Goal: Communication & Community: Answer question/provide support

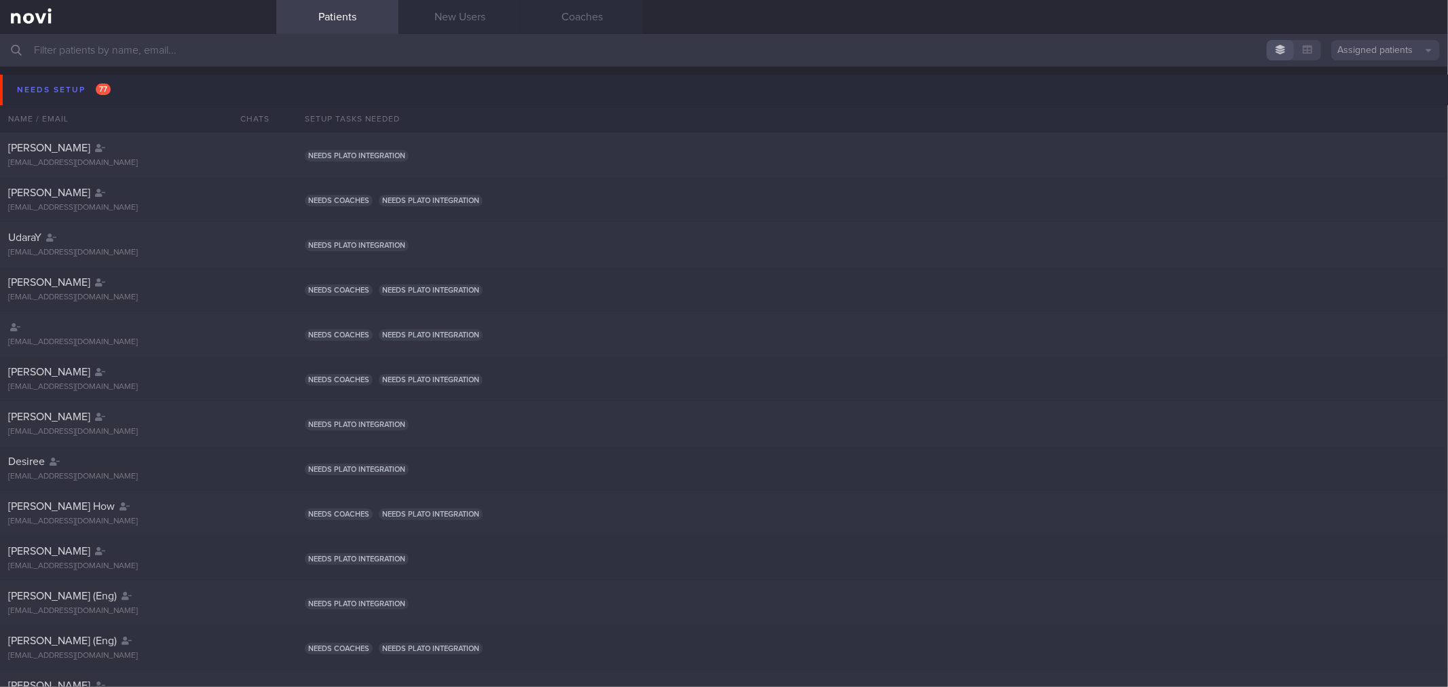
click at [204, 78] on button "Needs setup 77" at bounding box center [726, 90] width 1452 height 31
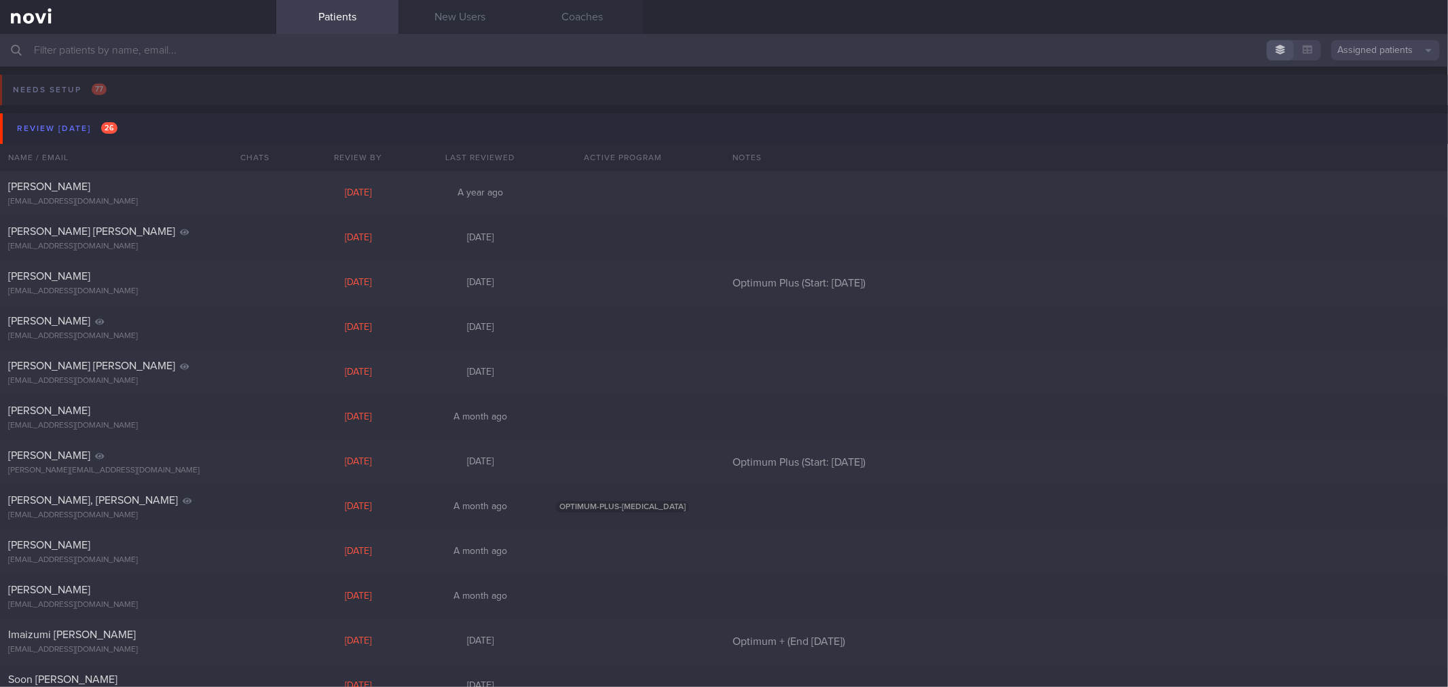
click at [191, 132] on button "Review [DATE] 26" at bounding box center [726, 128] width 1452 height 31
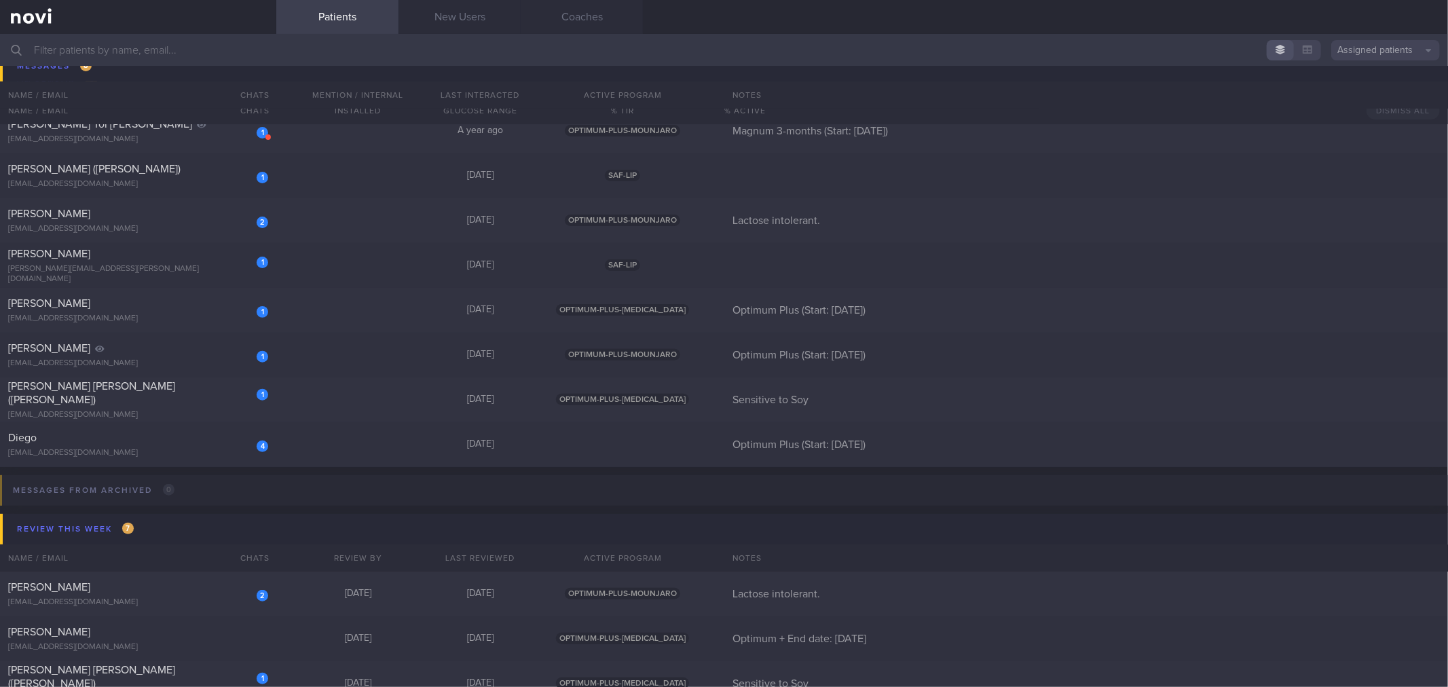
scroll to position [151, 0]
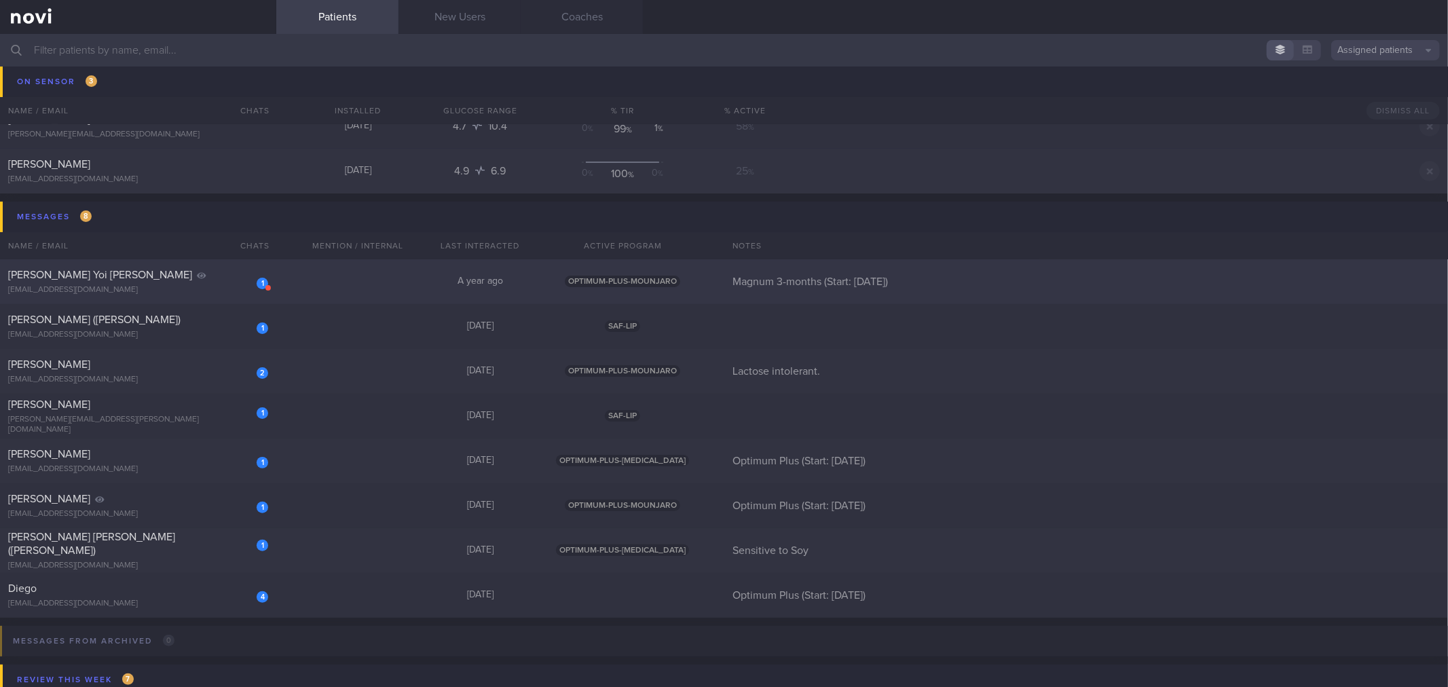
click at [294, 394] on div "1 [PERSON_NAME] Yoi [PERSON_NAME] [EMAIL_ADDRESS][DOMAIN_NAME] A year ago OPTIM…" at bounding box center [724, 416] width 1448 height 45
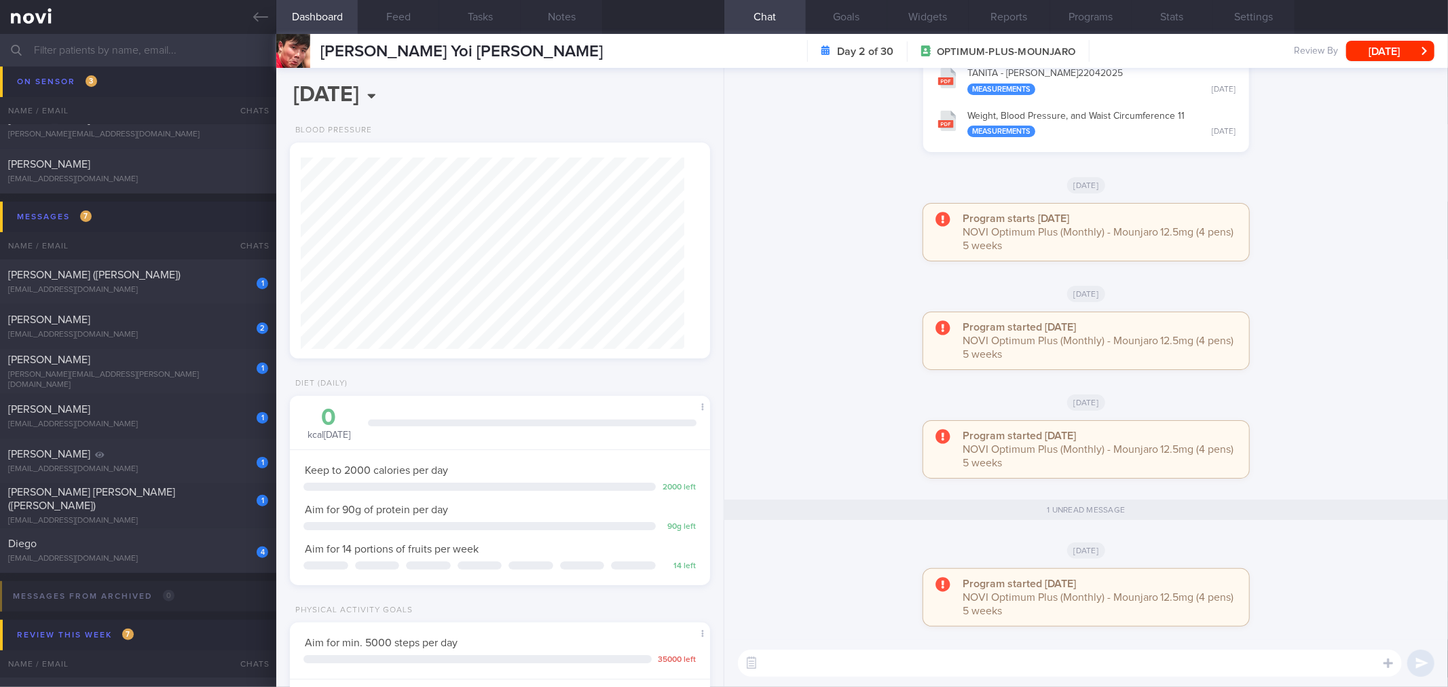
scroll to position [211, 384]
click at [1380, 56] on button "[DATE]" at bounding box center [1390, 51] width 88 height 20
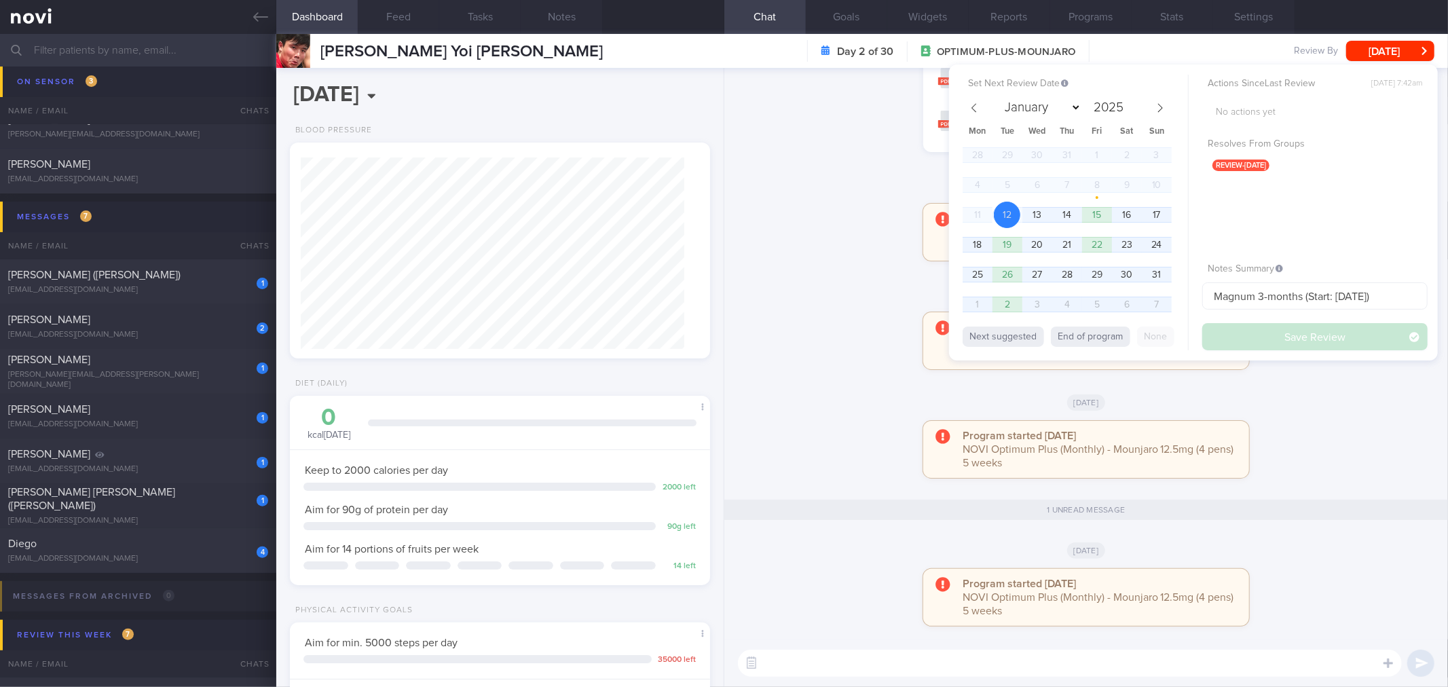
click at [1095, 330] on button "End of program" at bounding box center [1090, 337] width 79 height 20
click at [1251, 324] on button "Save Review" at bounding box center [1314, 336] width 225 height 27
select select "8"
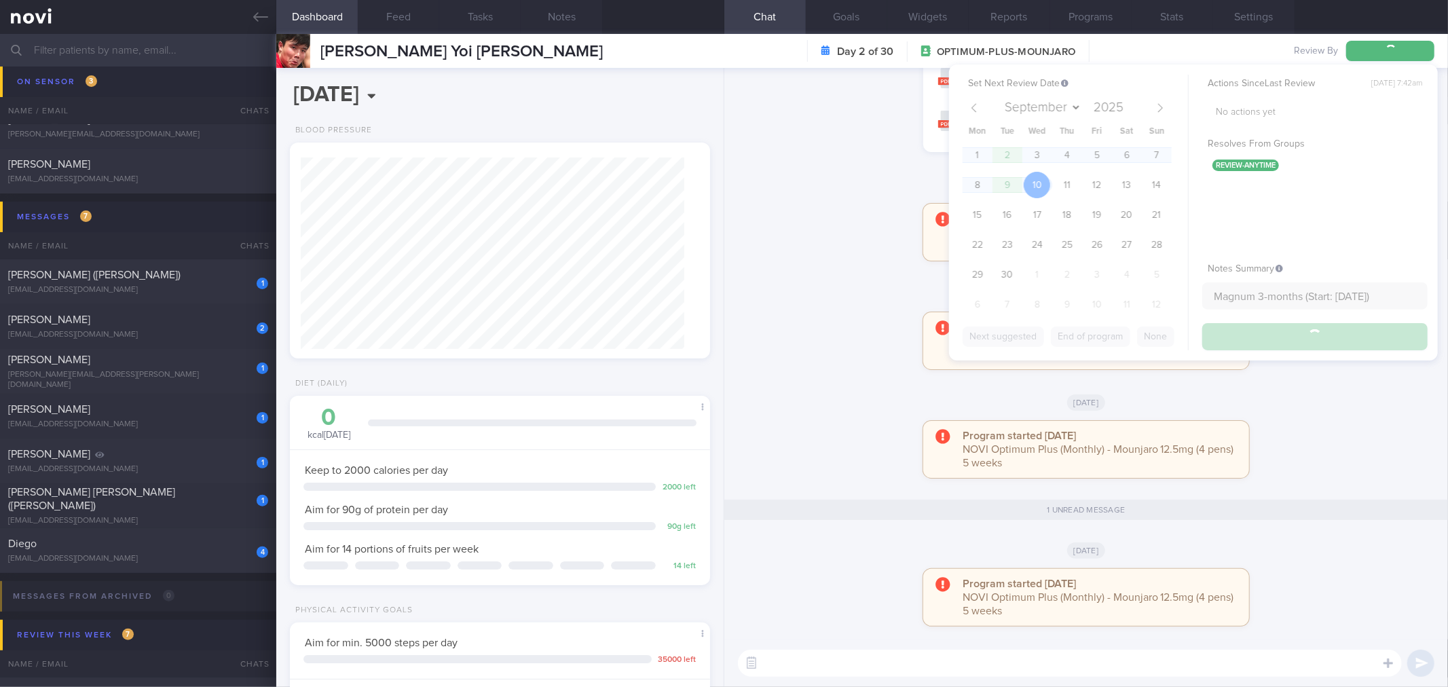
click at [1257, 336] on div "Program started [DATE] NOVI Optimum Plus (Monthly) - Mounjaro 12.5mg (4 pens) 5…" at bounding box center [1086, 347] width 707 height 71
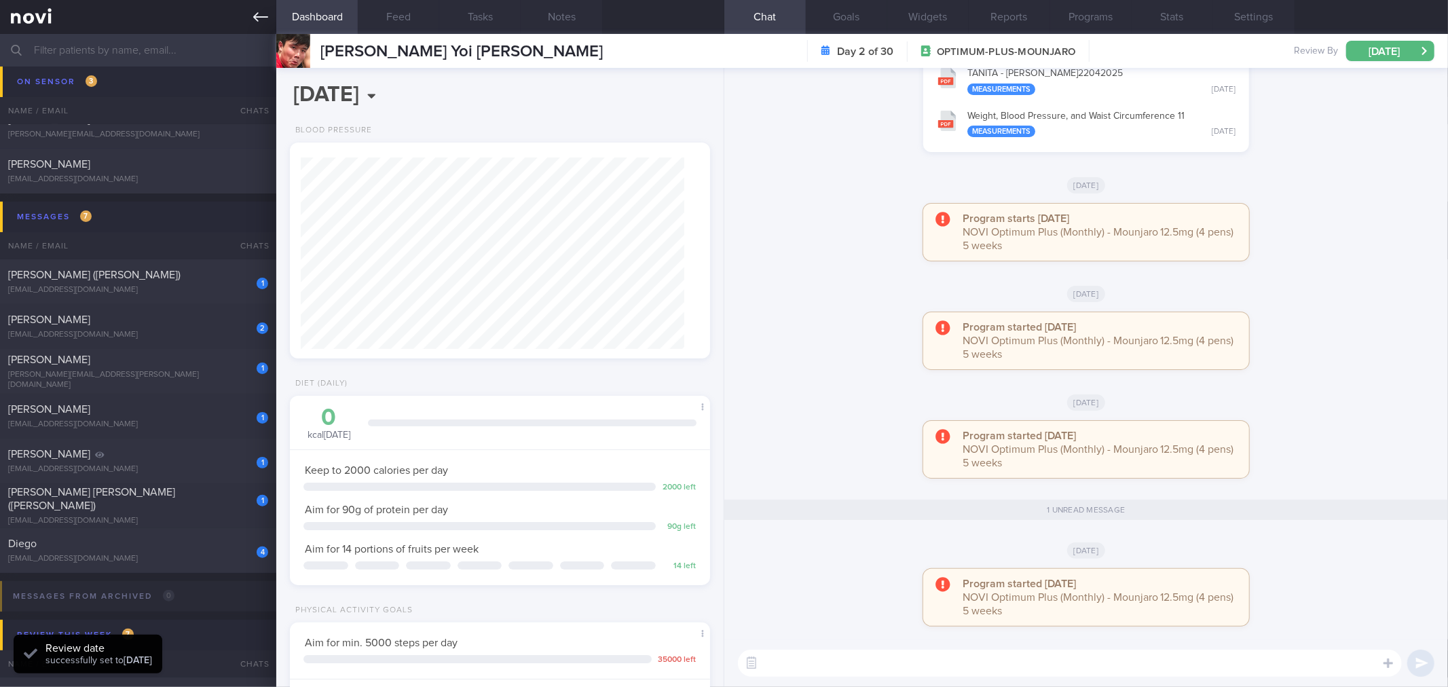
scroll to position [194, 389]
click at [262, 23] on icon at bounding box center [260, 17] width 15 height 15
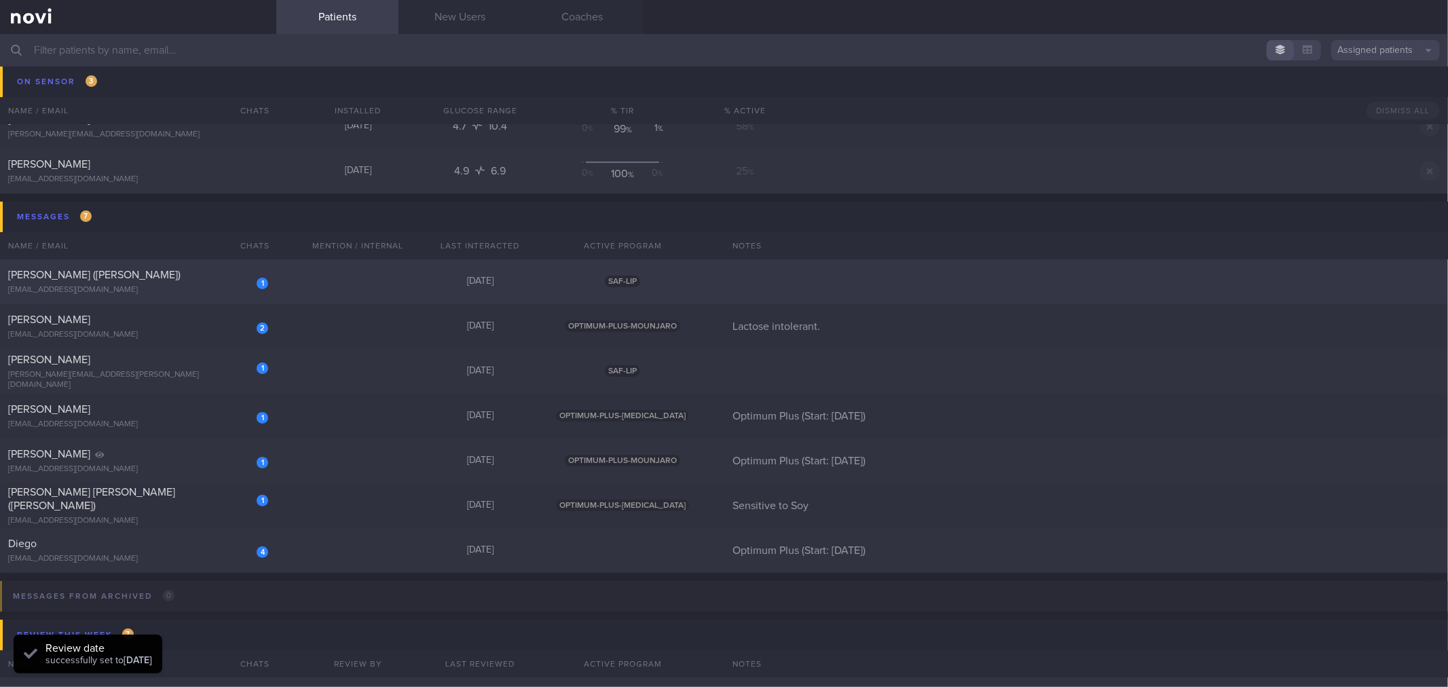
click at [168, 272] on div "[PERSON_NAME] ([PERSON_NAME])" at bounding box center [136, 275] width 257 height 14
select select "7"
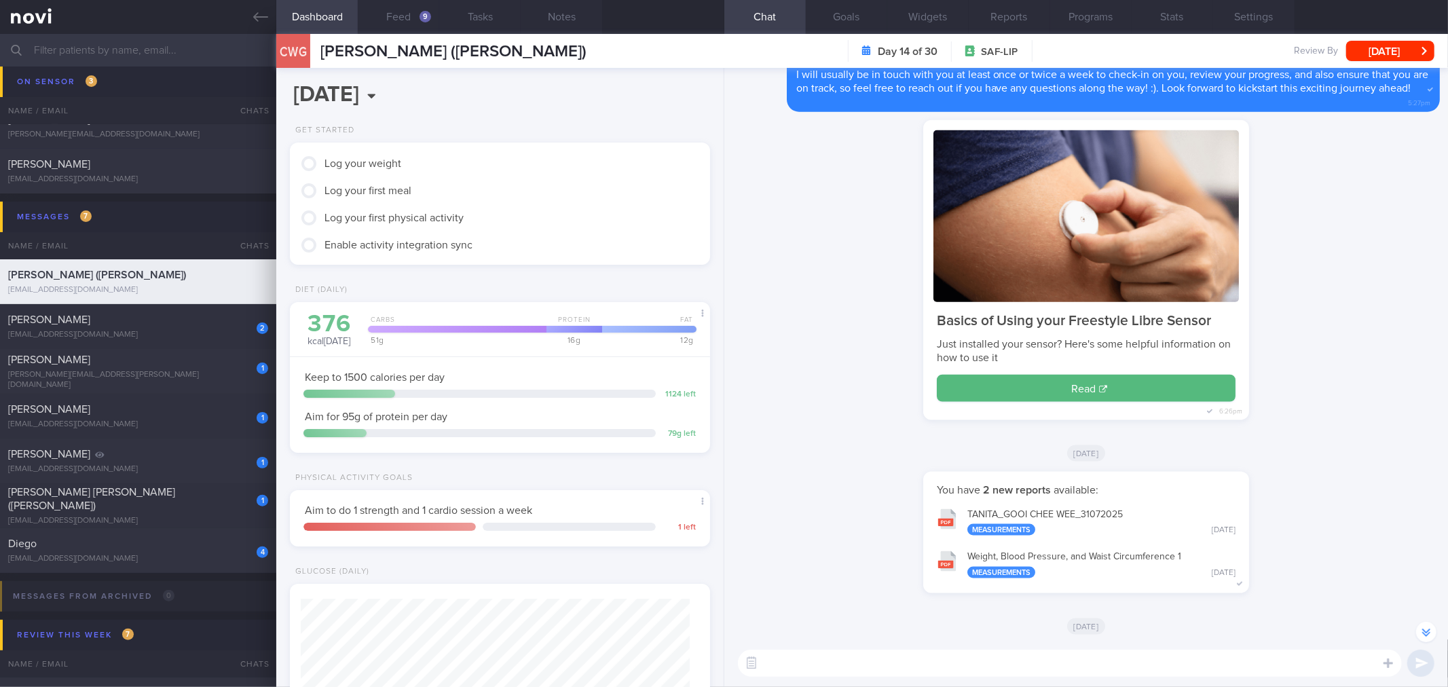
scroll to position [-3790, 0]
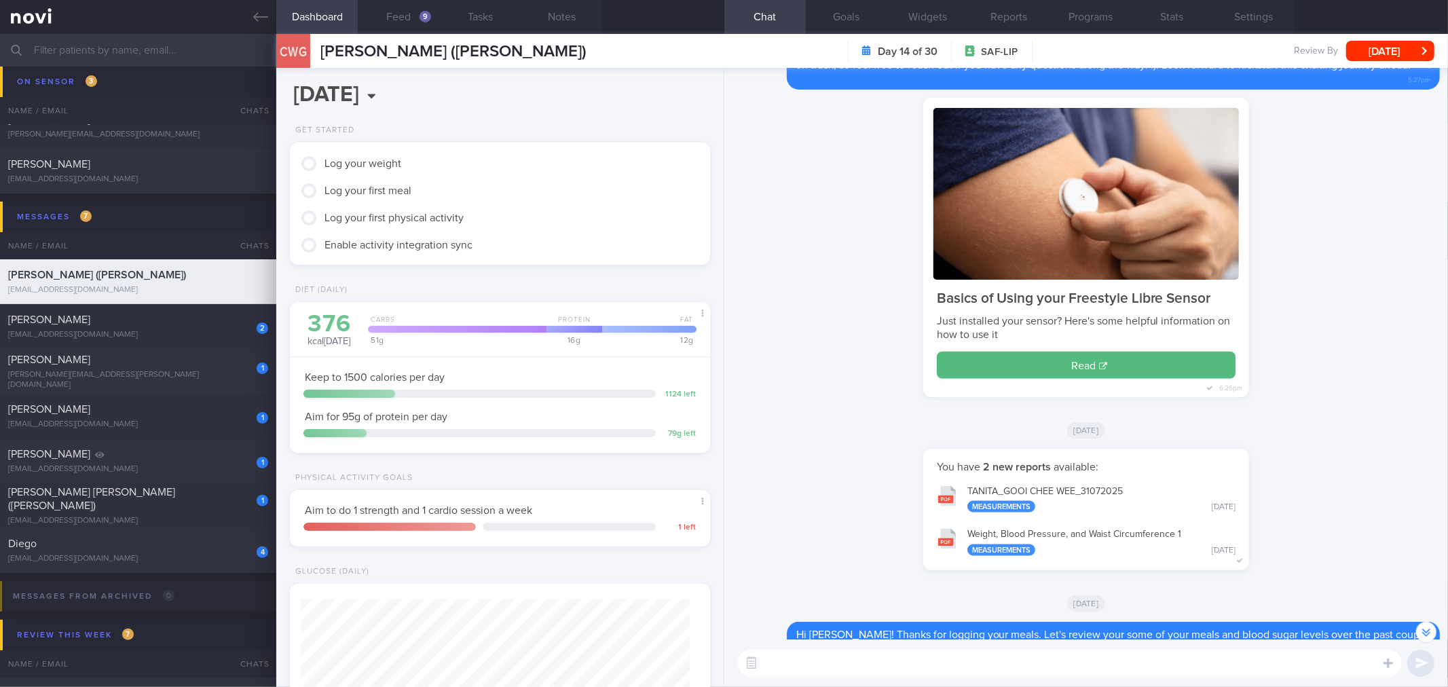
click at [1428, 634] on button "button" at bounding box center [1426, 632] width 20 height 20
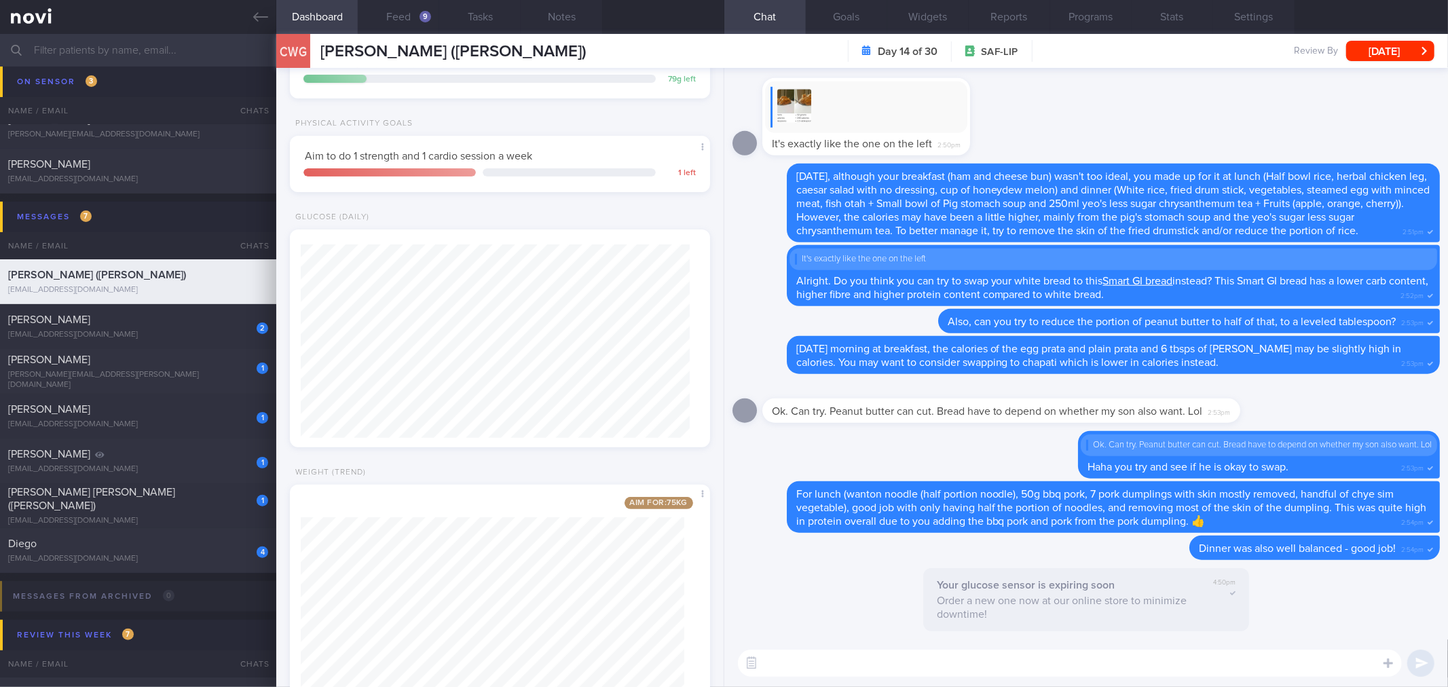
scroll to position [419, 0]
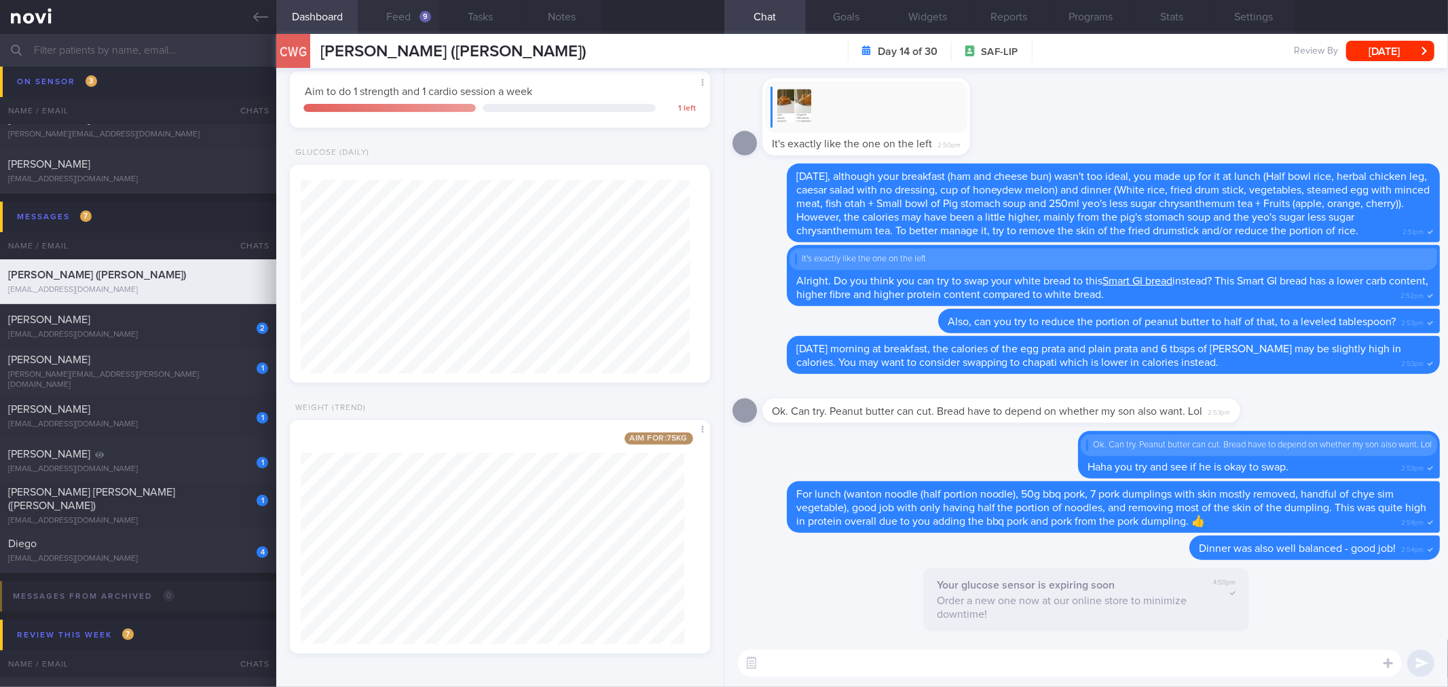
click at [405, 28] on button "Feed 9" at bounding box center [398, 17] width 81 height 34
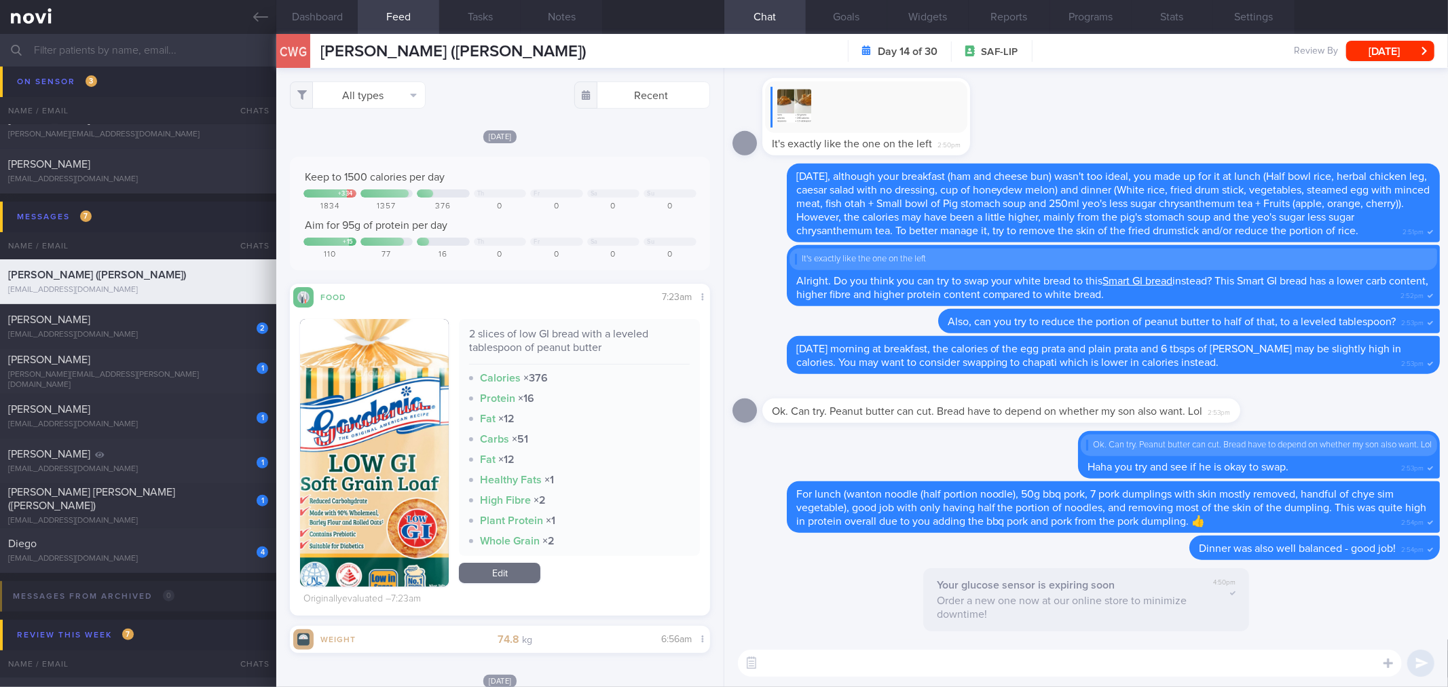
click at [866, 589] on div "Your glucose sensor is expiring soon Order a new one now at our online store to…" at bounding box center [1086, 603] width 707 height 71
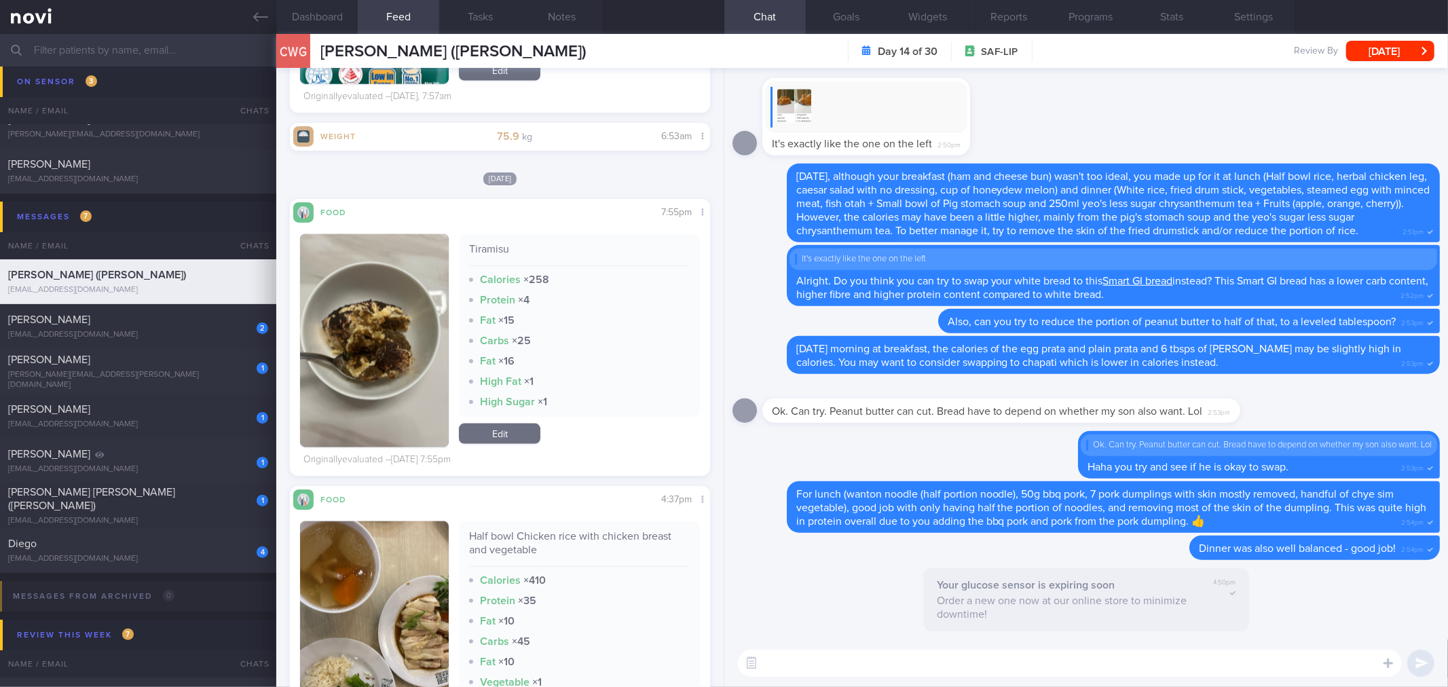
scroll to position [1735, 0]
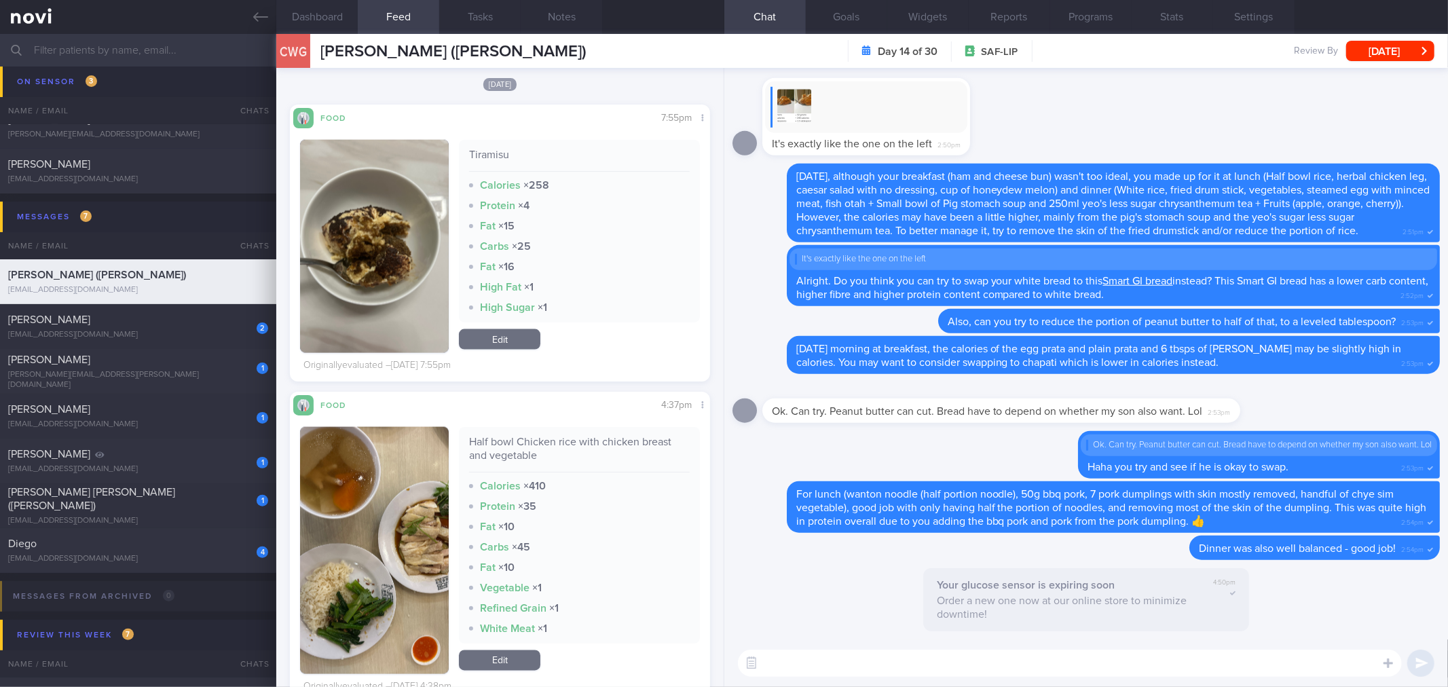
click at [969, 665] on textarea at bounding box center [1070, 663] width 664 height 27
click at [1223, 663] on textarea "Good morning [PERSON_NAME]! I saw that you made the quick swap to the low GI br…" at bounding box center [1070, 663] width 664 height 27
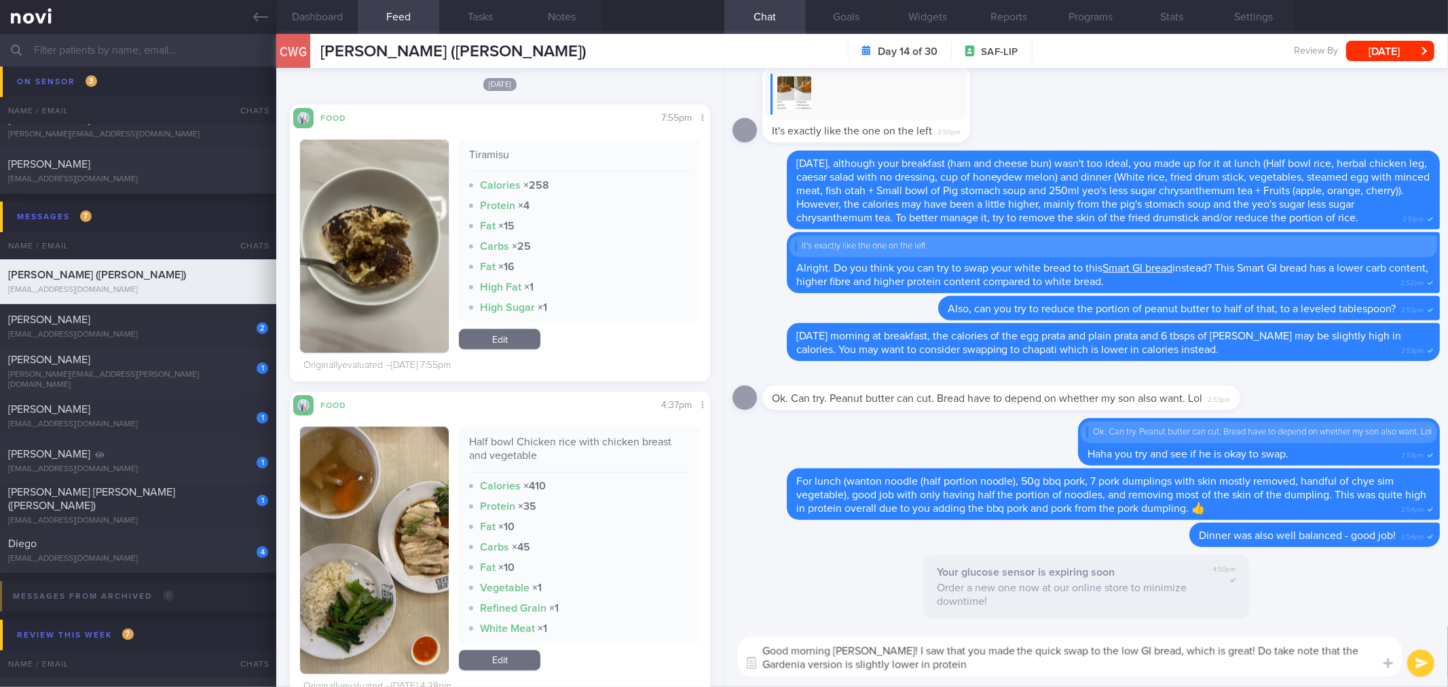
click at [1012, 670] on textarea "Good morning [PERSON_NAME]! I saw that you made the quick swap to the low GI br…" at bounding box center [1070, 657] width 664 height 40
type textarea "Good morning [PERSON_NAME]! I saw that you made the quick swap to the low GI br…"
click at [1373, 625] on label at bounding box center [1369, 622] width 27 height 27
click at [0, 0] on input "file" at bounding box center [0, 0] width 0 height 0
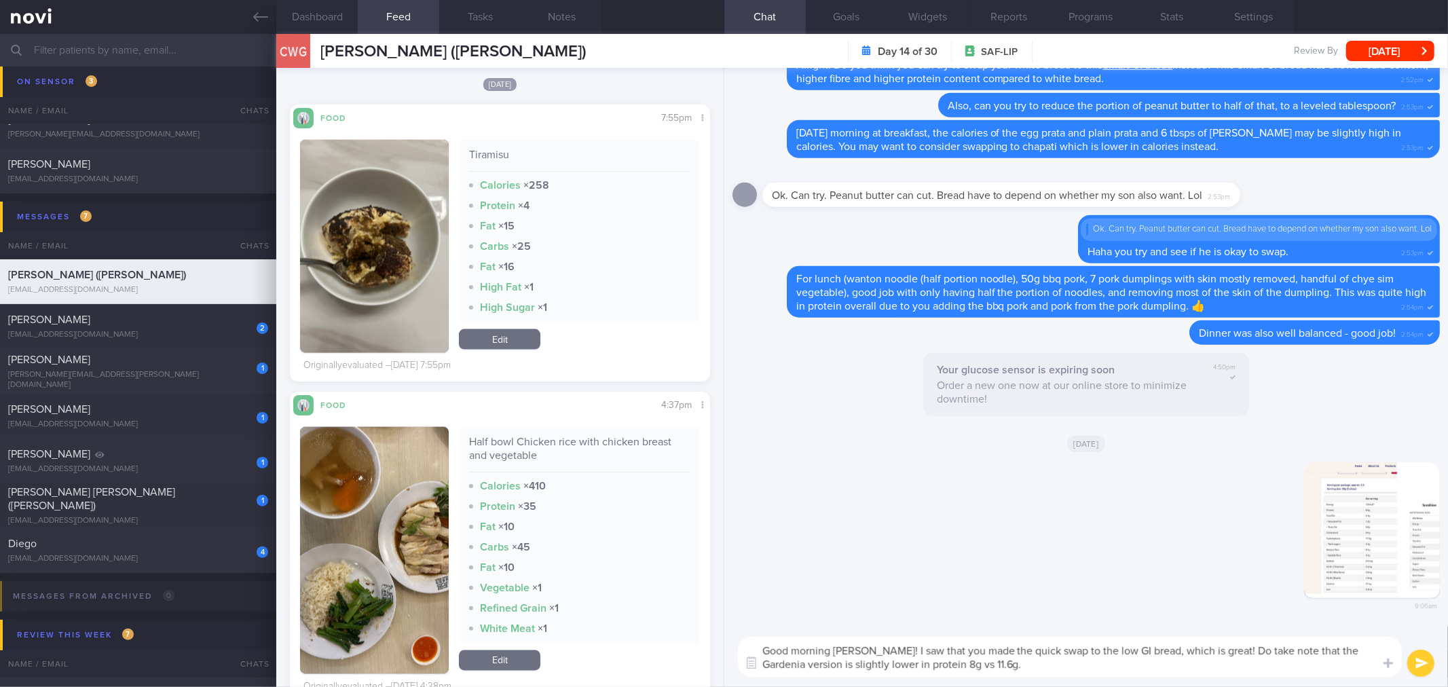
click at [1010, 667] on textarea "Good morning [PERSON_NAME]! I saw that you made the quick swap to the low GI br…" at bounding box center [1070, 657] width 664 height 40
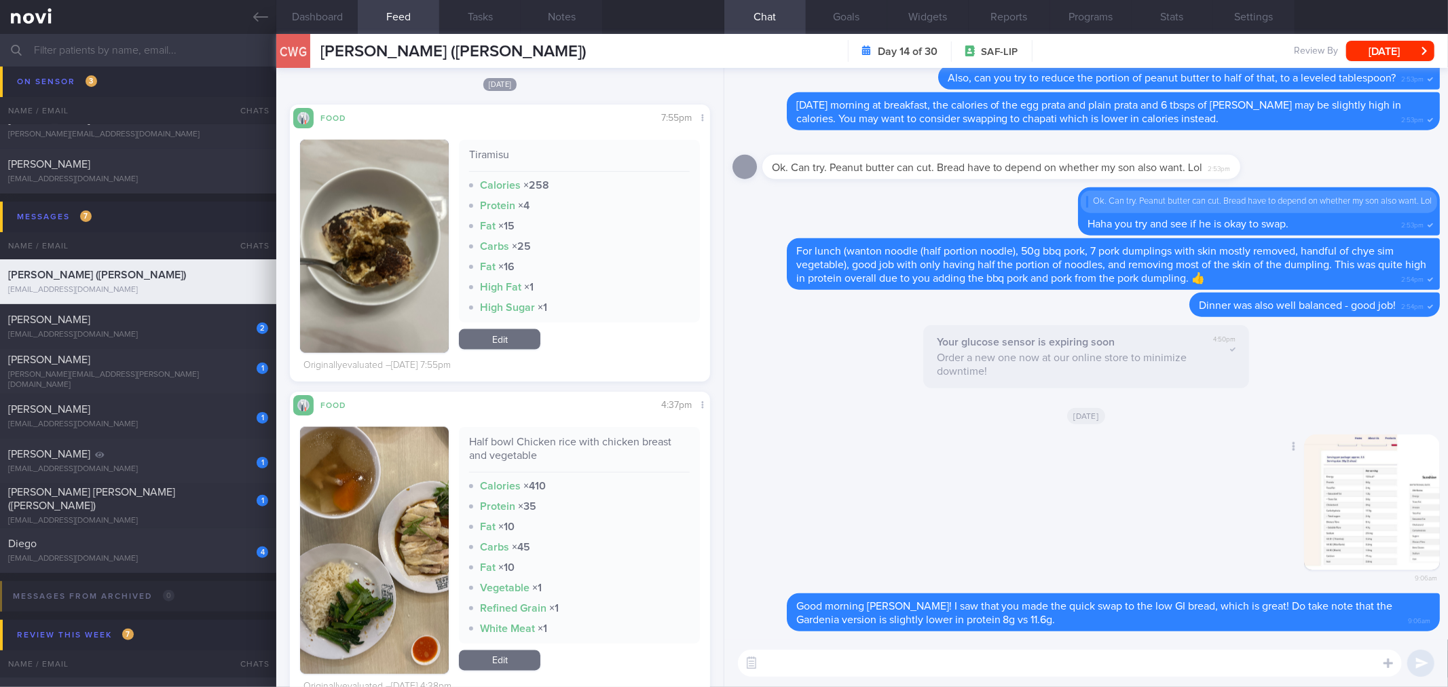
click at [1370, 513] on button "button" at bounding box center [1372, 503] width 136 height 136
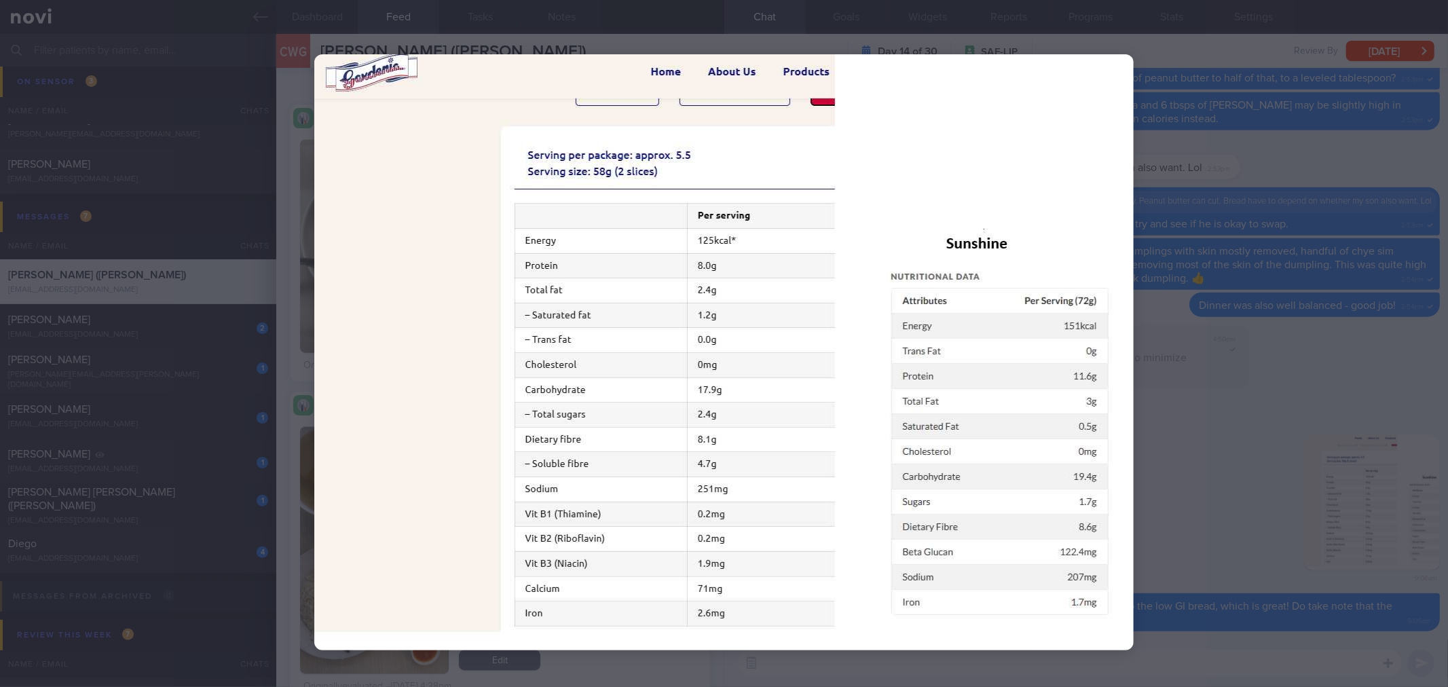
click at [1238, 550] on div at bounding box center [724, 343] width 1448 height 687
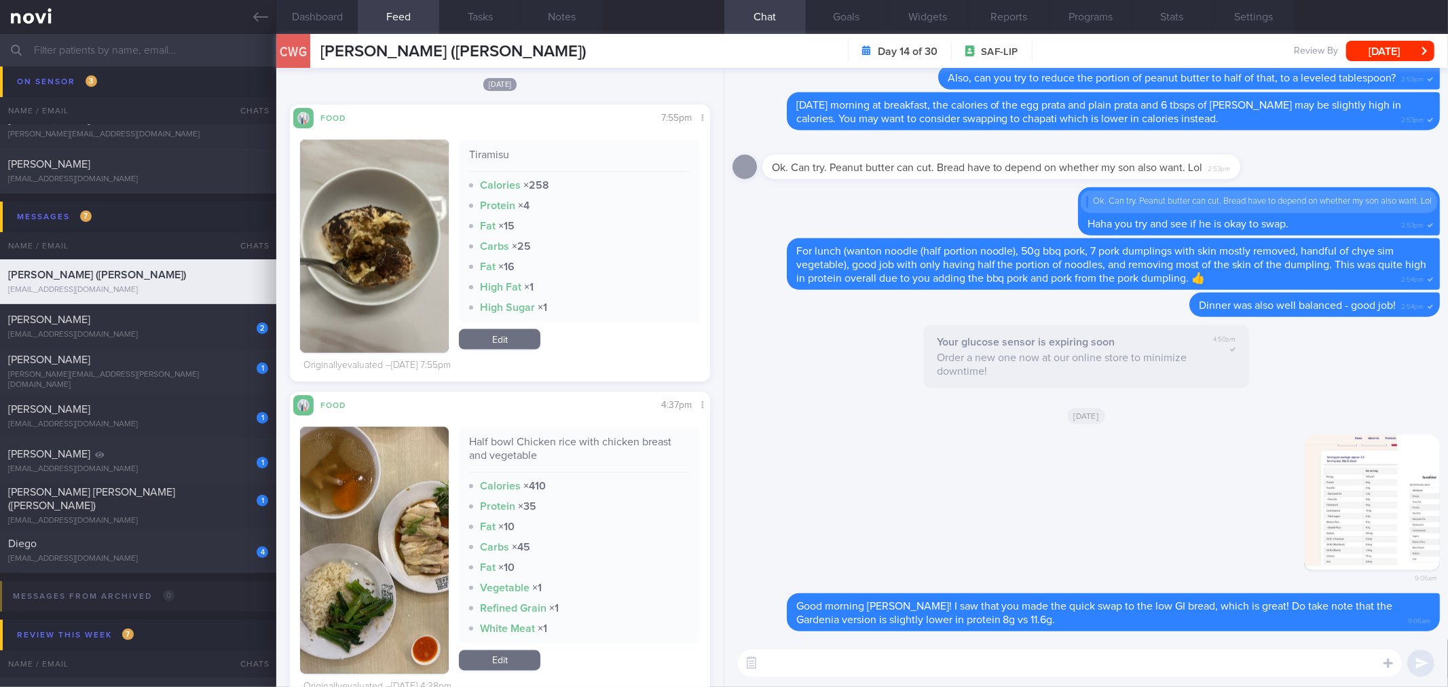
click at [1061, 656] on textarea at bounding box center [1070, 663] width 664 height 27
click at [872, 667] on textarea at bounding box center [1070, 663] width 664 height 27
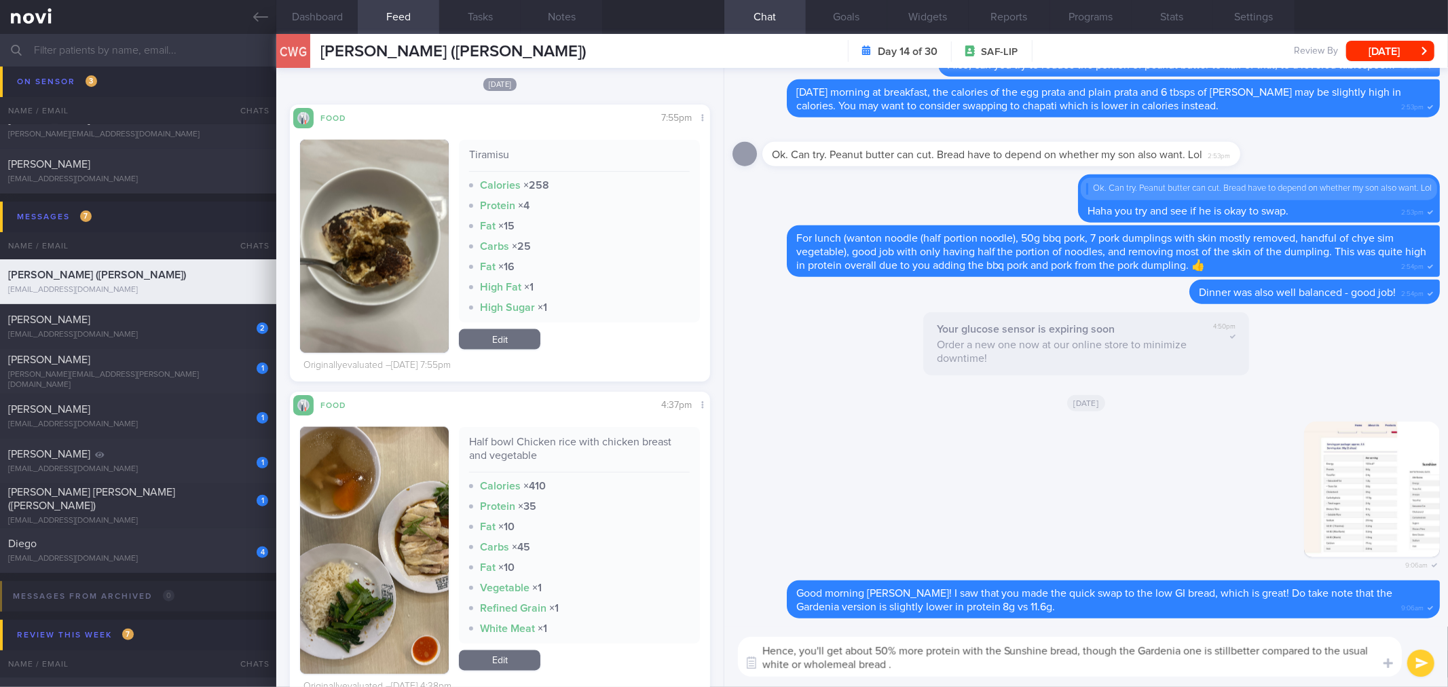
type textarea "Hence, you'll get about 50% more protein with the Sunshine bread, though the Ga…"
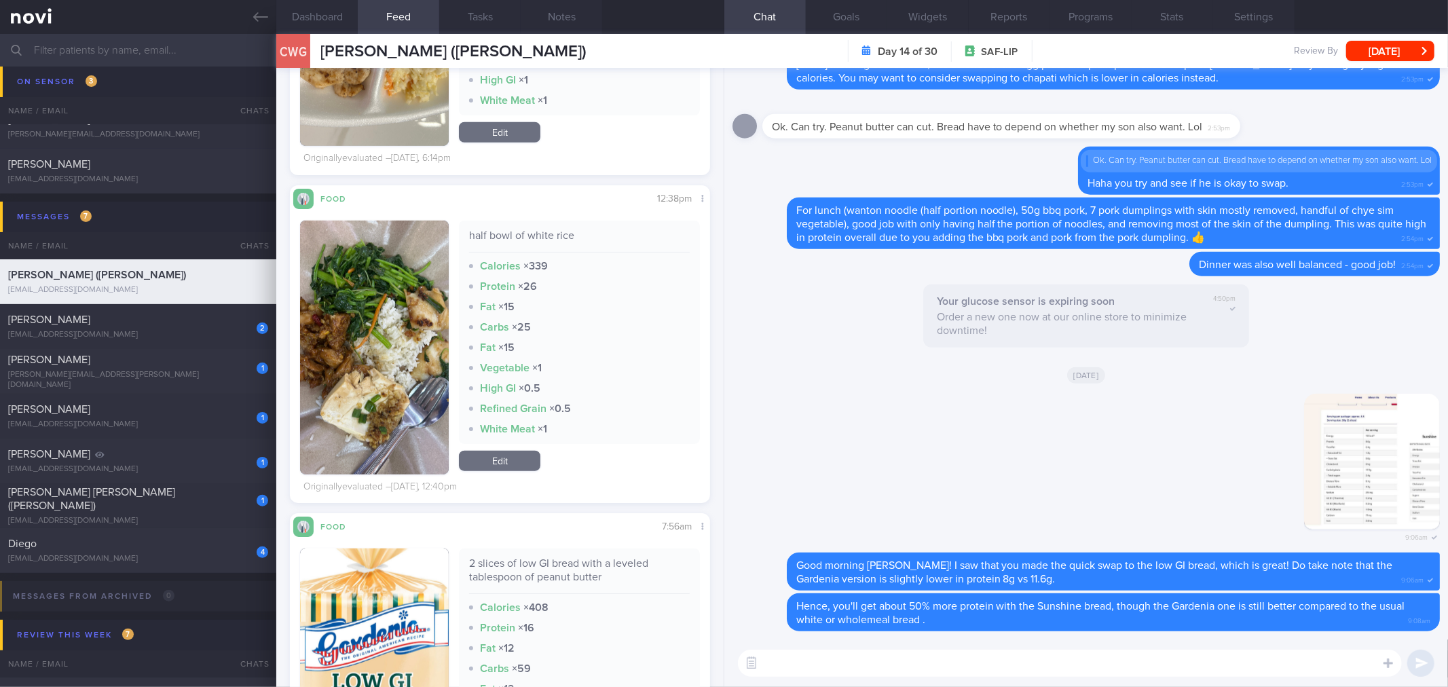
scroll to position [744, 0]
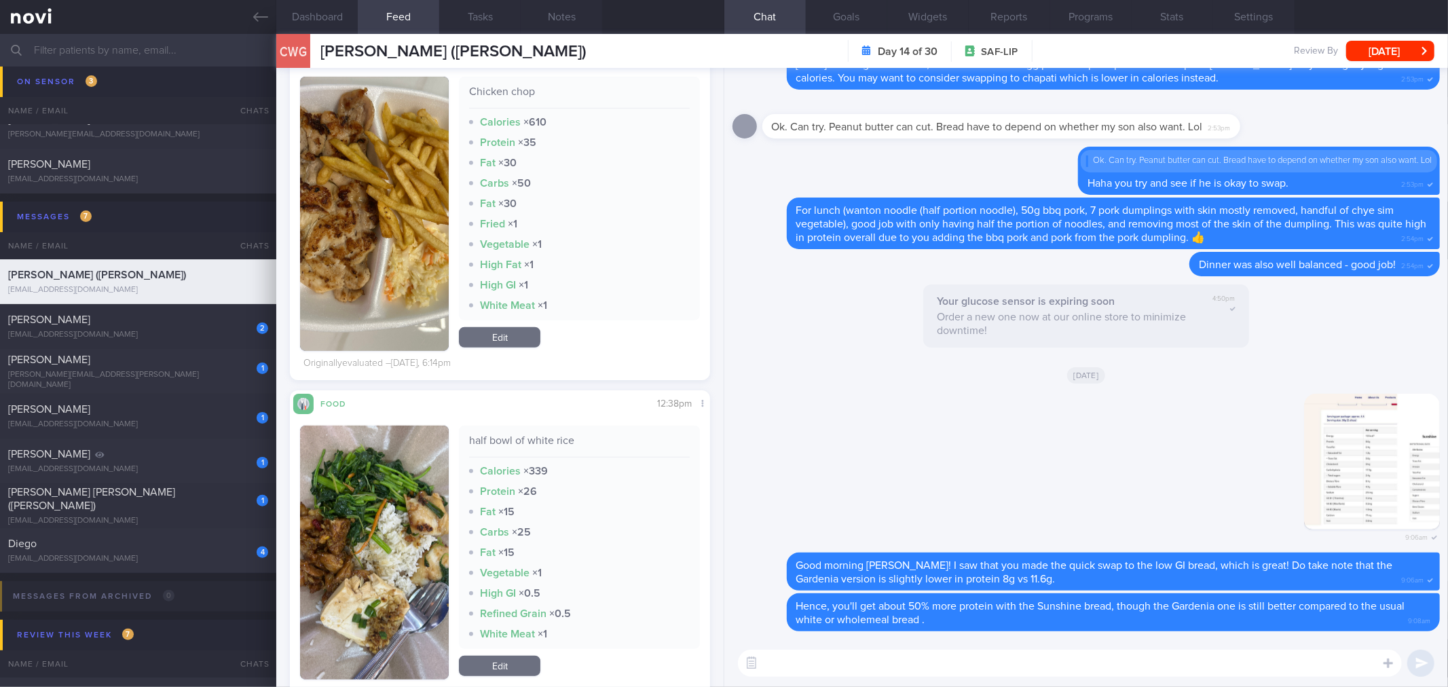
click at [931, 670] on textarea at bounding box center [1070, 663] width 664 height 27
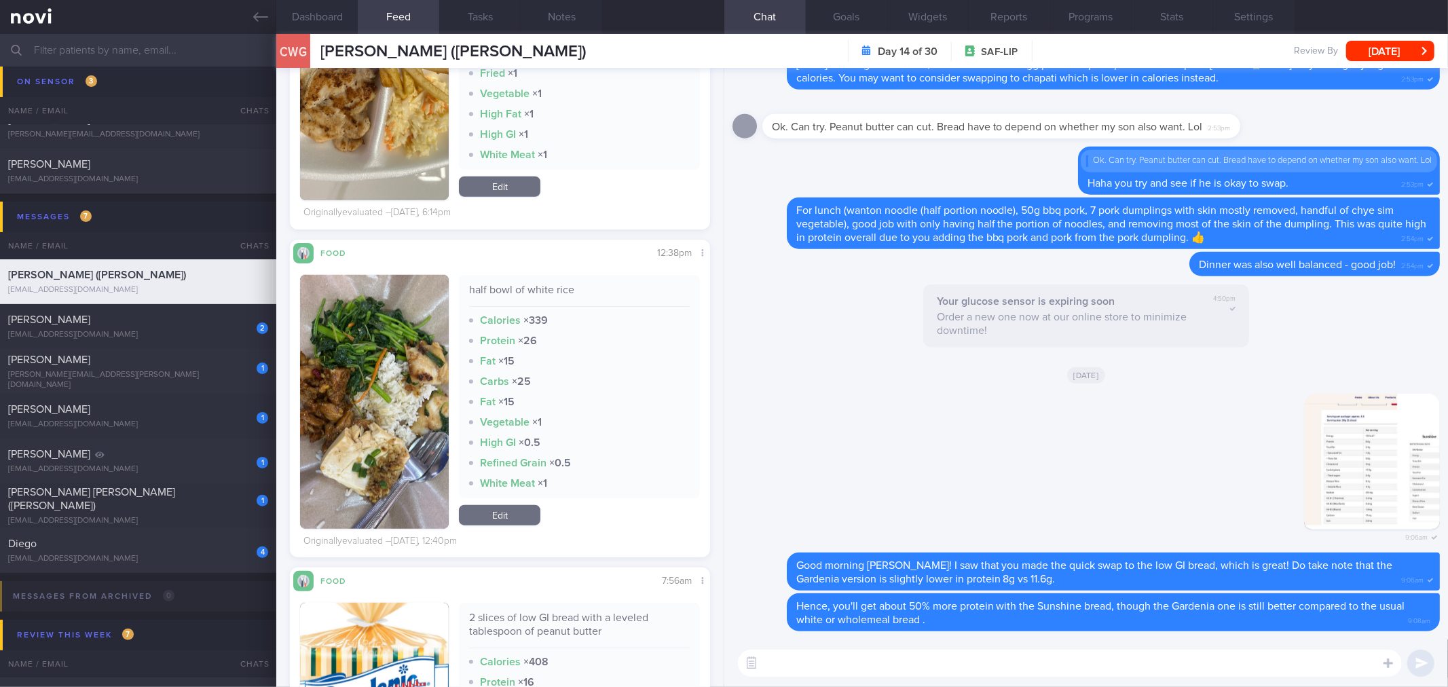
click at [823, 670] on textarea at bounding box center [1070, 663] width 664 height 27
click at [348, 313] on img "button" at bounding box center [374, 402] width 149 height 254
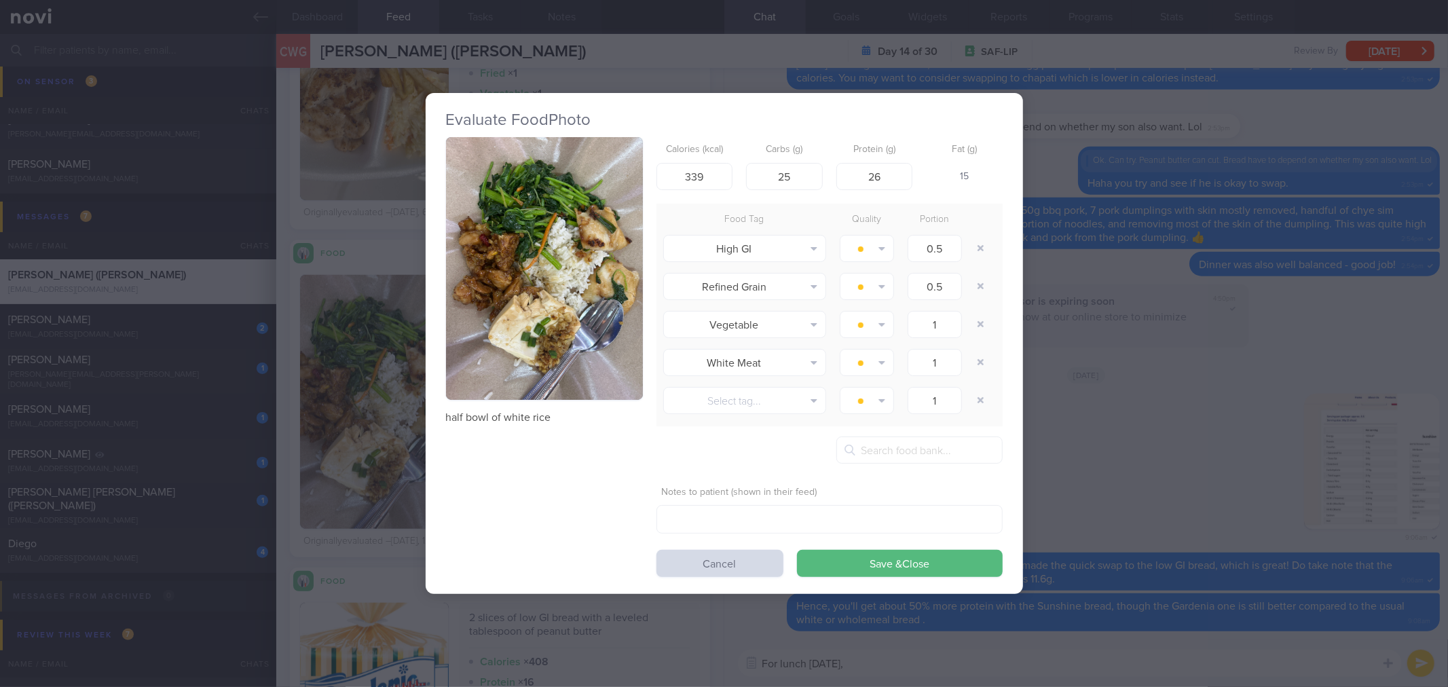
click at [492, 293] on button "button" at bounding box center [544, 268] width 197 height 263
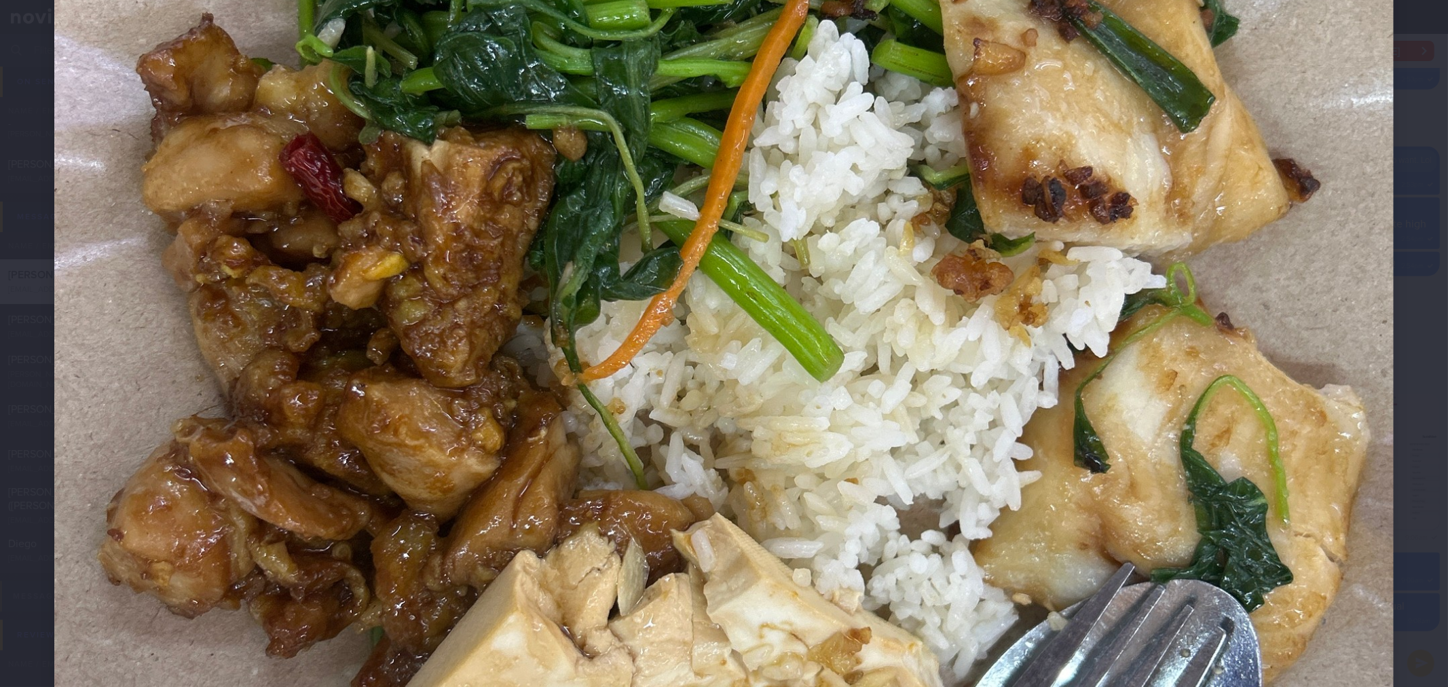
scroll to position [603, 0]
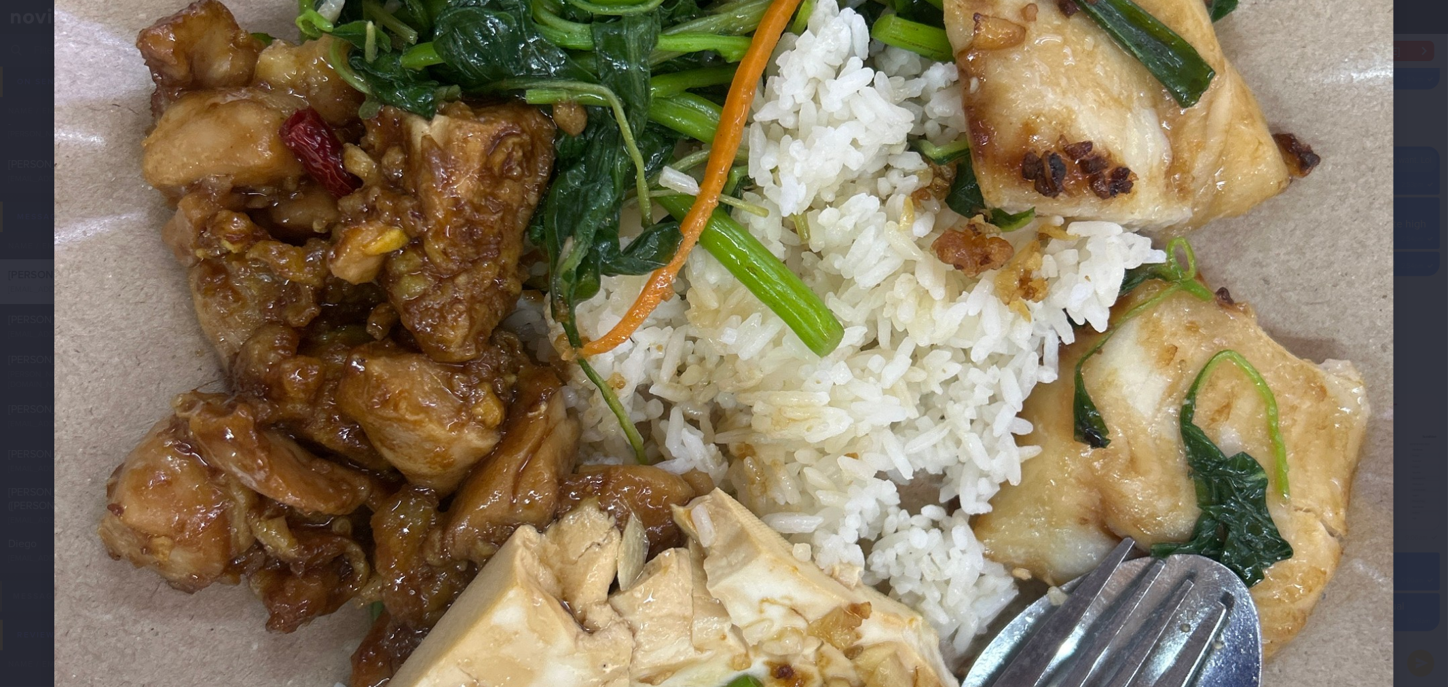
click at [1377, 354] on img at bounding box center [723, 344] width 1339 height 1786
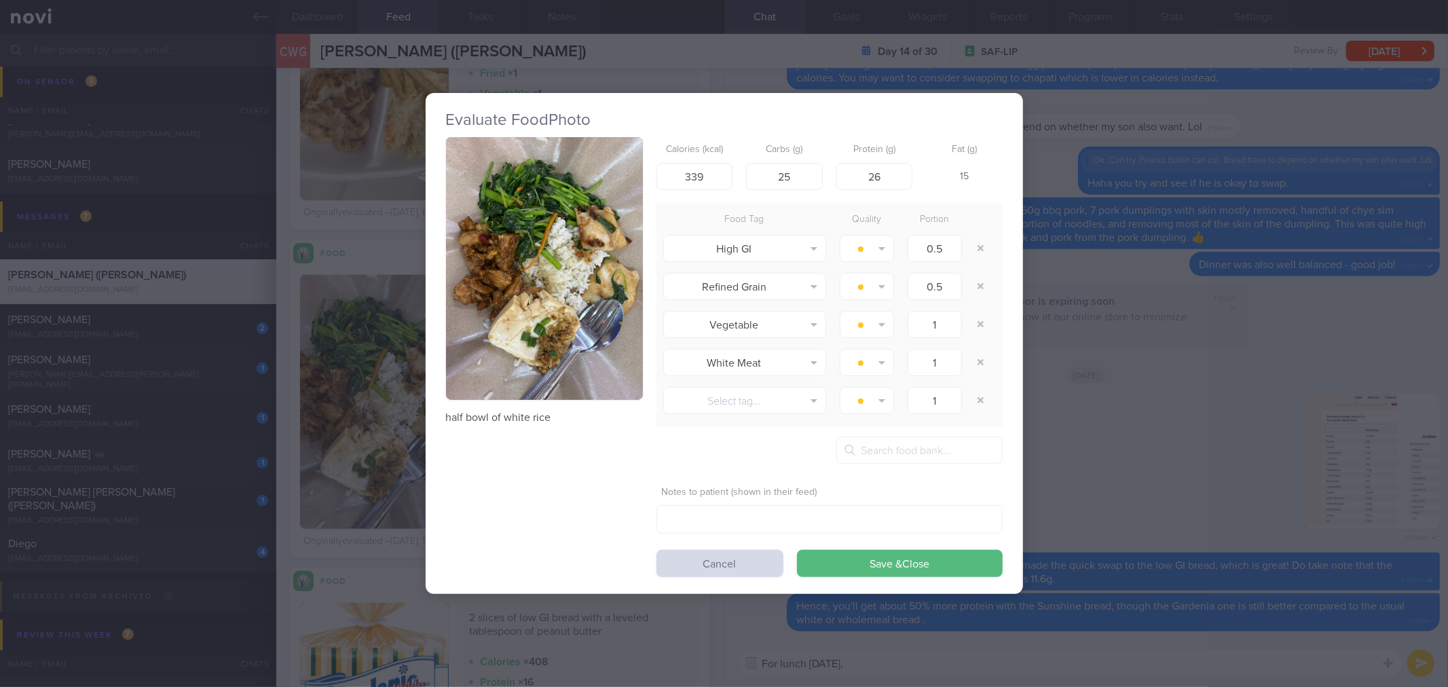
click at [1344, 363] on div "Evaluate Food Photo half bowl of white rice Calories (kcal) 339 Carbs (g) 25 Pr…" at bounding box center [724, 343] width 1448 height 687
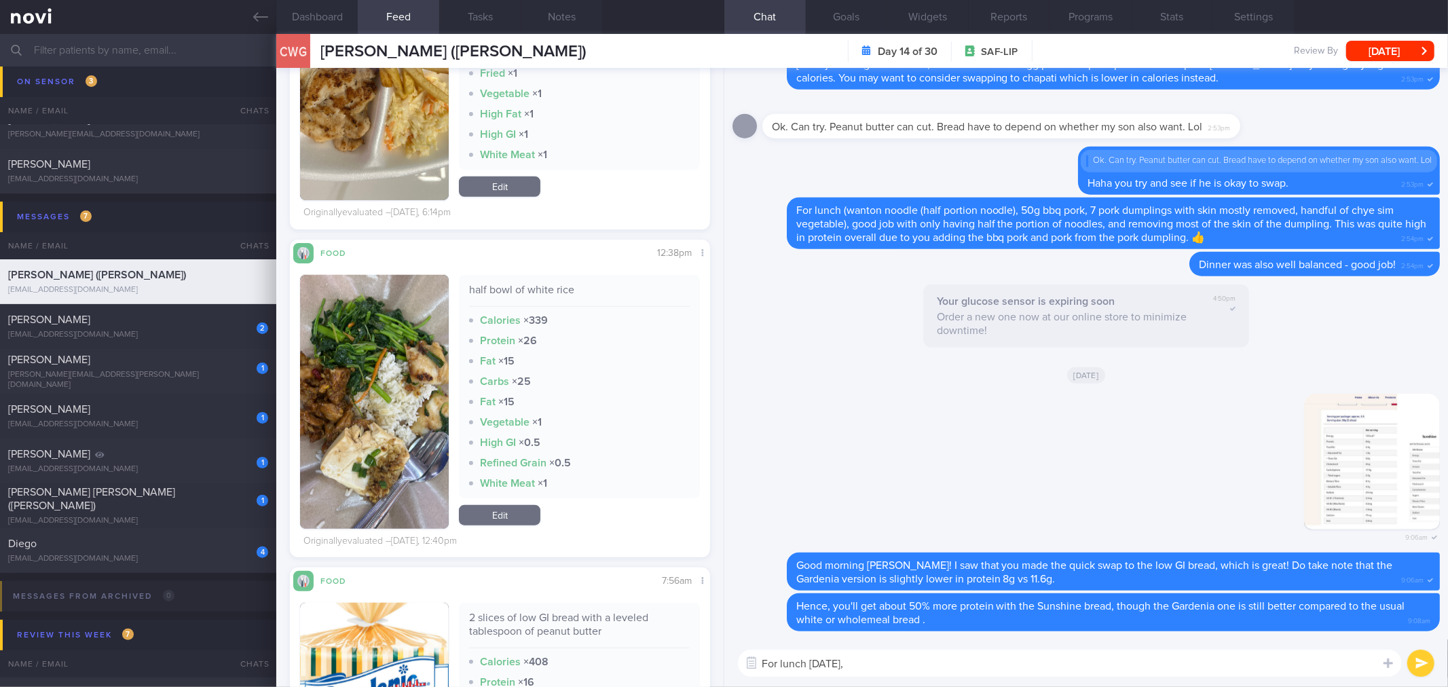
click at [1035, 672] on textarea "For lunch [DATE]," at bounding box center [1070, 663] width 664 height 27
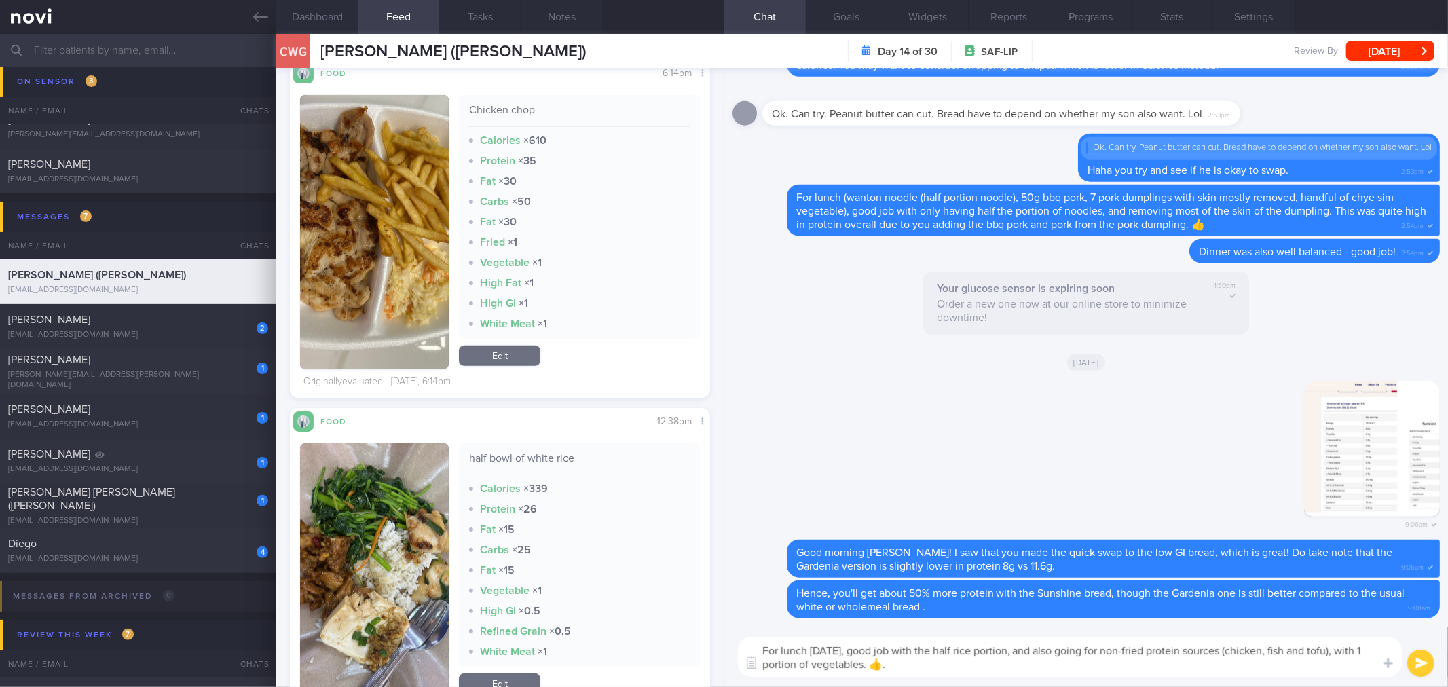
scroll to position [518, 0]
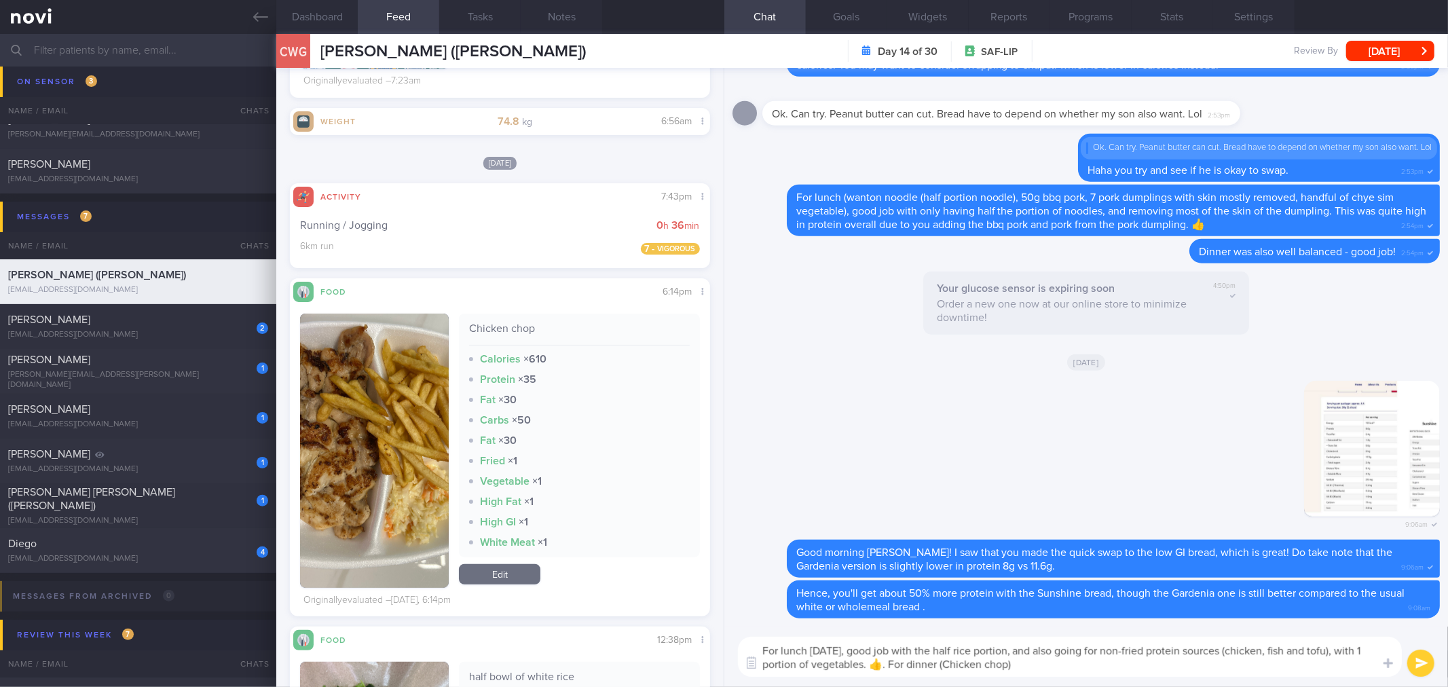
click at [1019, 673] on textarea "For lunch [DATE], good job with the half rice portion, and also going for non-f…" at bounding box center [1070, 657] width 664 height 40
type textarea "For lunch [DATE], good job with the half rice portion, and also going for non-f…"
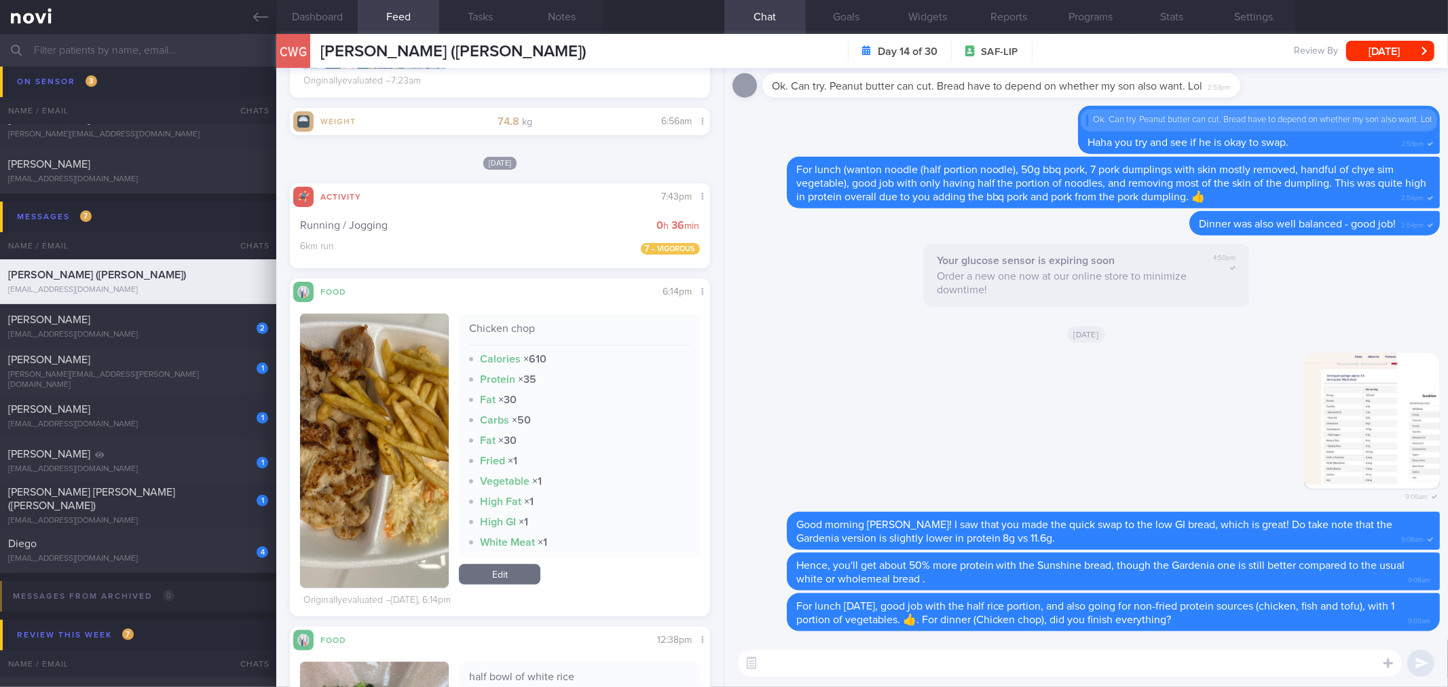
click at [1019, 673] on textarea at bounding box center [1070, 663] width 664 height 27
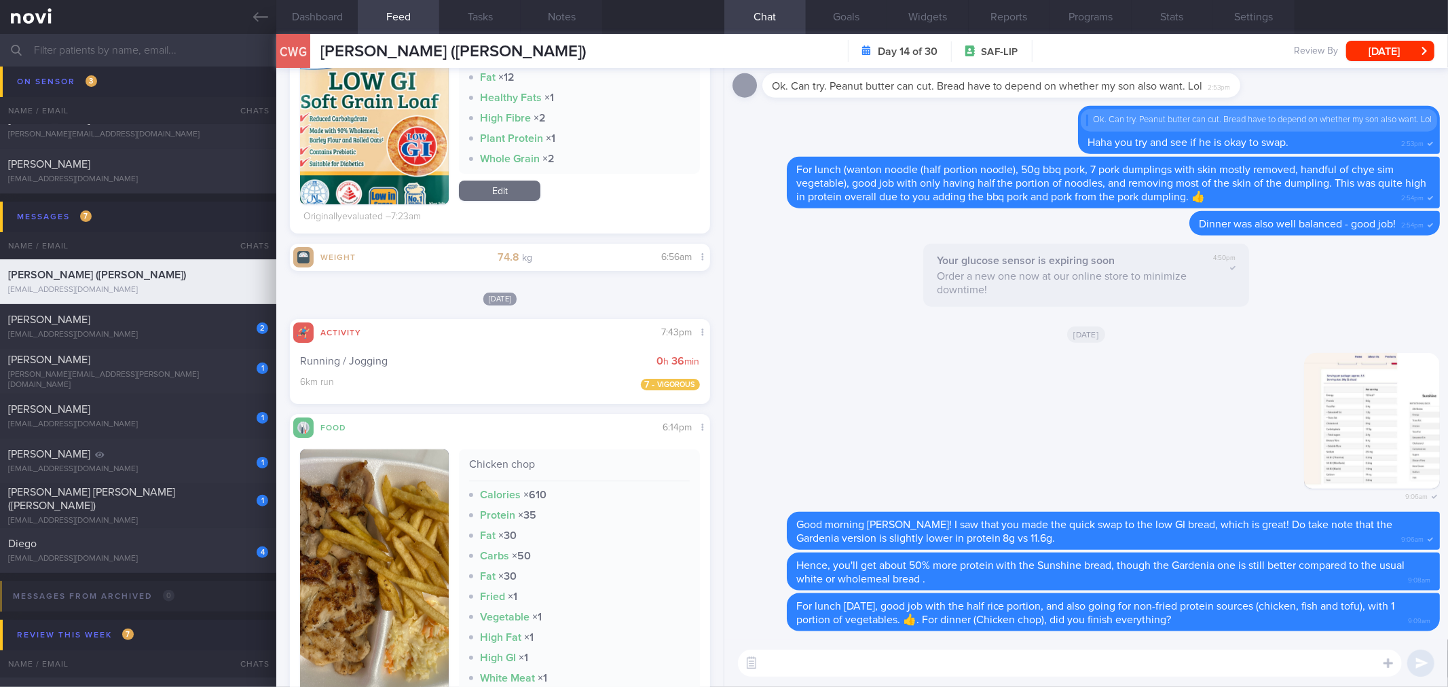
scroll to position [216, 0]
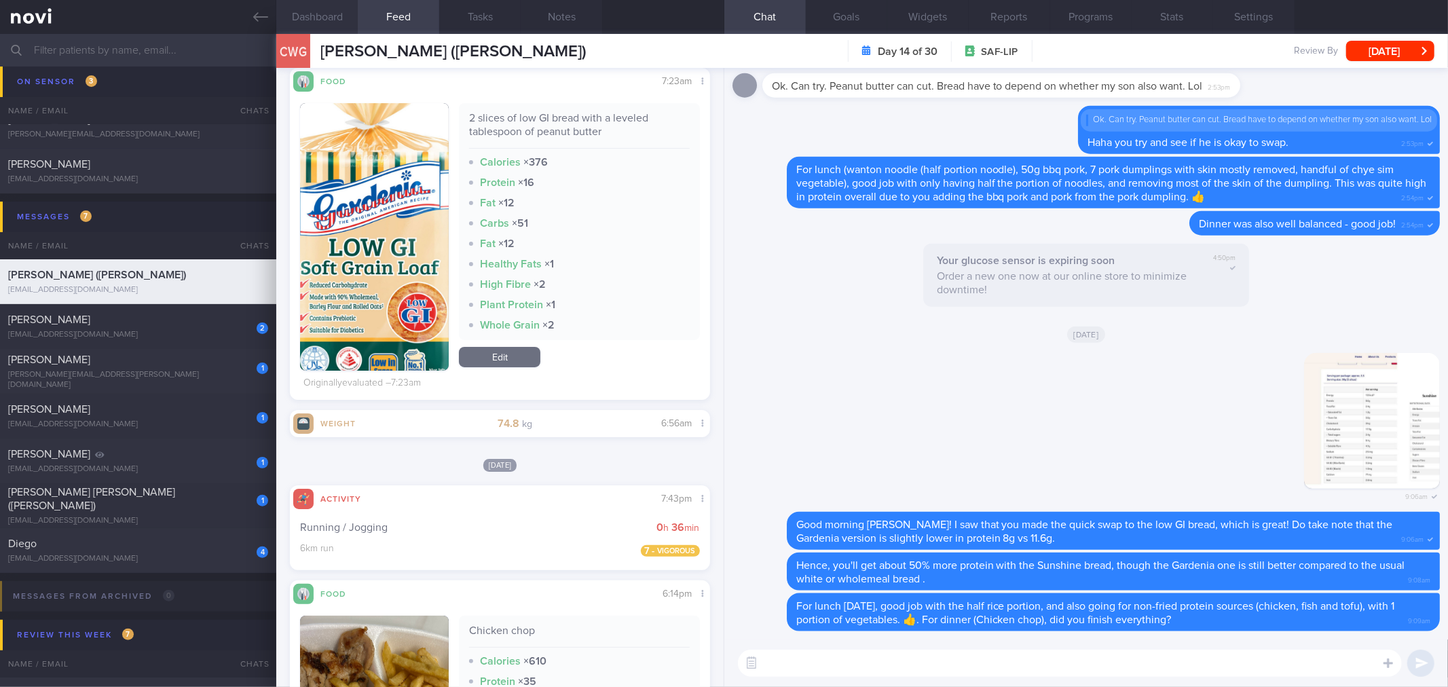
click at [335, 14] on button "Dashboard" at bounding box center [316, 17] width 81 height 34
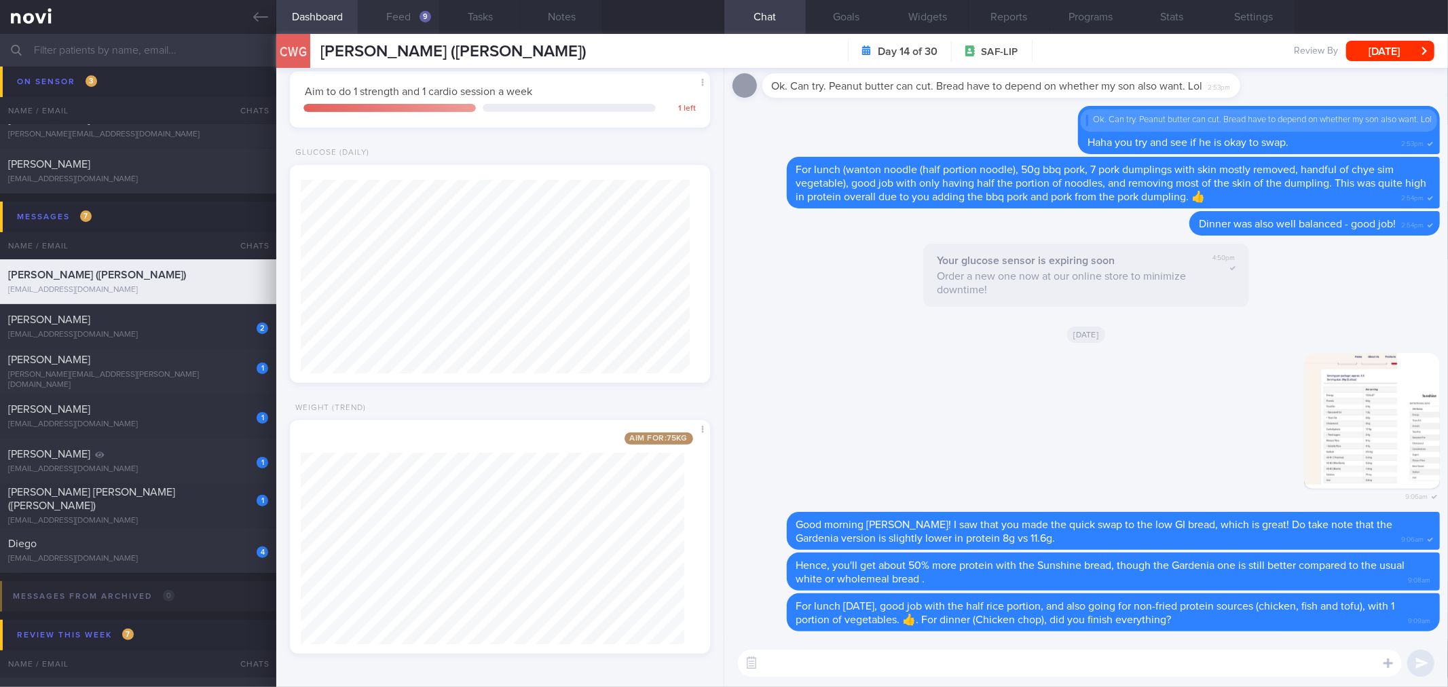
click at [399, 7] on button "Feed 9" at bounding box center [398, 17] width 81 height 34
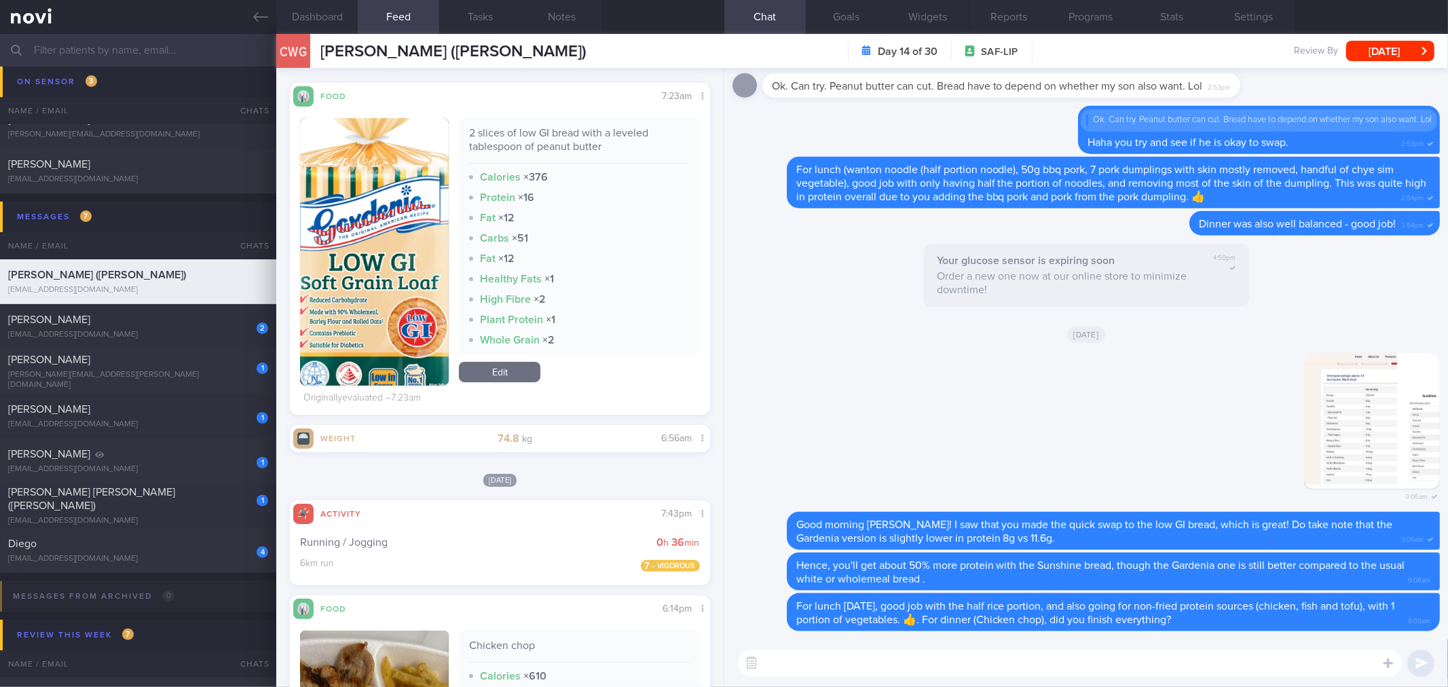
scroll to position [65, 0]
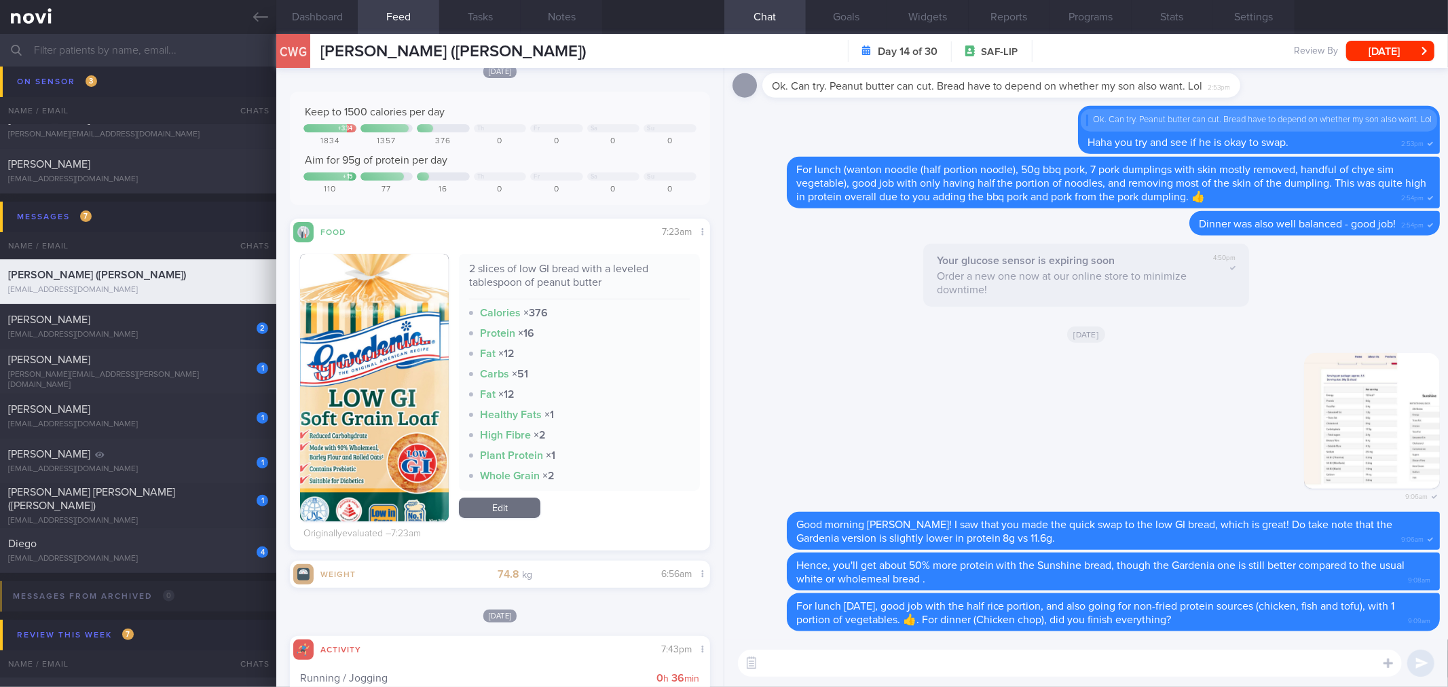
click at [836, 667] on textarea at bounding box center [1070, 663] width 664 height 27
click at [344, 10] on button "Dashboard" at bounding box center [316, 17] width 81 height 34
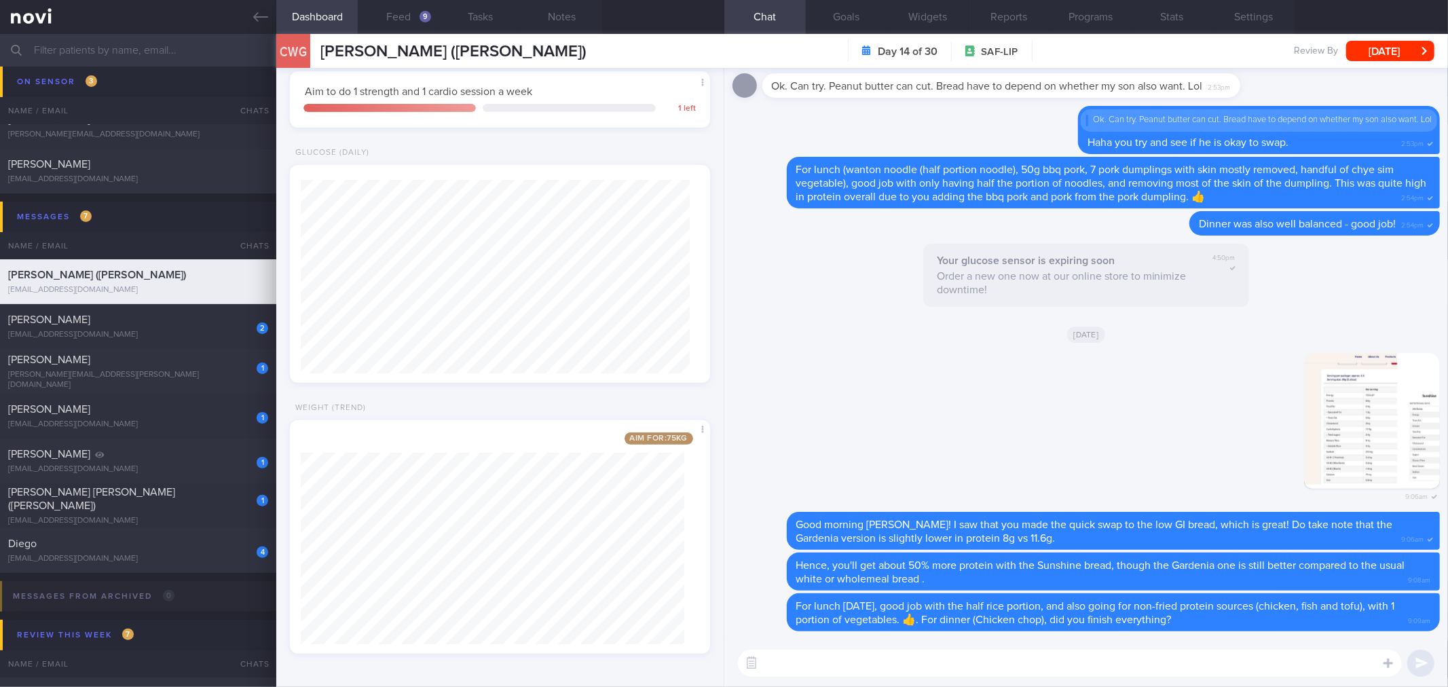
click at [944, 664] on textarea at bounding box center [1070, 663] width 664 height 27
click at [410, 17] on button "Feed 9" at bounding box center [398, 17] width 81 height 34
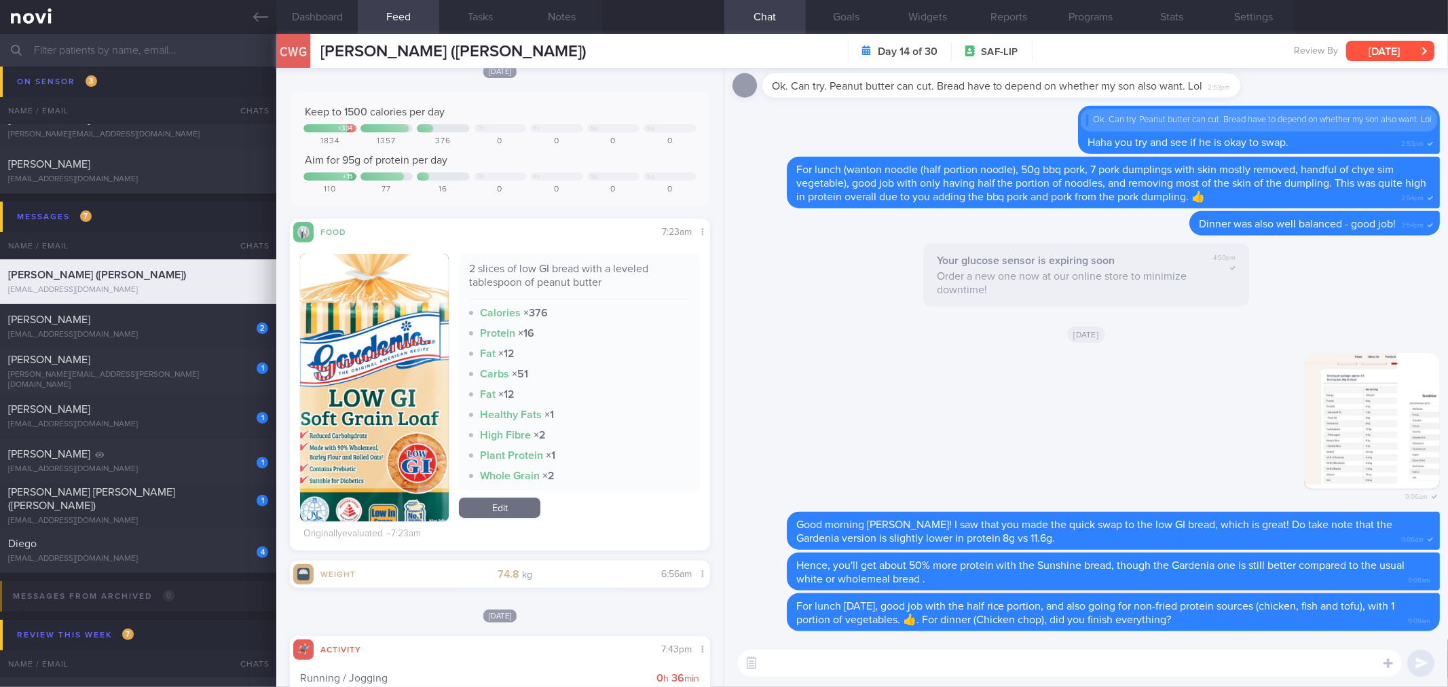
click at [1368, 55] on button "[DATE]" at bounding box center [1390, 51] width 88 height 20
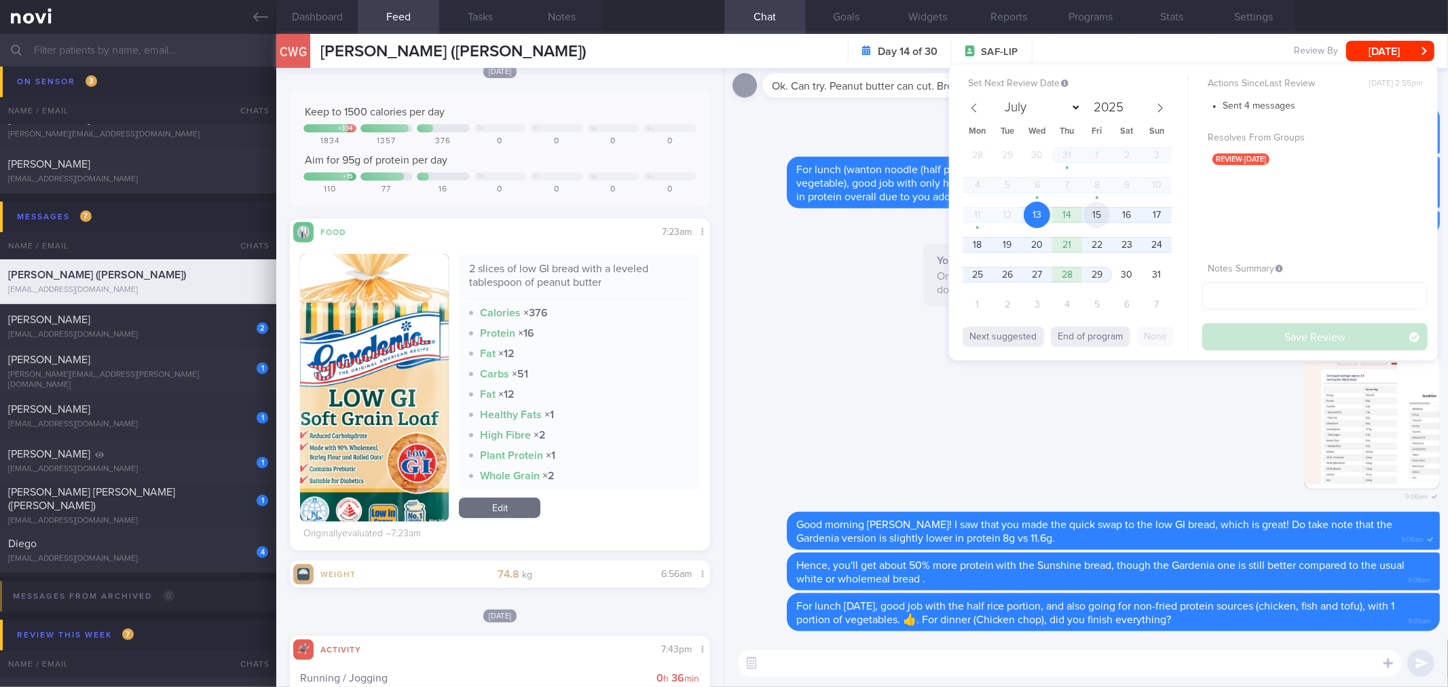
click at [1088, 216] on span "15" at bounding box center [1097, 215] width 26 height 26
click at [1227, 335] on button "Save Review" at bounding box center [1314, 336] width 225 height 27
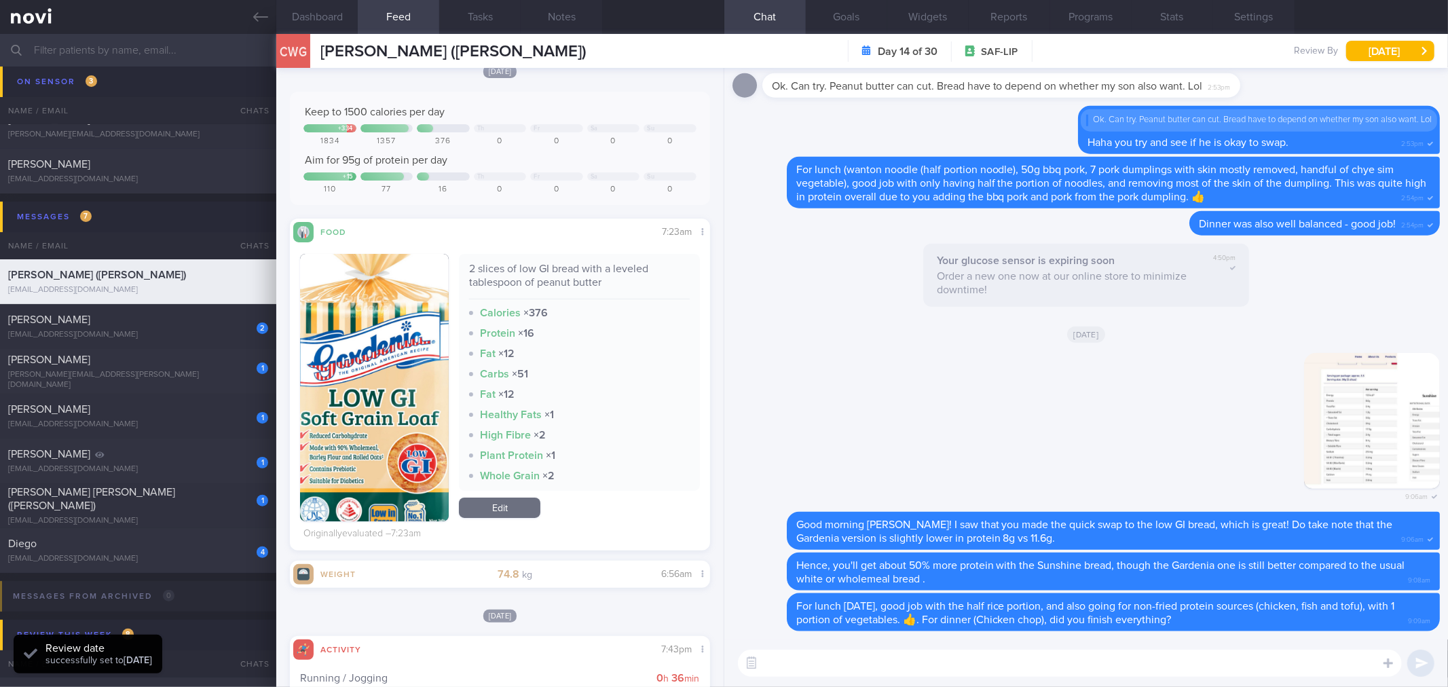
drag, startPoint x: 259, startPoint y: 22, endPoint x: 258, endPoint y: 96, distance: 73.3
click at [259, 22] on icon at bounding box center [260, 17] width 15 height 15
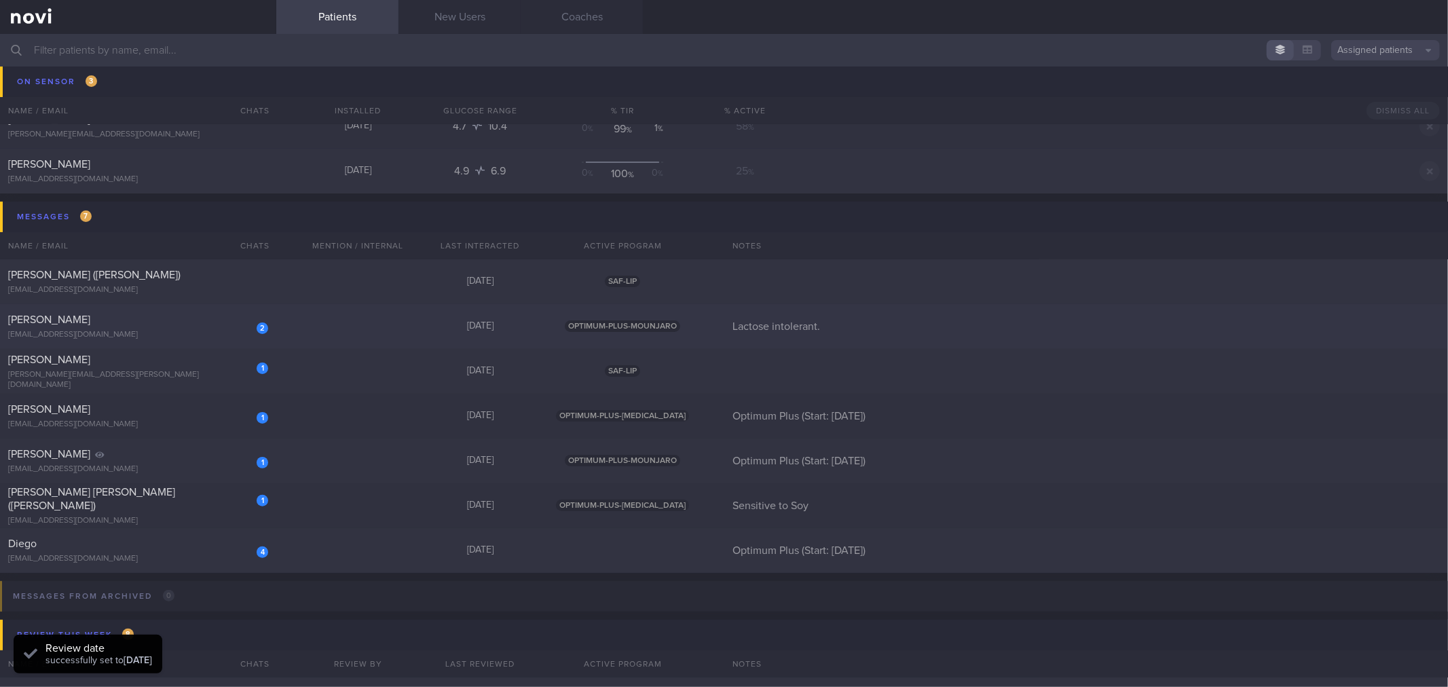
click at [248, 320] on div "2" at bounding box center [253, 323] width 30 height 21
select select "7"
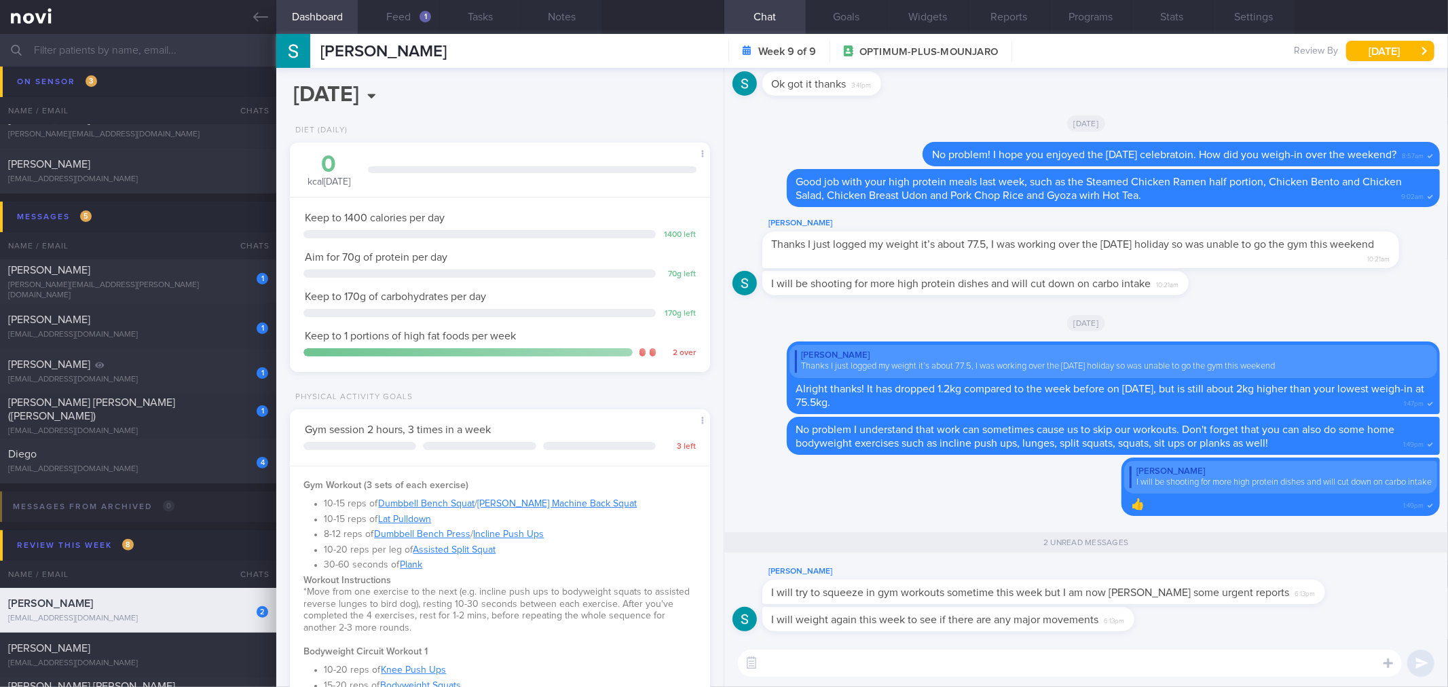
click at [920, 655] on textarea at bounding box center [1070, 663] width 664 height 27
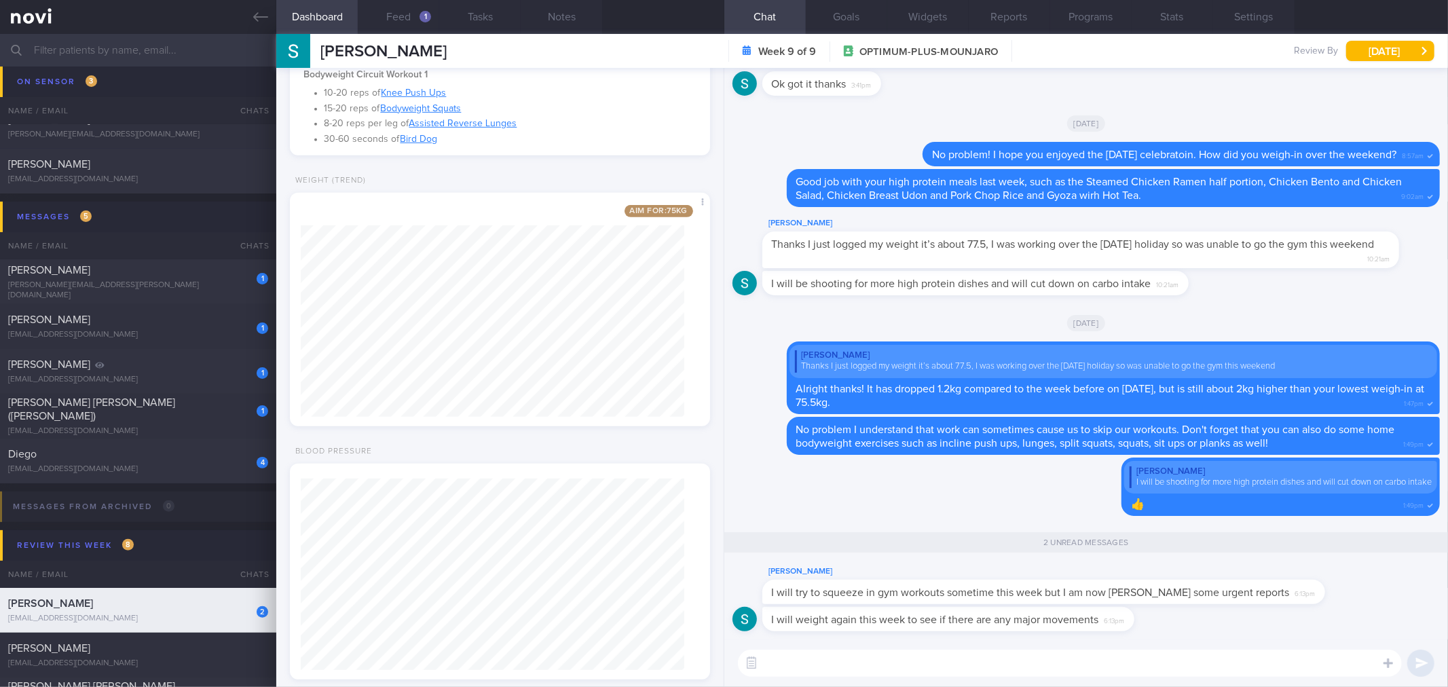
scroll to position [603, 0]
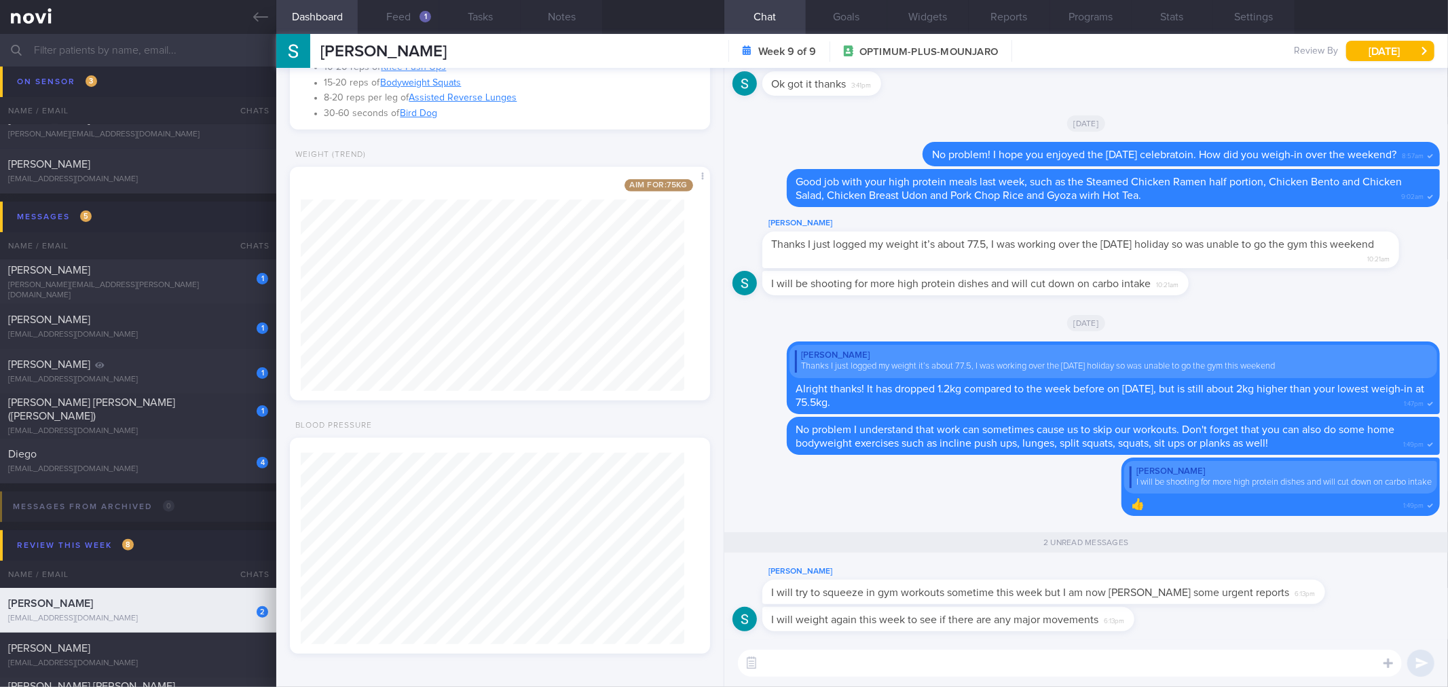
click at [997, 670] on textarea at bounding box center [1070, 663] width 664 height 27
drag, startPoint x: 1170, startPoint y: 603, endPoint x: 1426, endPoint y: 599, distance: 256.7
click at [1426, 599] on div "[PERSON_NAME] I will try to squeeze in gym workouts sometime this week but I am…" at bounding box center [1086, 584] width 707 height 43
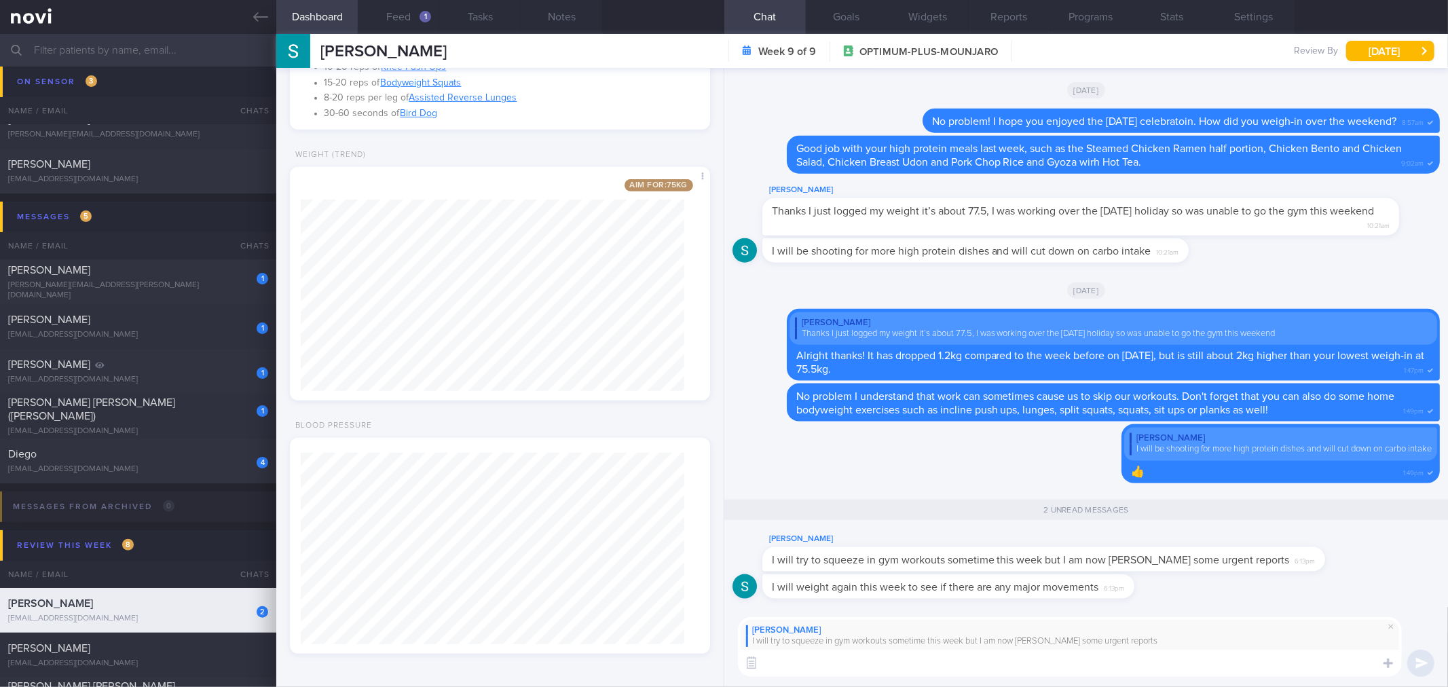
click at [1172, 664] on textarea at bounding box center [1070, 663] width 664 height 27
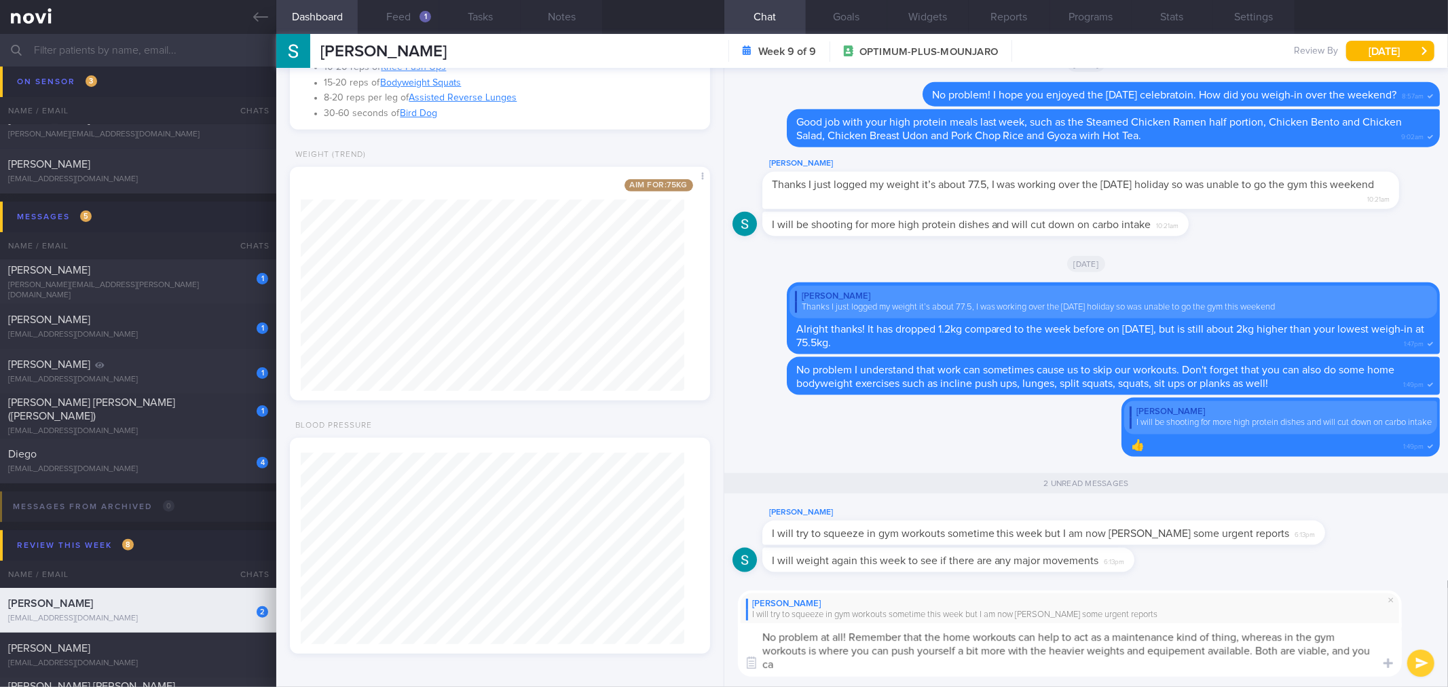
scroll to position [0, 0]
type textarea "No problem at all! Remember that the home workouts can help to act as a mainten…"
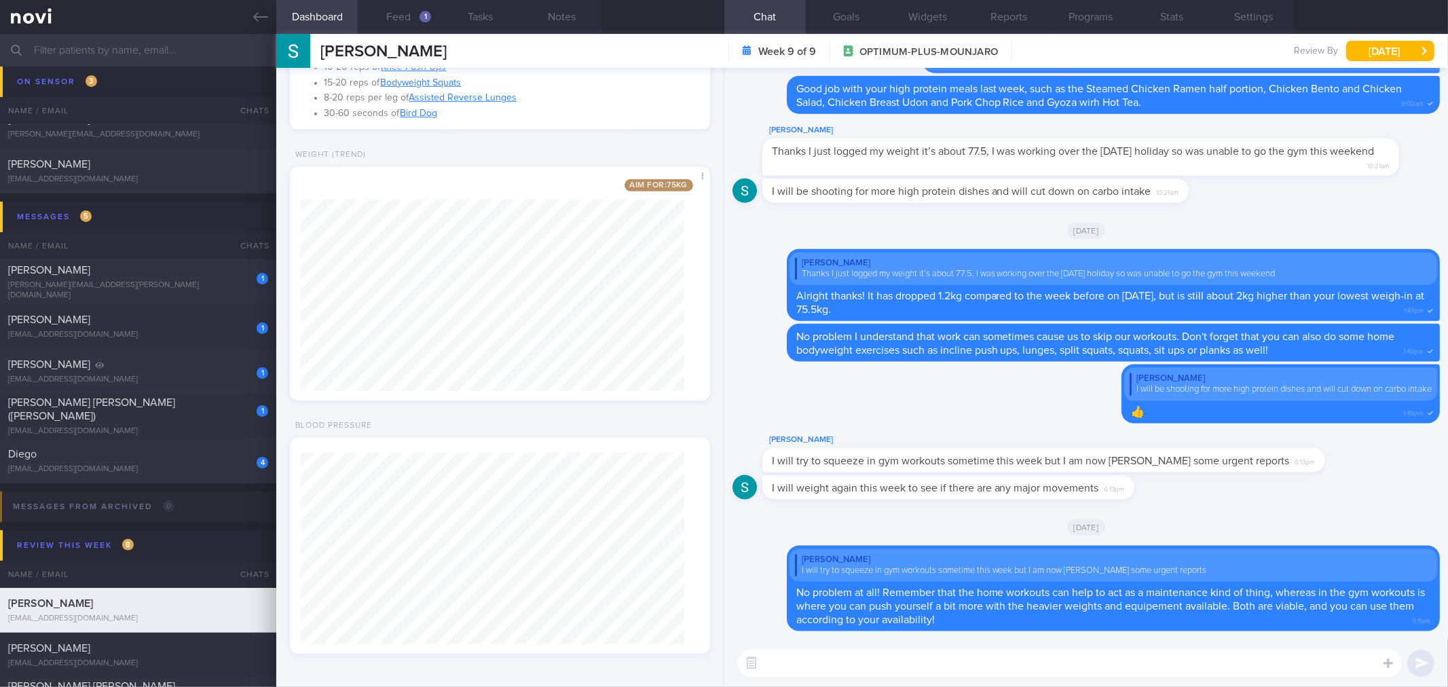
drag, startPoint x: 1132, startPoint y: 483, endPoint x: 1385, endPoint y: 465, distance: 253.9
drag, startPoint x: 1181, startPoint y: 506, endPoint x: 1151, endPoint y: 500, distance: 31.0
click at [1179, 506] on div "I will weight again this week to see if there are any major movements 6:13pm" at bounding box center [1086, 491] width 707 height 33
click at [1122, 492] on span "6:13pm" at bounding box center [1115, 487] width 20 height 13
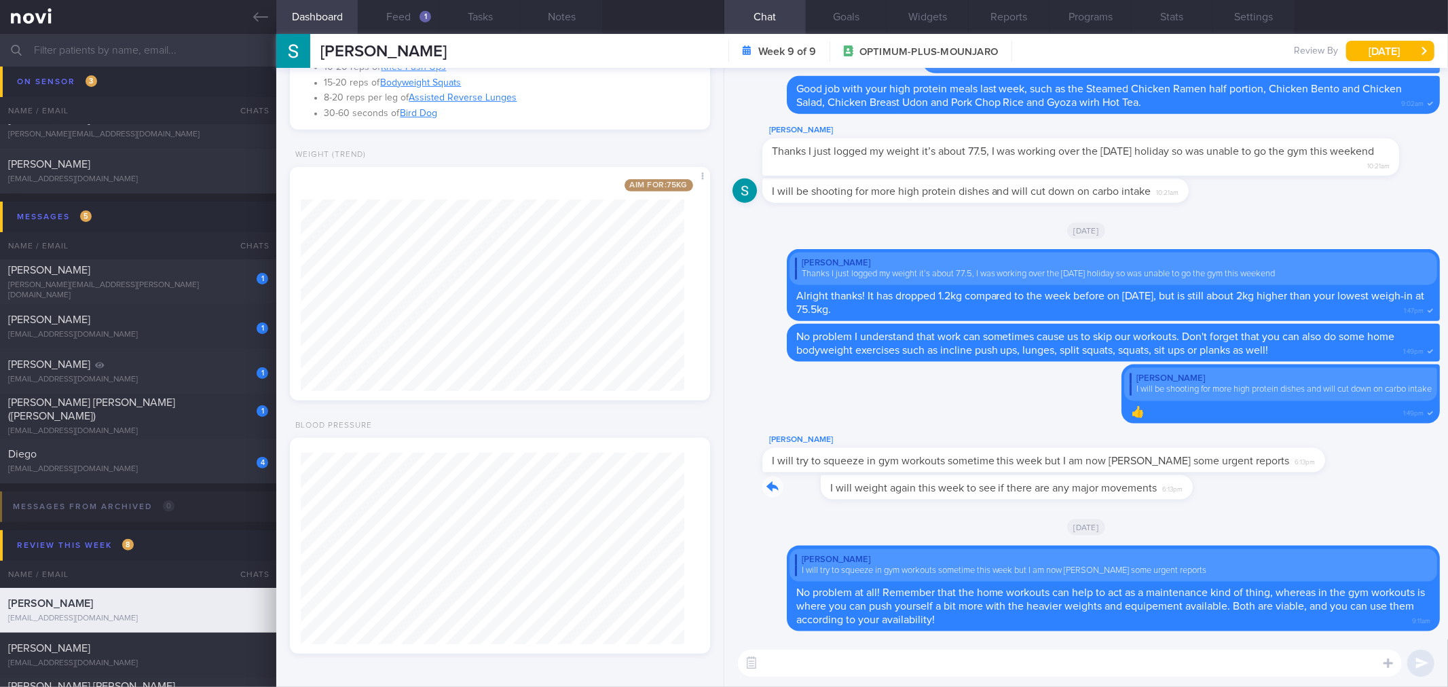
drag, startPoint x: 1127, startPoint y: 496, endPoint x: 1274, endPoint y: 496, distance: 147.3
click at [1274, 496] on div "I will weight again this week to see if there are any major movements 6:13pm" at bounding box center [1086, 491] width 707 height 33
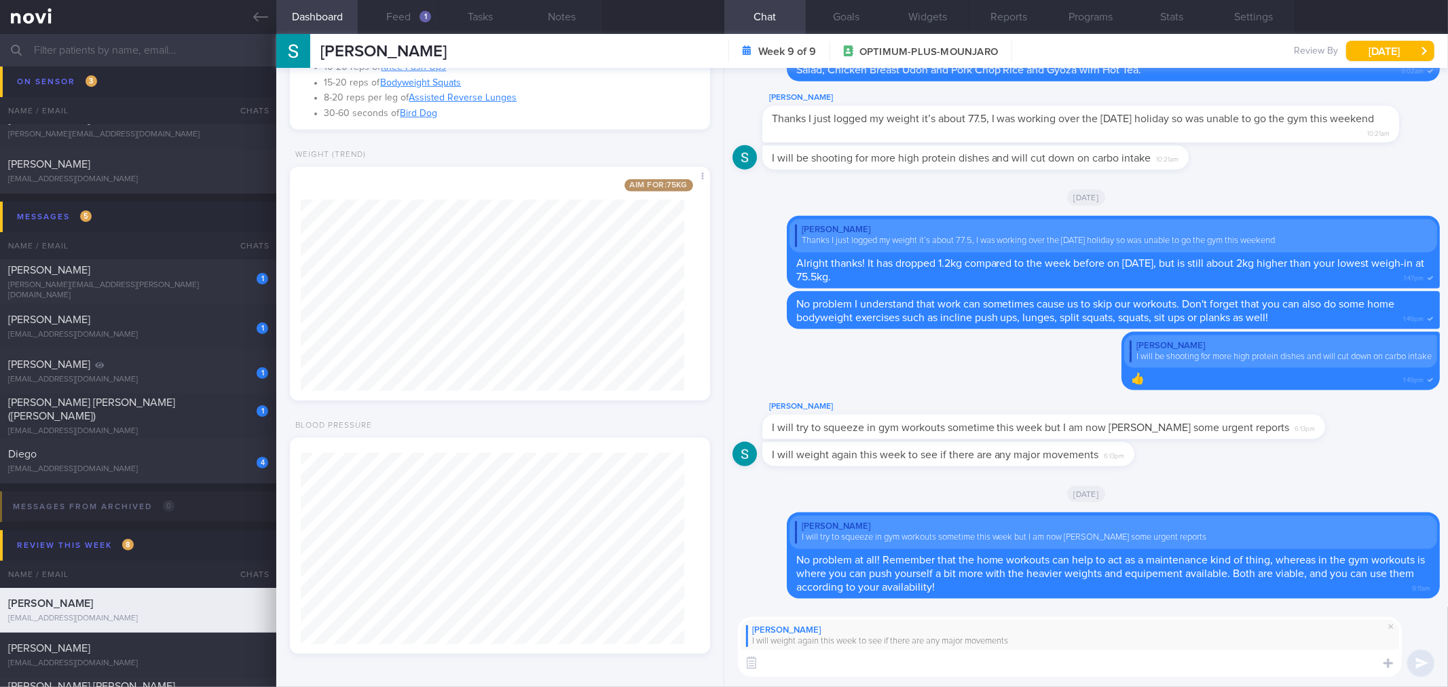
click at [1145, 662] on textarea at bounding box center [1070, 663] width 664 height 27
type textarea "Okay sure!"
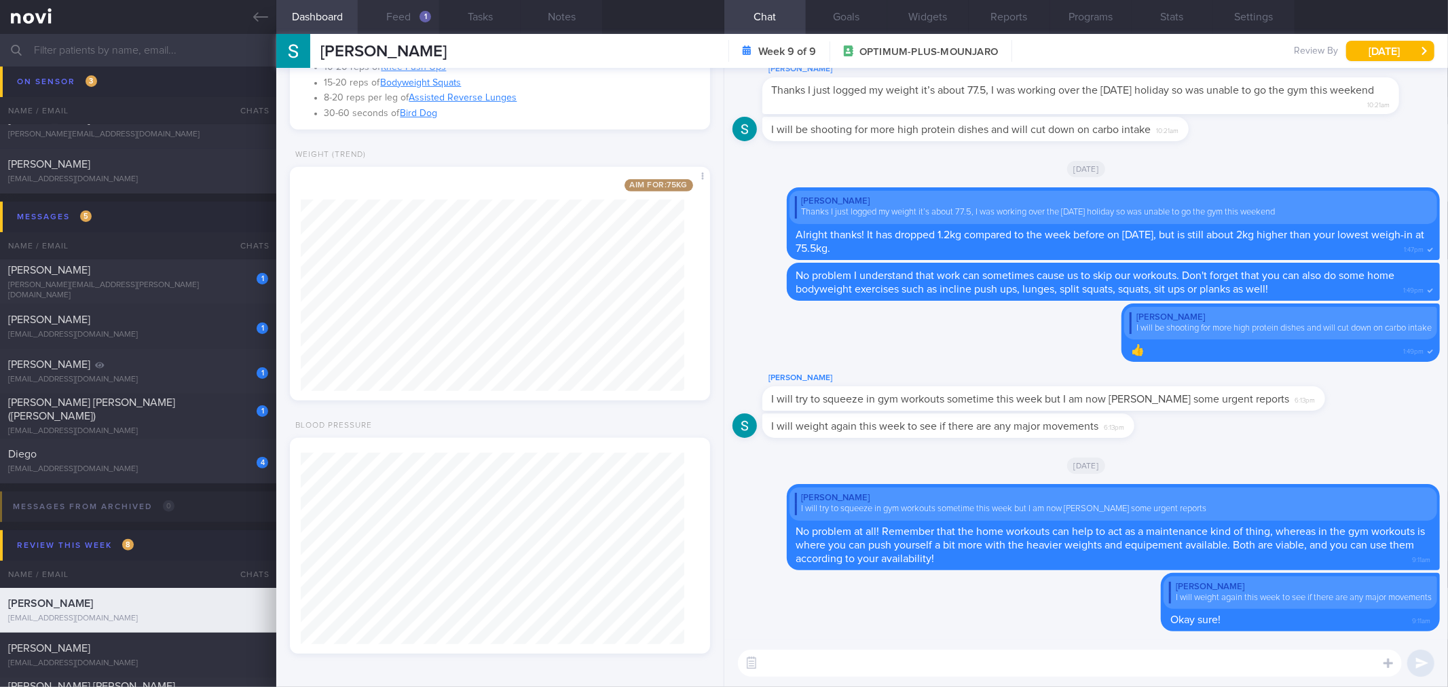
click at [403, 16] on button "Feed 1" at bounding box center [398, 17] width 81 height 34
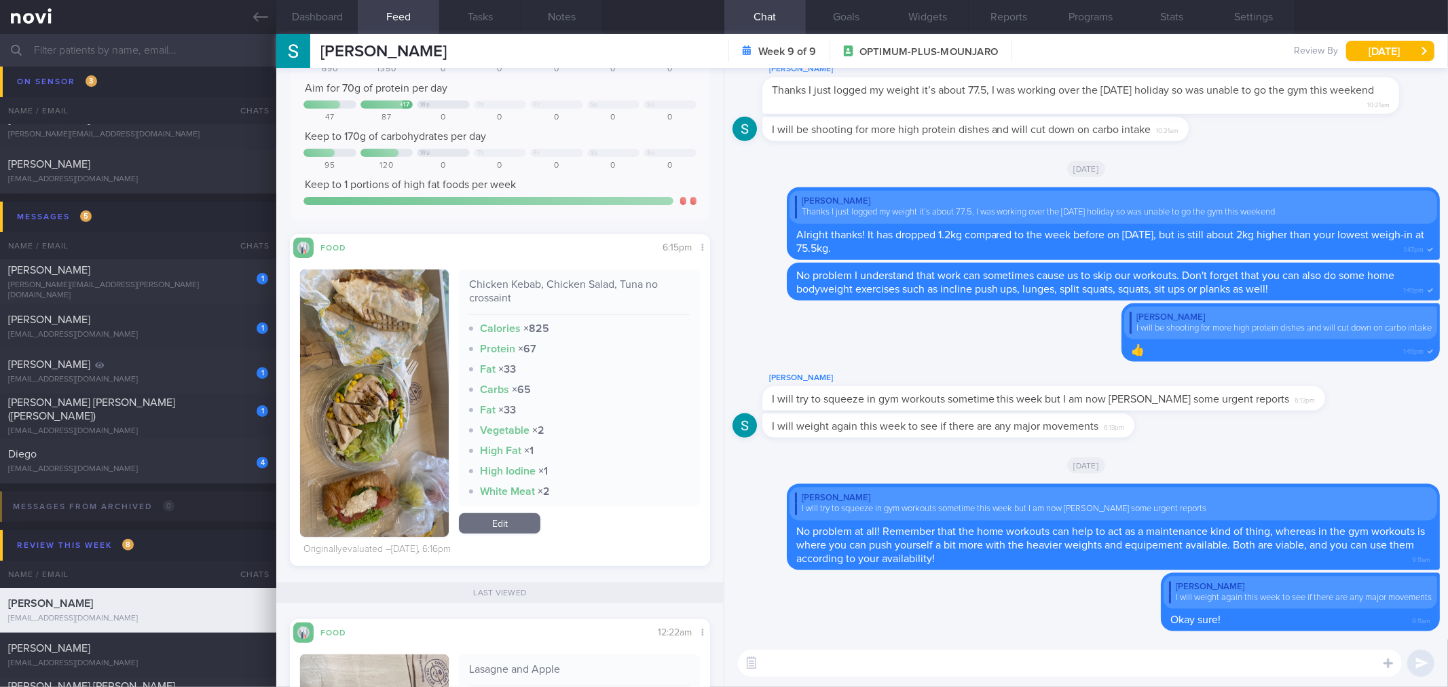
scroll to position [301, 0]
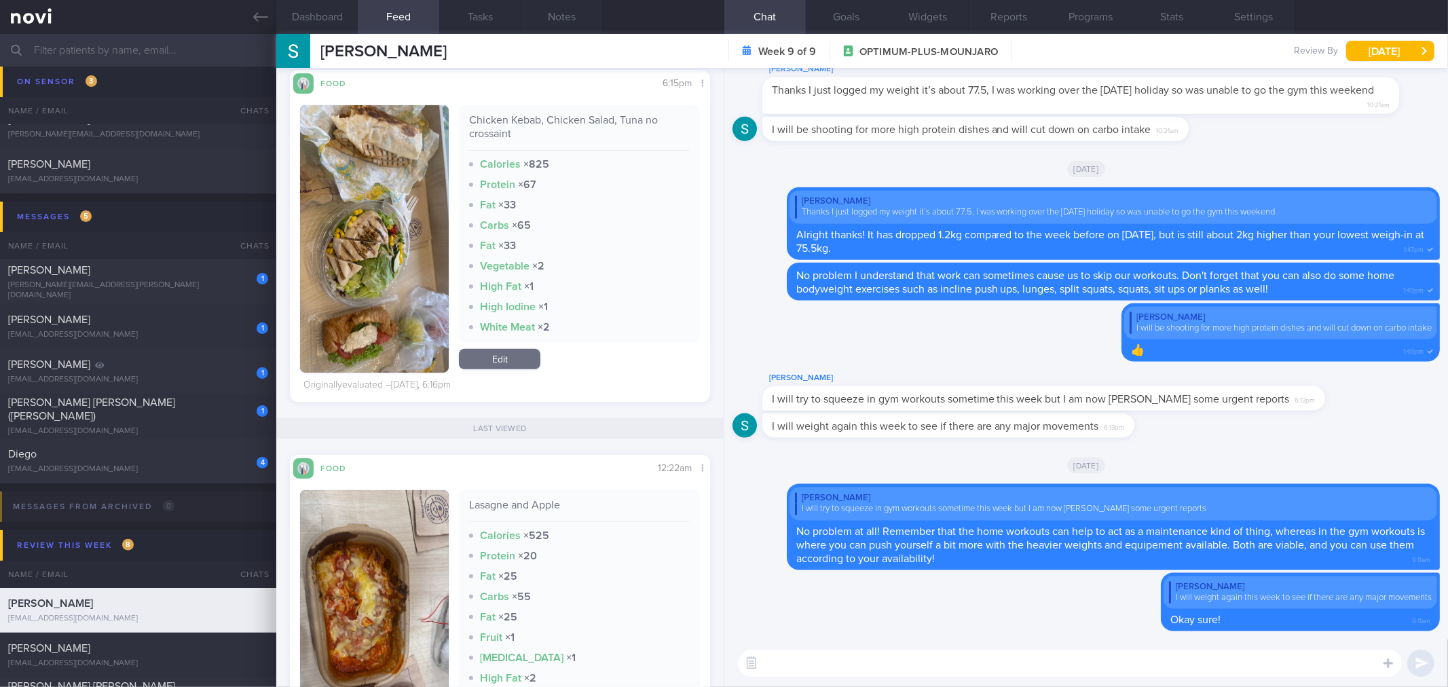
click at [1021, 652] on textarea at bounding box center [1070, 663] width 664 height 27
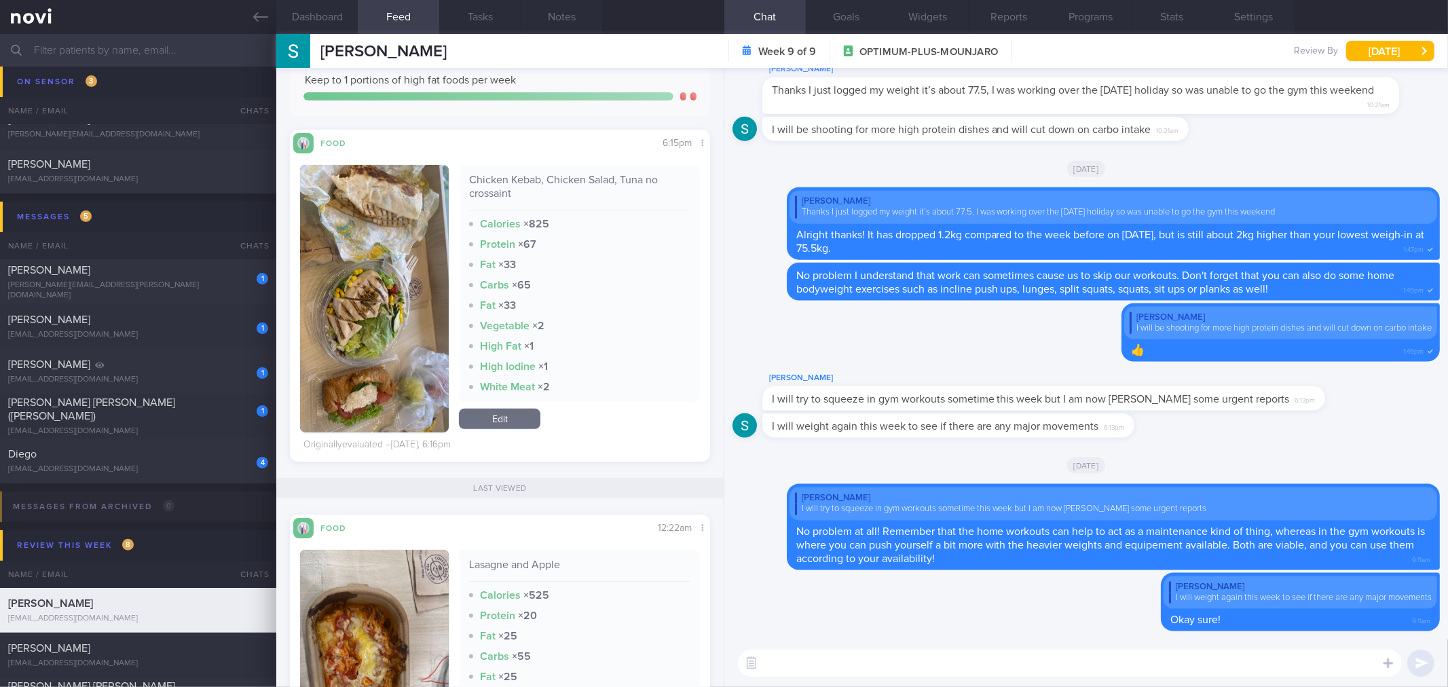
scroll to position [151, 0]
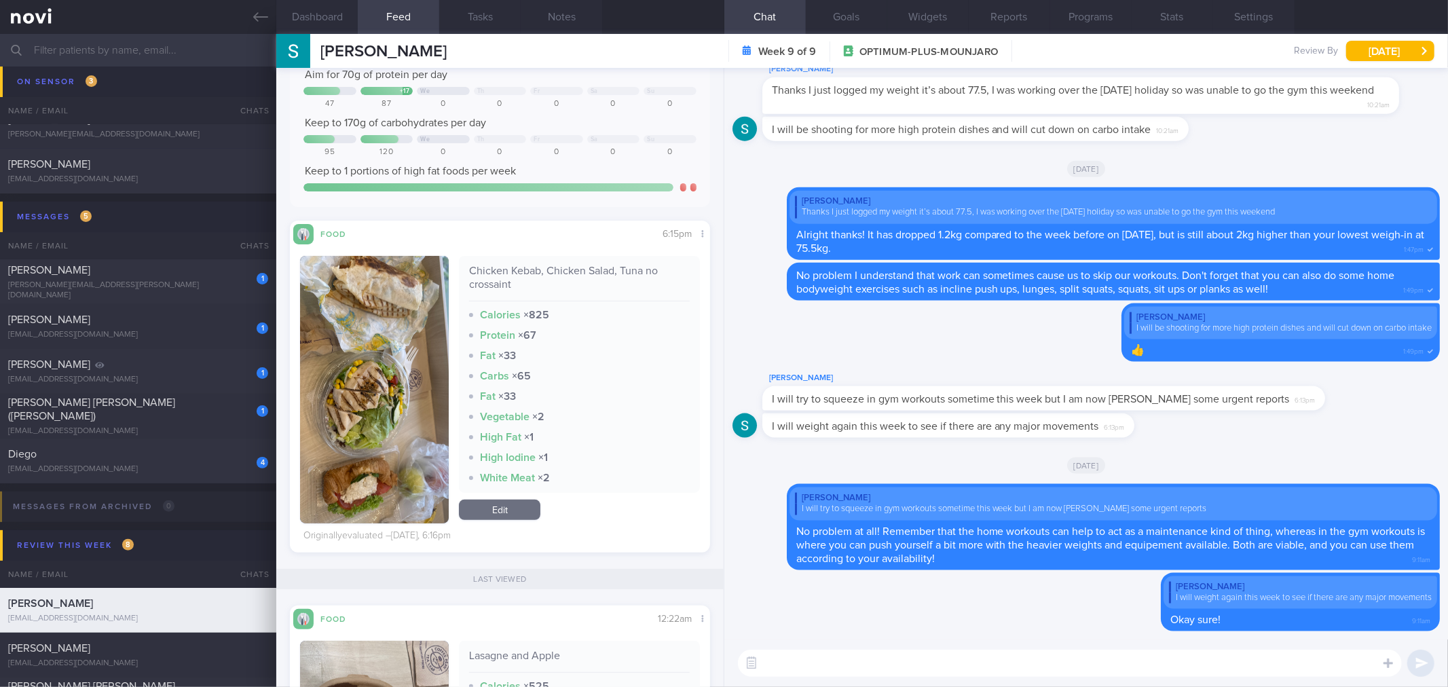
click at [1205, 167] on div "[DATE]" at bounding box center [1086, 168] width 707 height 38
click at [856, 650] on textarea at bounding box center [1070, 663] width 664 height 27
click at [994, 656] on textarea at bounding box center [1070, 663] width 664 height 27
click at [990, 667] on textarea at bounding box center [1070, 663] width 664 height 27
type textarea "Good job skipping the croissant [DATE] at dinner, as the chicken kebab already …"
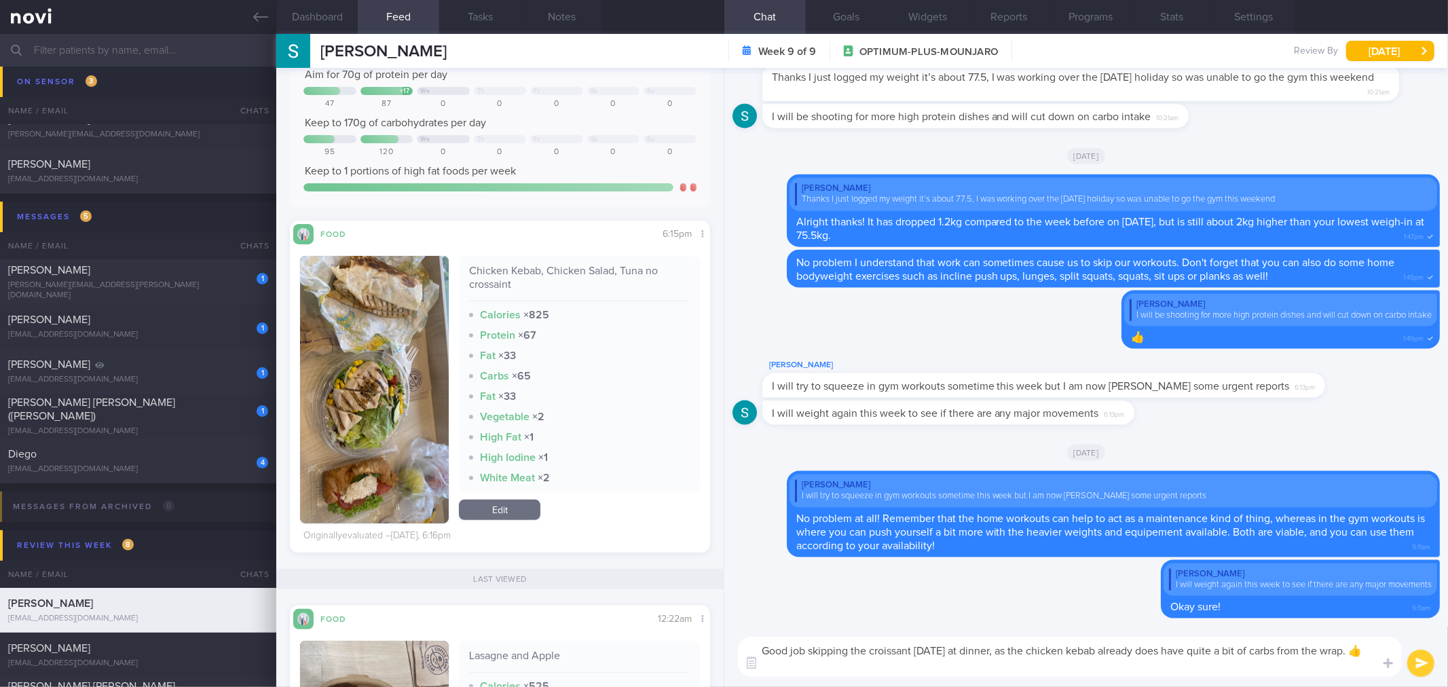
scroll to position [0, 0]
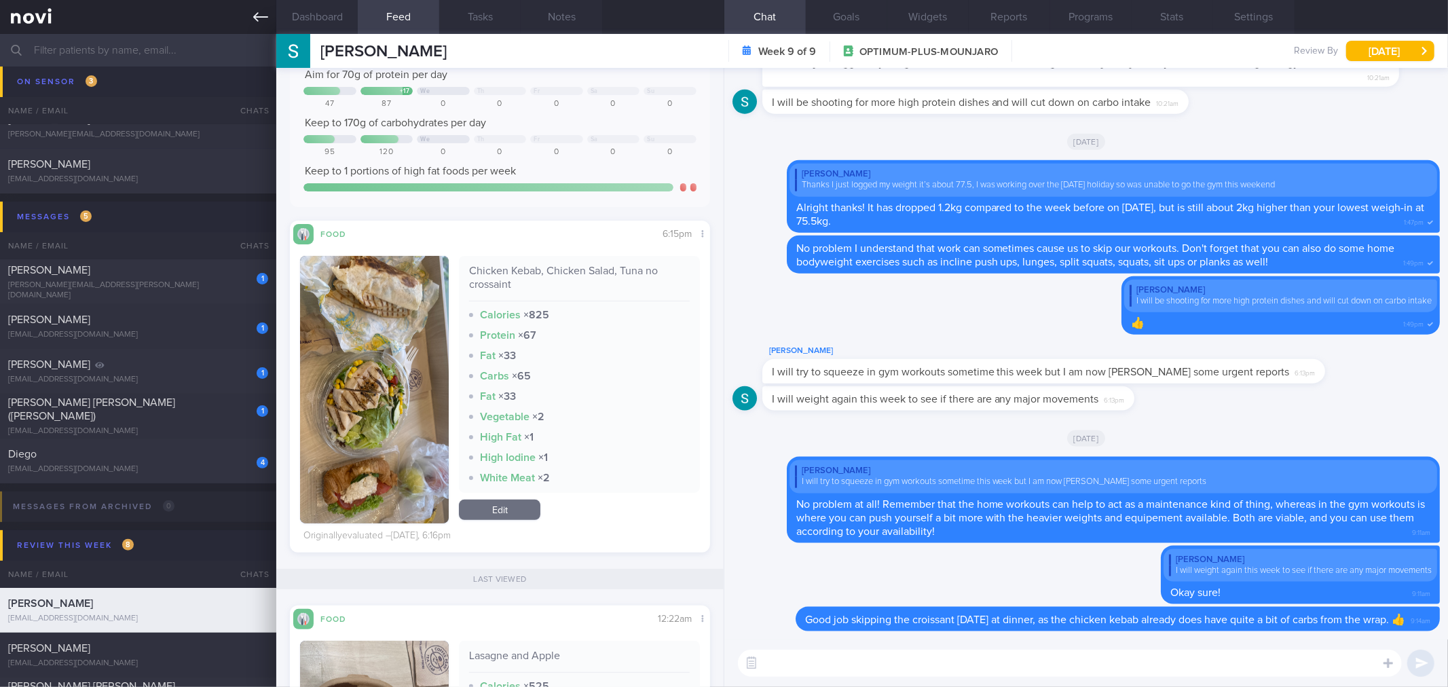
click at [245, 27] on link at bounding box center [138, 17] width 276 height 34
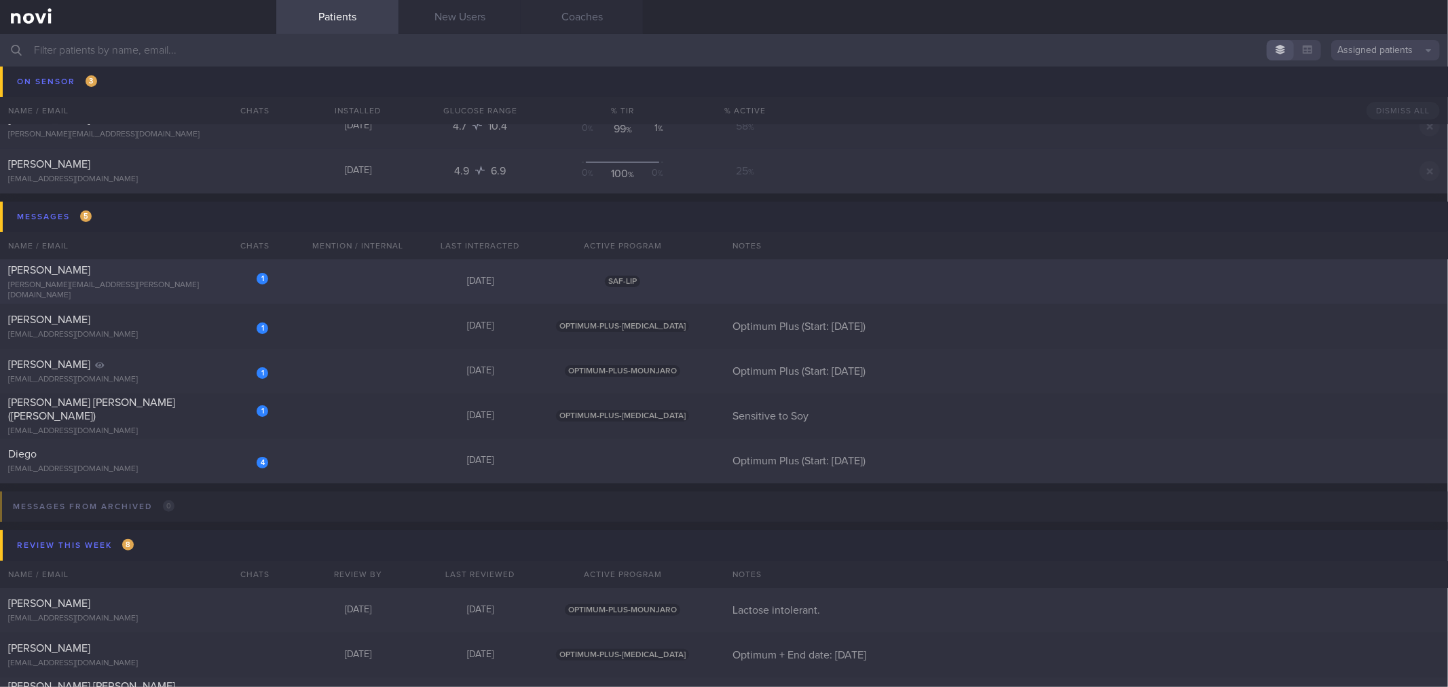
click at [199, 285] on div "[PERSON_NAME][EMAIL_ADDRESS][PERSON_NAME][DOMAIN_NAME]" at bounding box center [138, 290] width 260 height 20
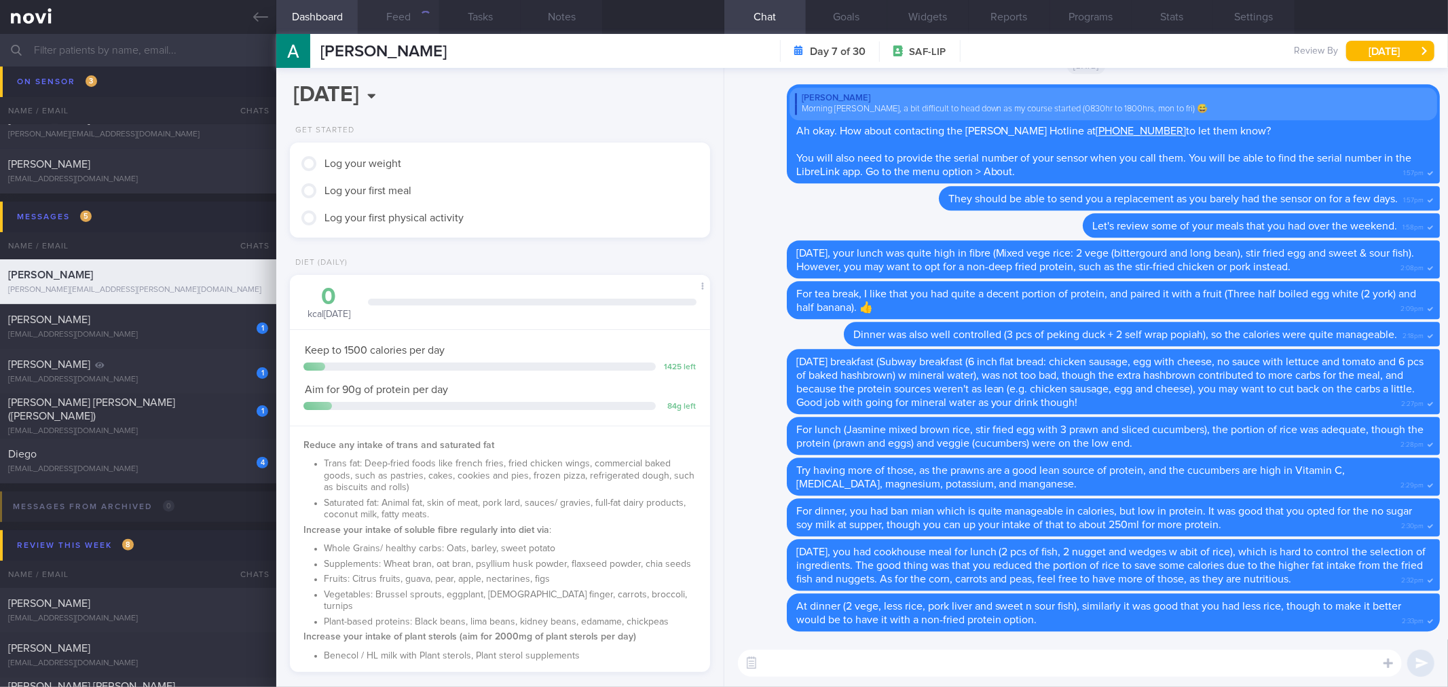
click at [408, 27] on button "Feed" at bounding box center [398, 17] width 81 height 34
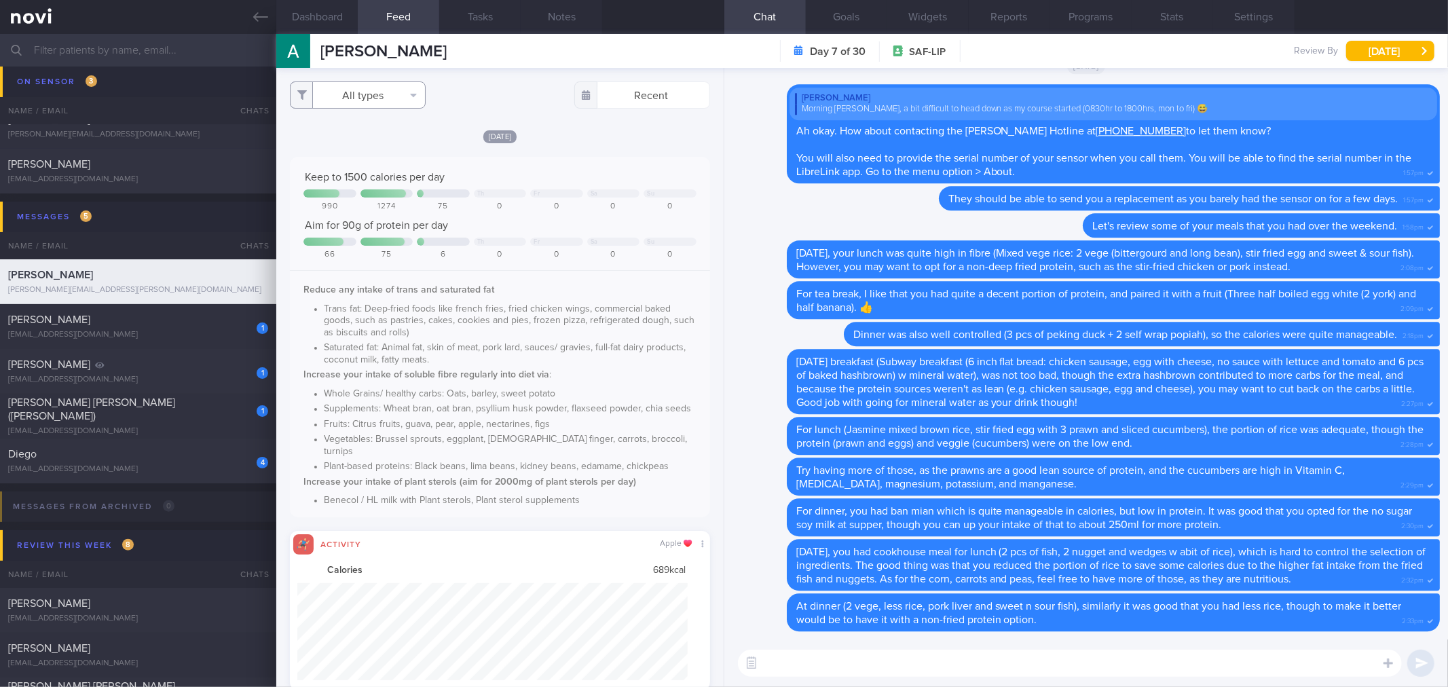
click at [377, 93] on button "All types" at bounding box center [358, 94] width 136 height 27
click at [381, 141] on button "Activity" at bounding box center [358, 142] width 134 height 20
checkbox input "false"
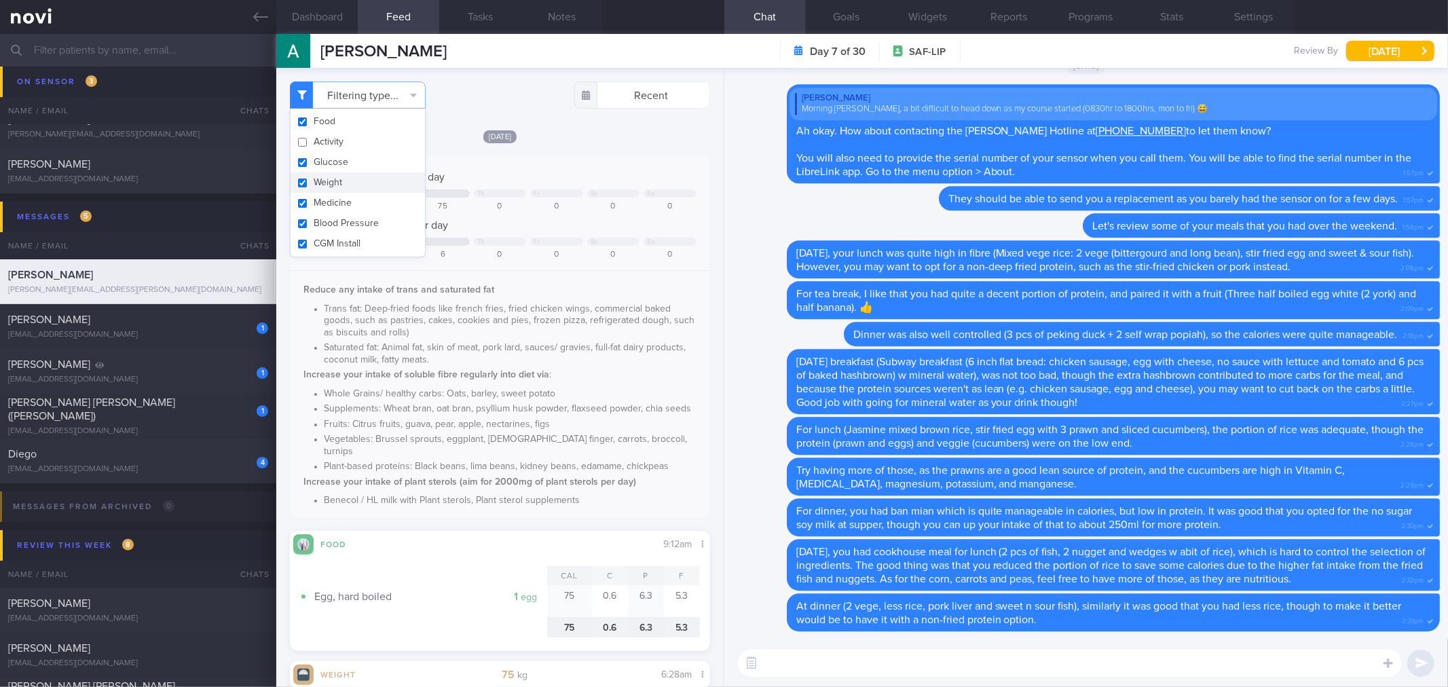
click at [369, 182] on button "Weight" at bounding box center [358, 182] width 134 height 20
checkbox input "false"
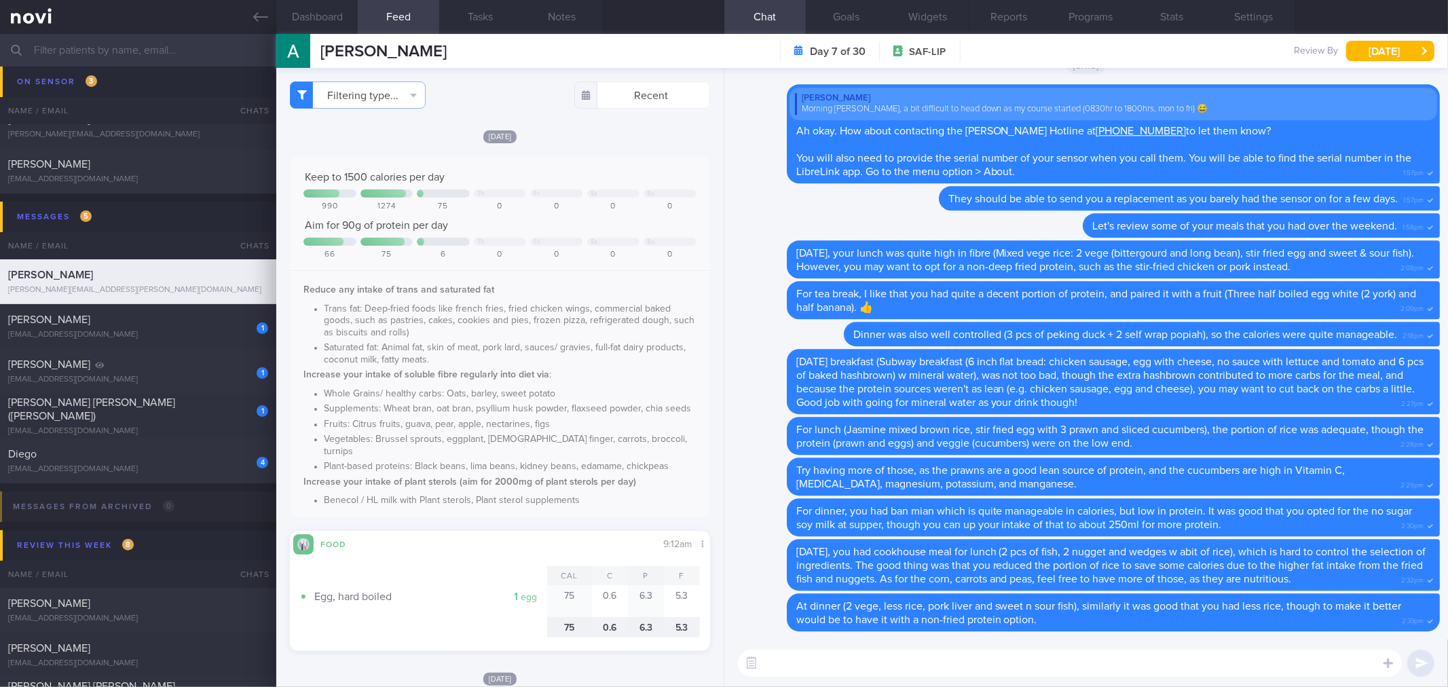
click at [566, 134] on div "[DATE]" at bounding box center [500, 136] width 420 height 14
click at [308, 14] on button "Dashboard" at bounding box center [316, 17] width 81 height 34
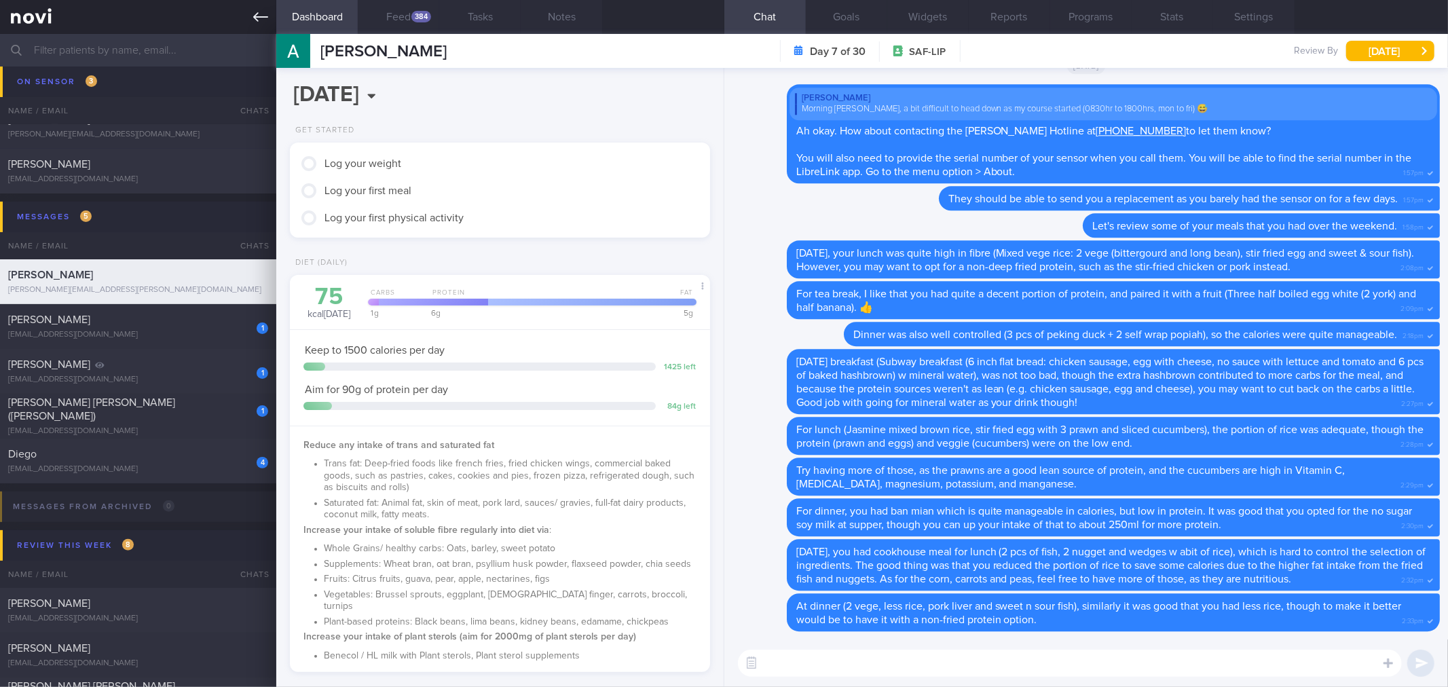
click at [260, 23] on icon at bounding box center [260, 17] width 15 height 15
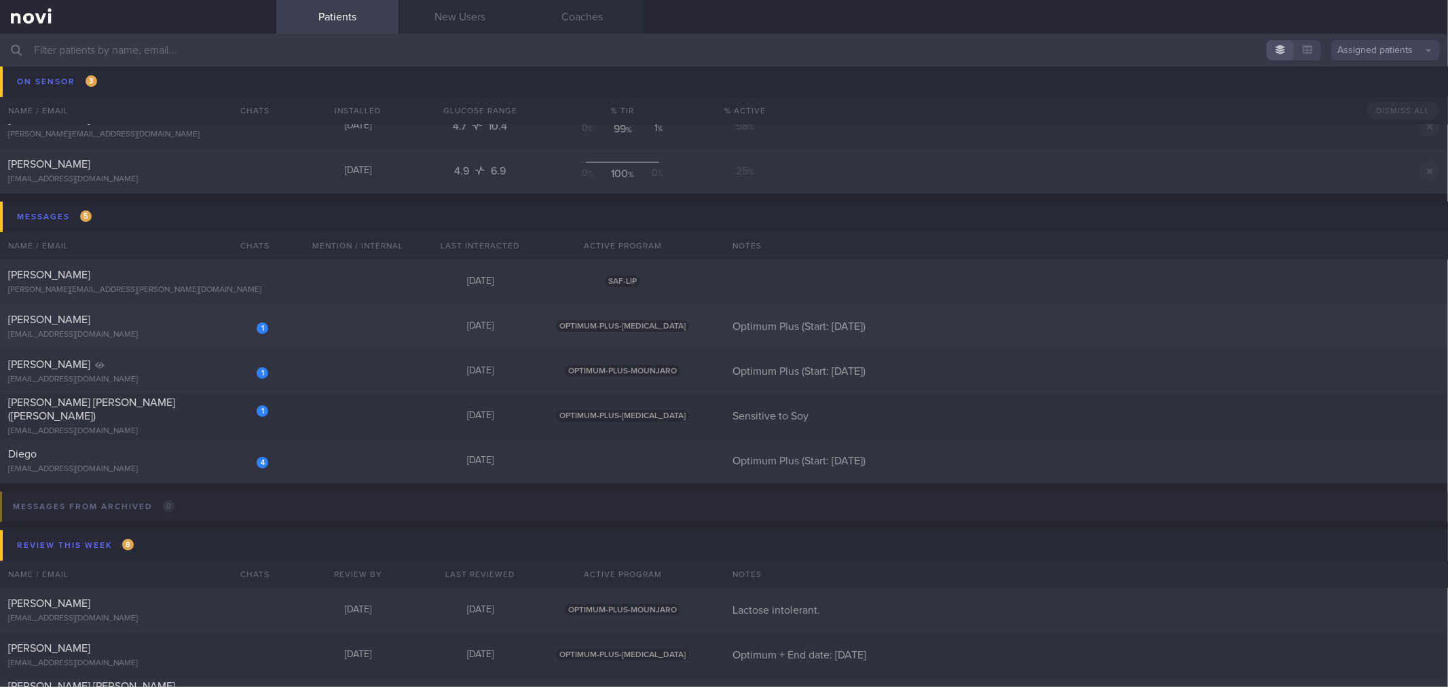
click at [225, 337] on div "[EMAIL_ADDRESS][DOMAIN_NAME]" at bounding box center [138, 335] width 260 height 10
select select "7"
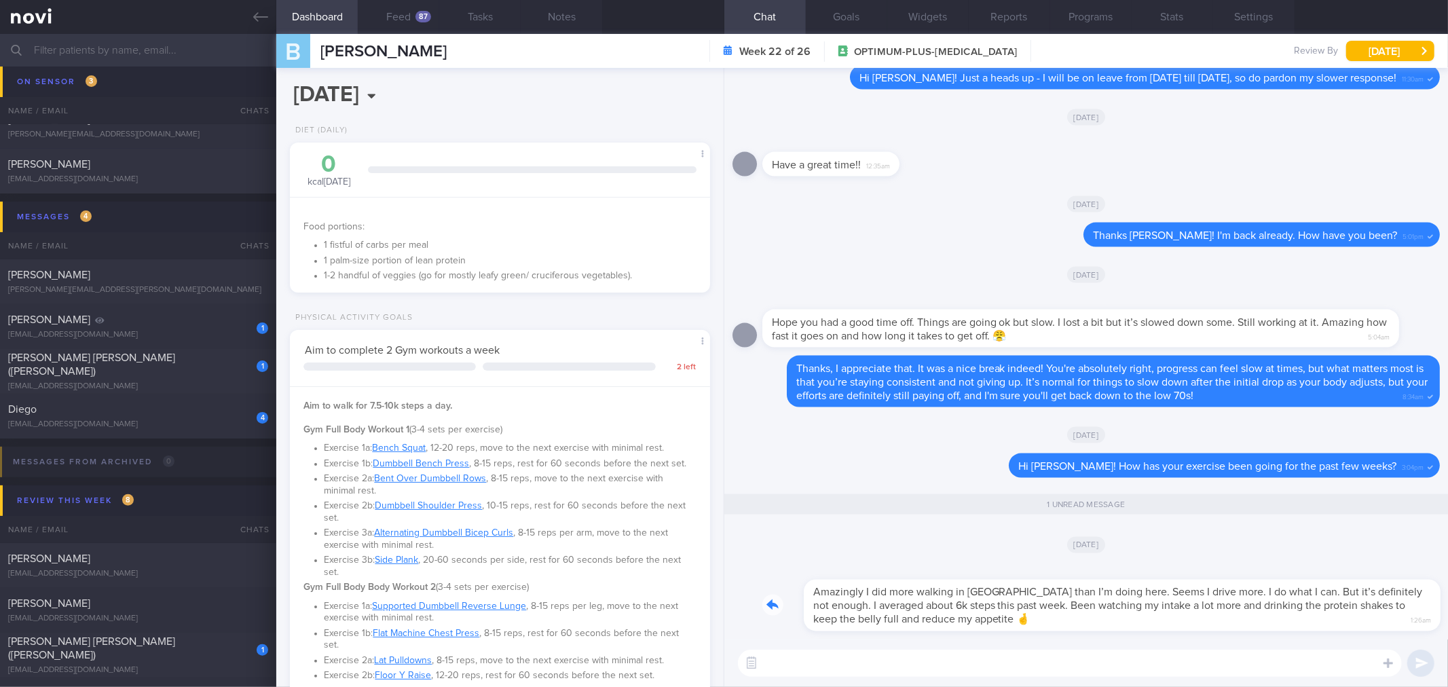
drag, startPoint x: 1100, startPoint y: 619, endPoint x: 1151, endPoint y: 603, distance: 54.1
click at [1234, 619] on div "Amazingly I did more walking in [GEOGRAPHIC_DATA] than I’m doing here. Seems I …" at bounding box center [1101, 597] width 678 height 68
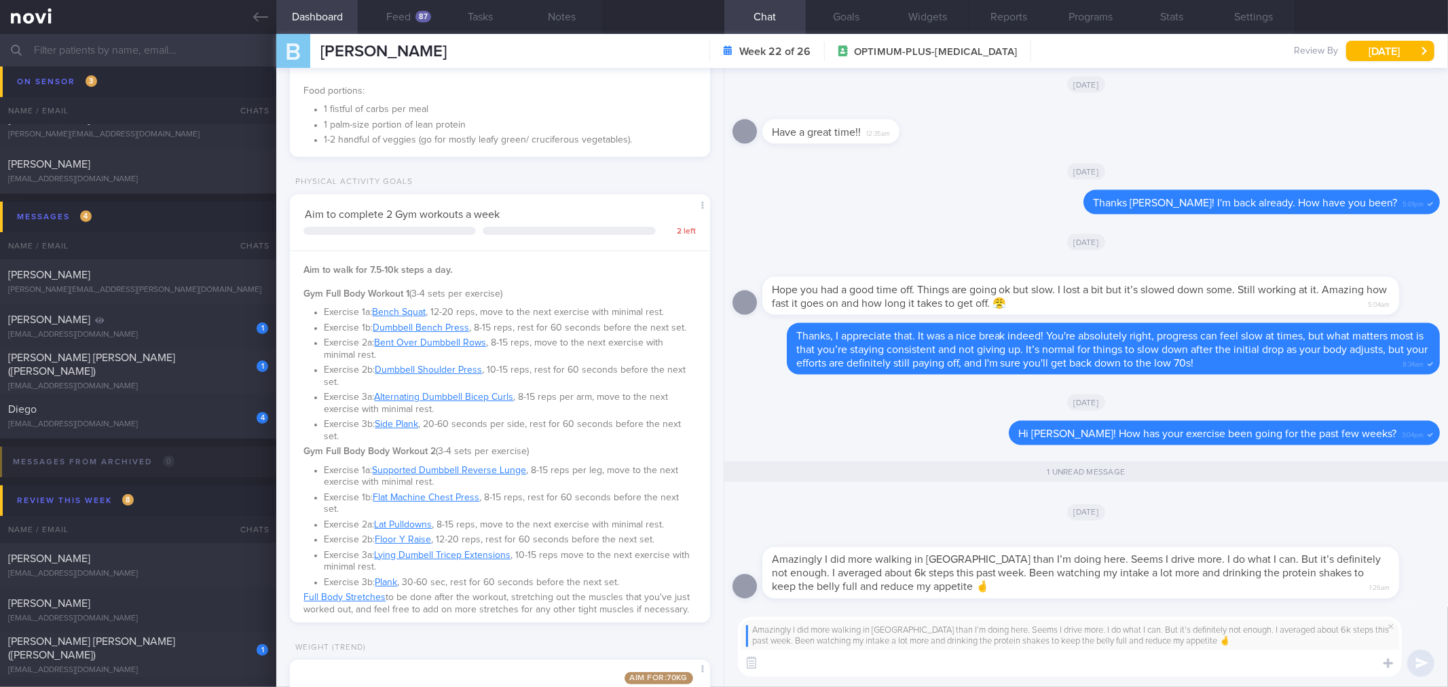
scroll to position [377, 0]
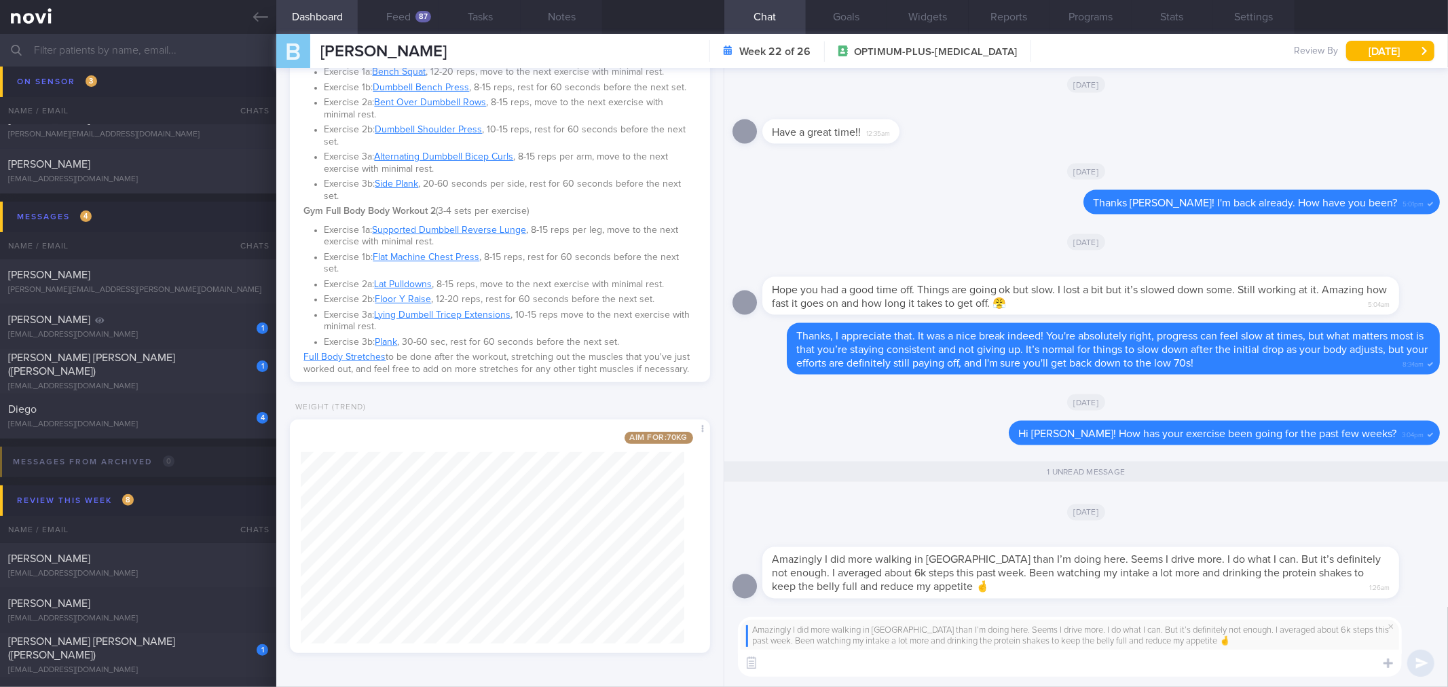
click at [974, 570] on span "Amazingly I did more walking in [GEOGRAPHIC_DATA] than I’m doing here. Seems I …" at bounding box center [1077, 574] width 610 height 38
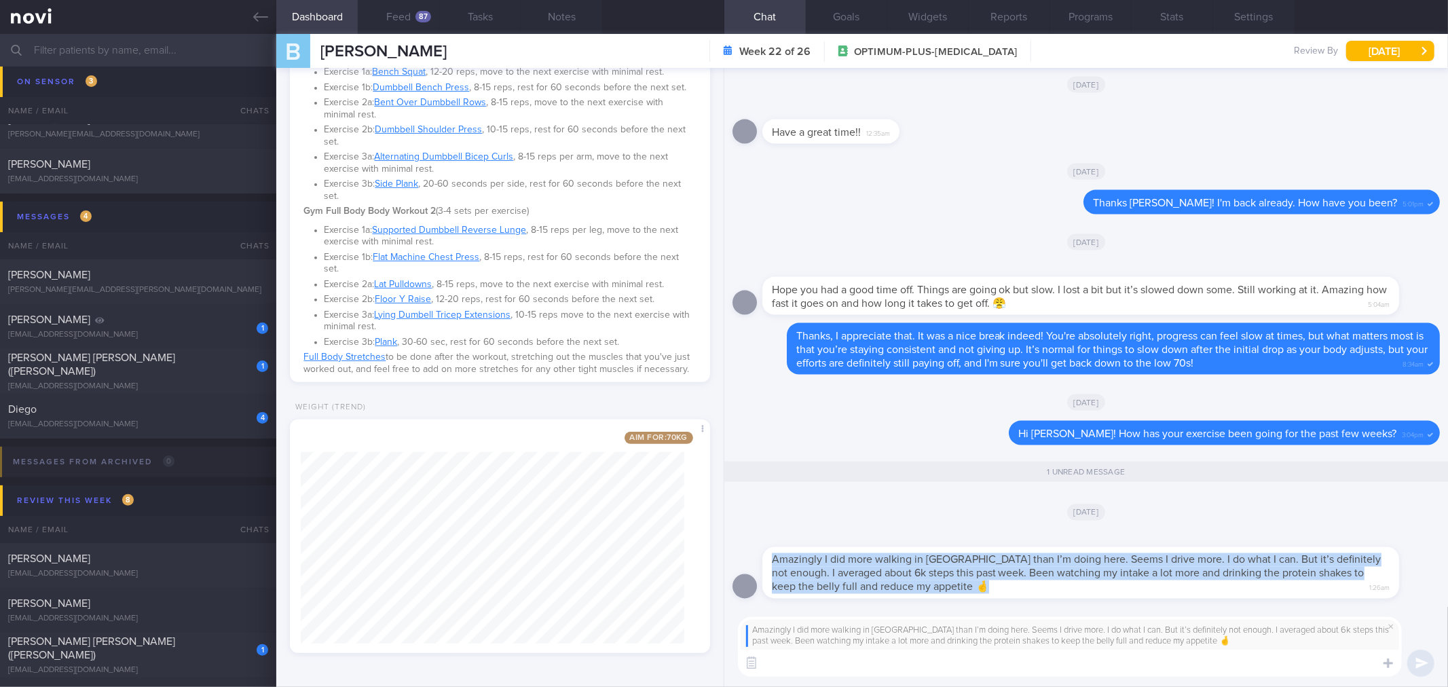
click at [974, 570] on span "Amazingly I did more walking in [GEOGRAPHIC_DATA] than I’m doing here. Seems I …" at bounding box center [1077, 574] width 610 height 38
copy div "Amazingly I did more walking in [GEOGRAPHIC_DATA] than I’m doing here. Seems I …"
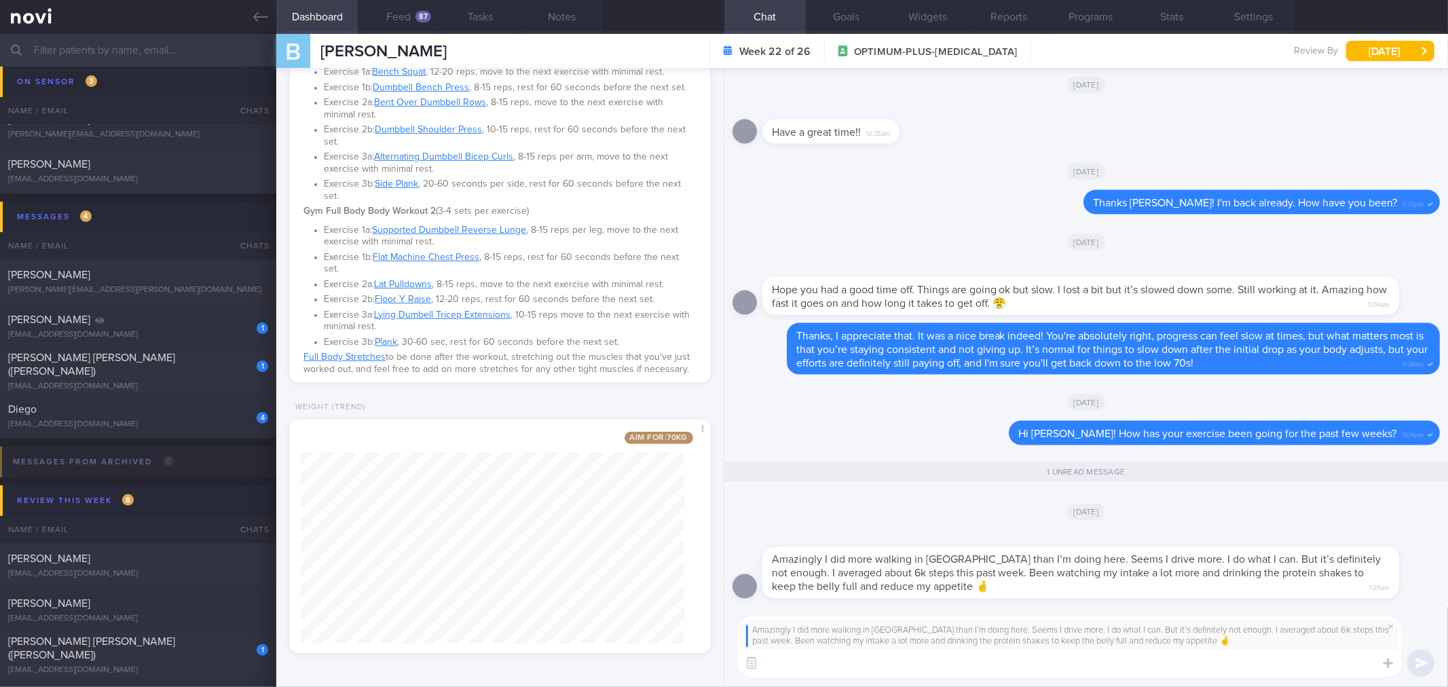
click at [819, 653] on textarea at bounding box center [1070, 663] width 664 height 27
paste textarea "Sounds like you’re still doing a great job with your intake and protein, which …"
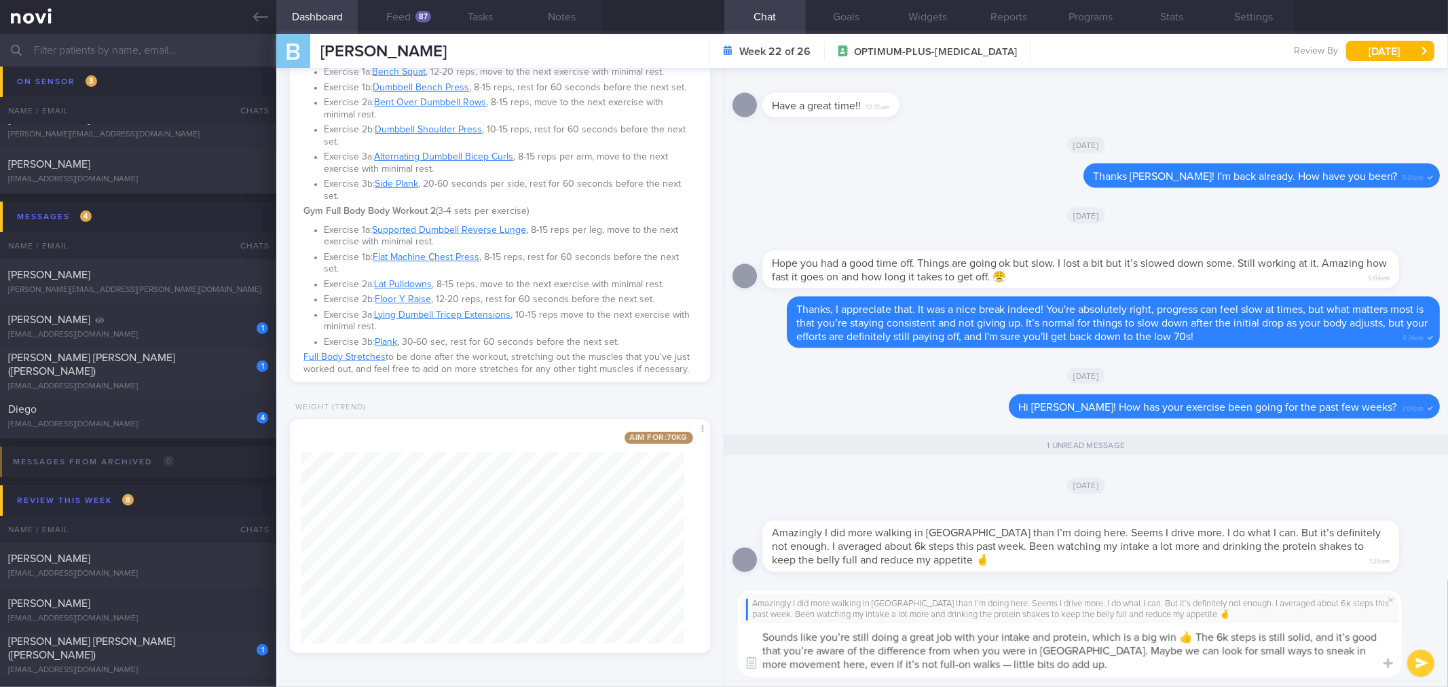
scroll to position [0, 0]
click at [1196, 633] on textarea "Sounds like you’re still doing a great job with your intake and protein, which …" at bounding box center [1070, 650] width 664 height 54
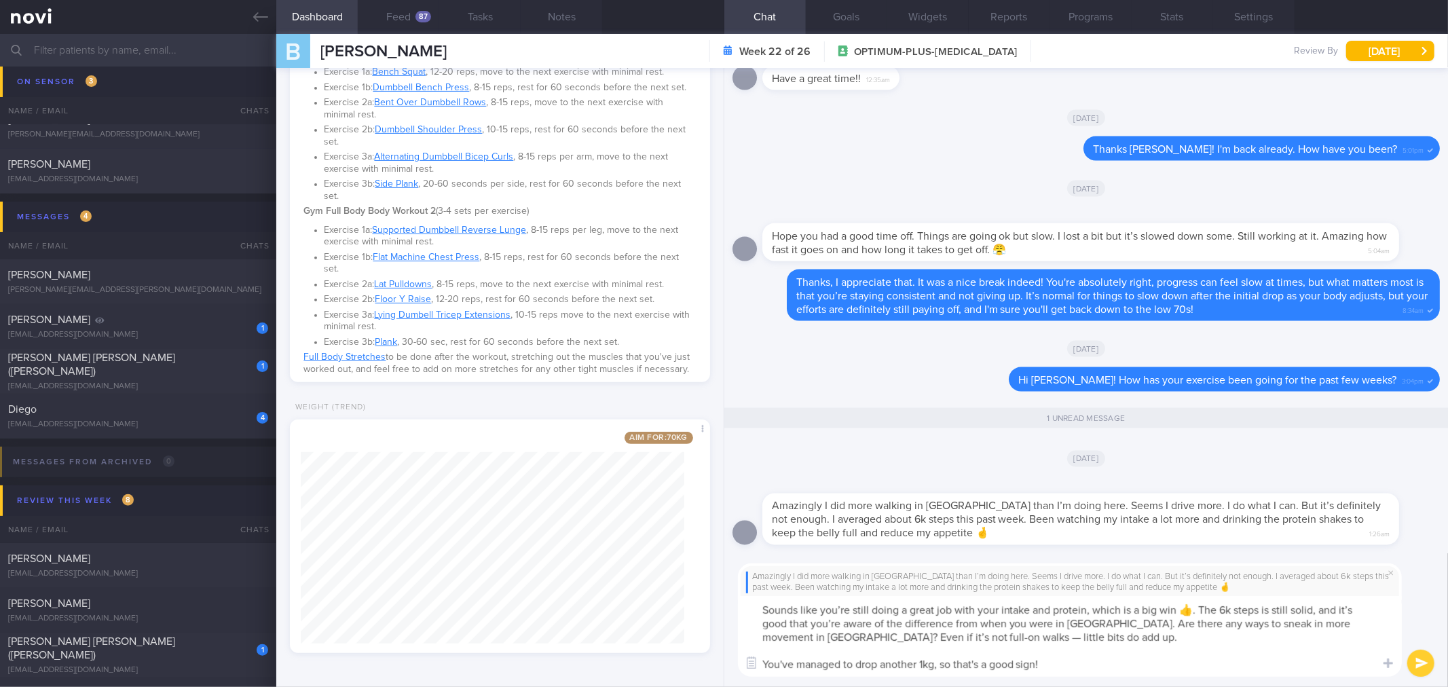
type textarea "Sounds like you’re still doing a great job with your intake and protein, which …"
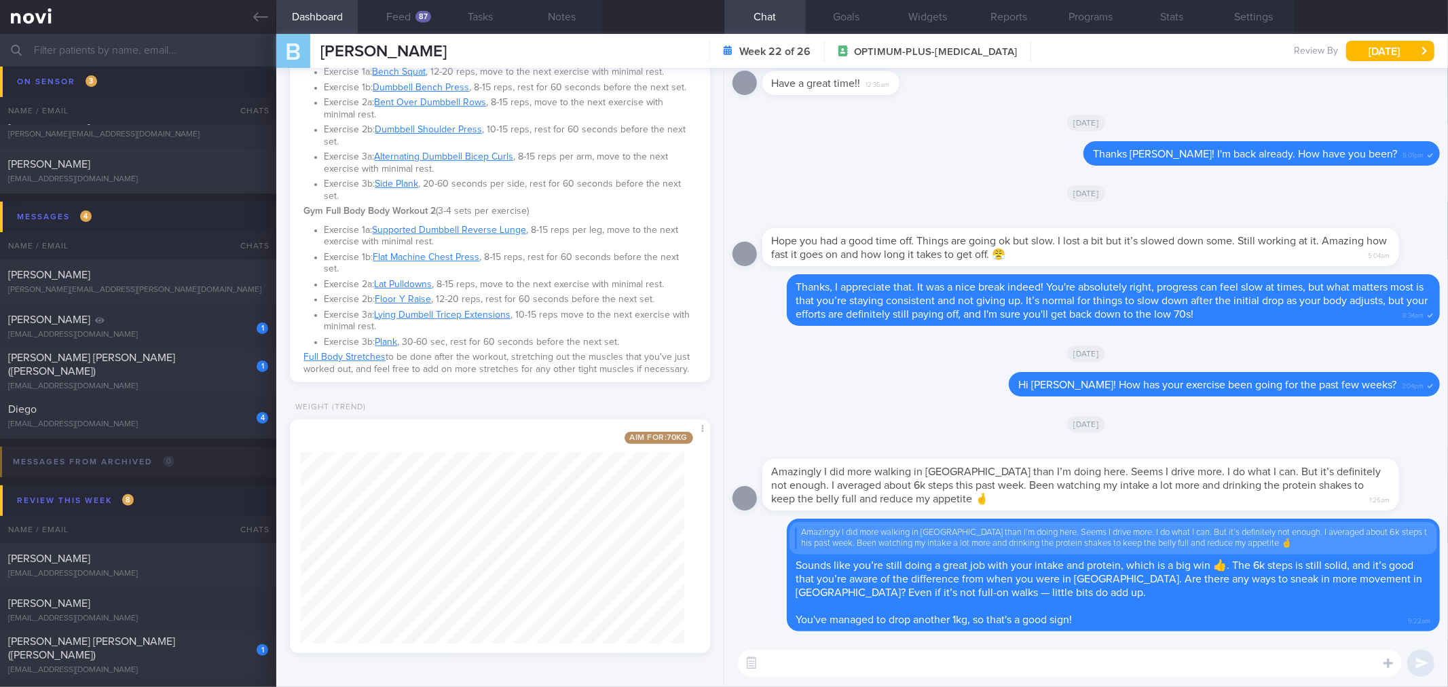
click at [259, 21] on icon at bounding box center [260, 17] width 15 height 10
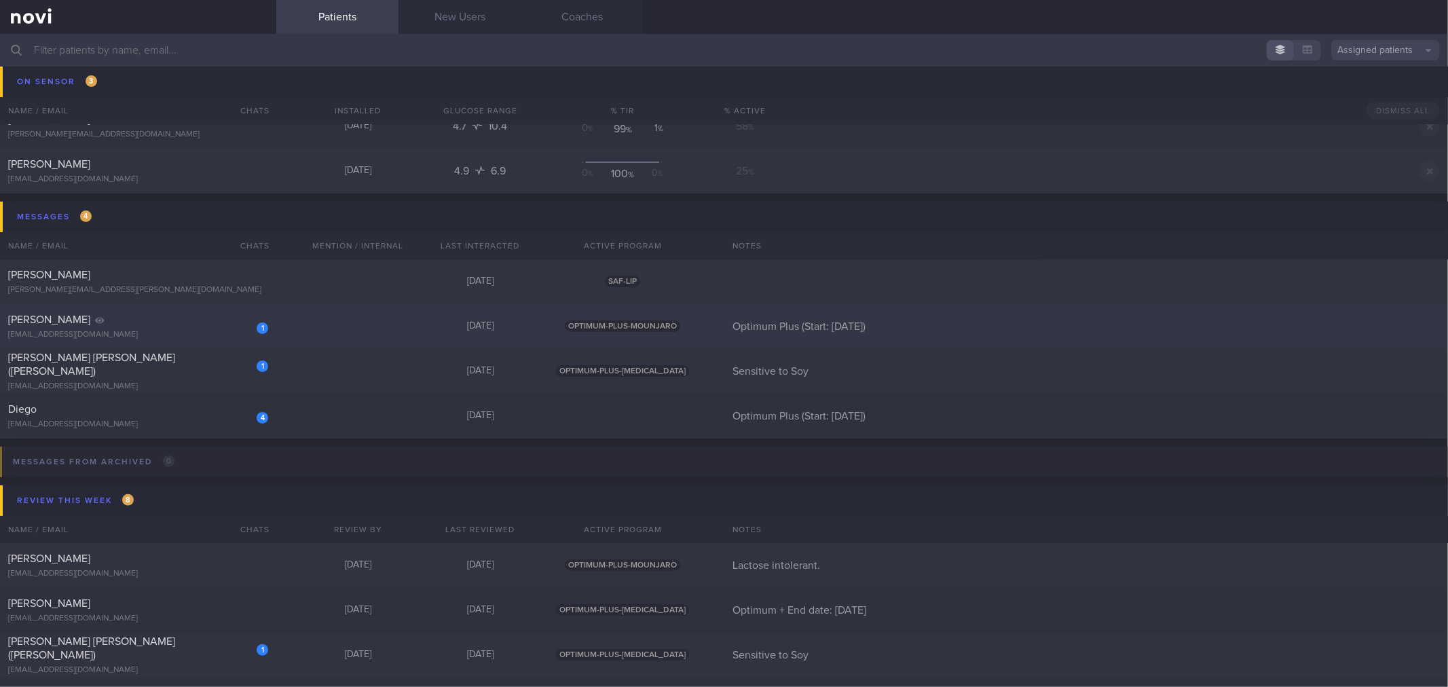
click at [241, 338] on div "[EMAIL_ADDRESS][DOMAIN_NAME]" at bounding box center [138, 335] width 260 height 10
select select "7"
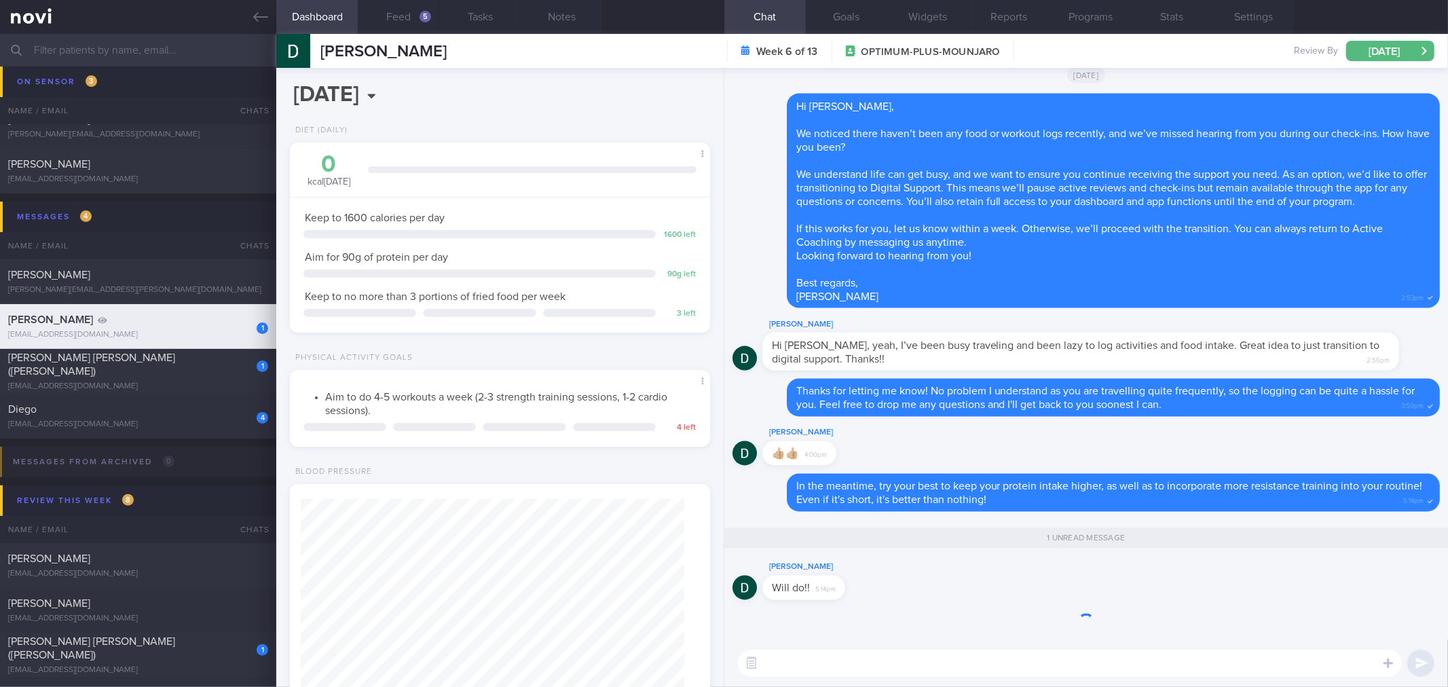
scroll to position [191, 384]
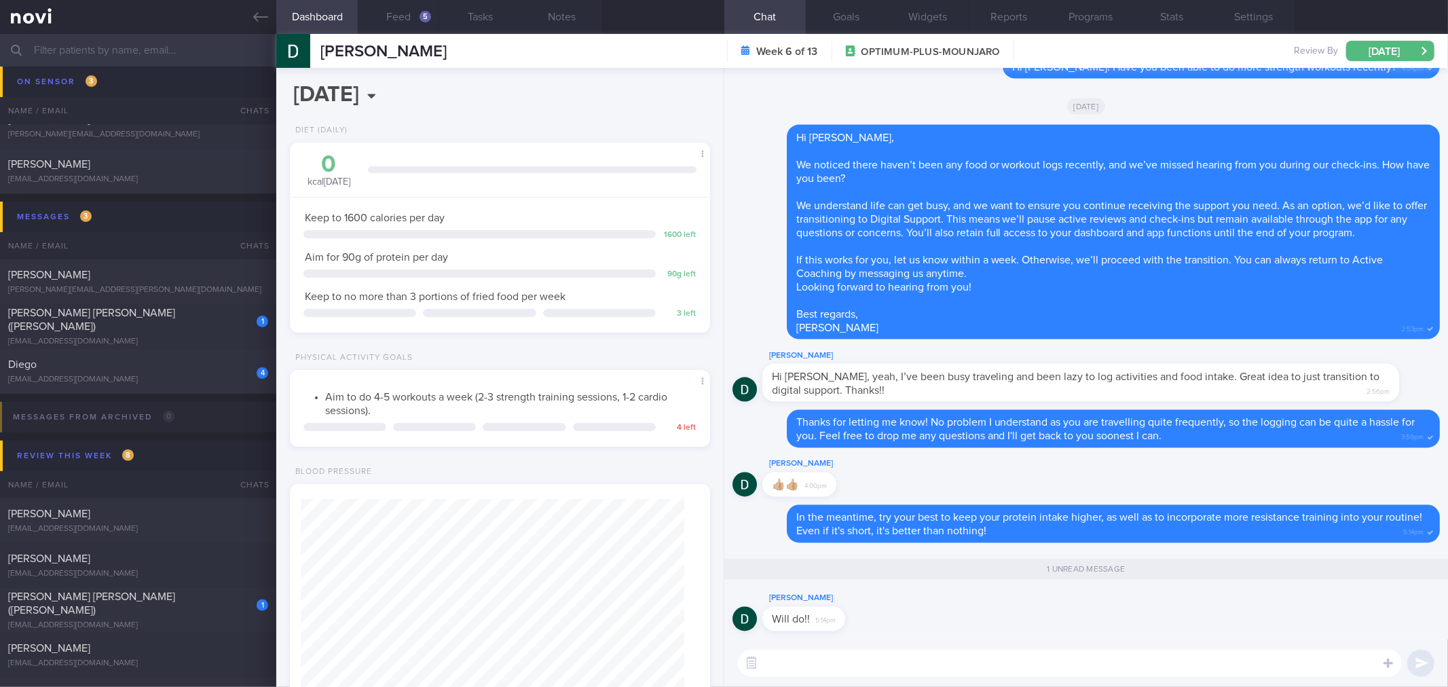
click at [874, 659] on textarea at bounding box center [1070, 663] width 664 height 27
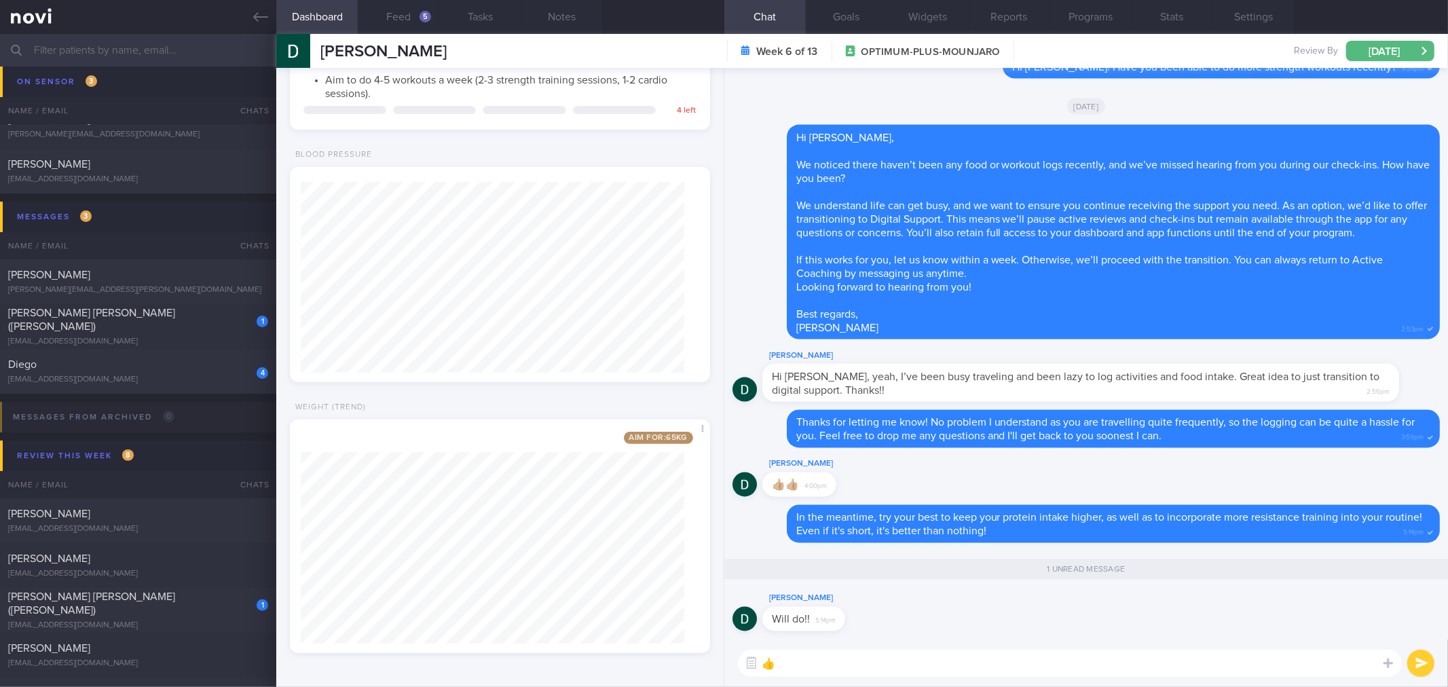
type textarea "👍"
drag, startPoint x: 835, startPoint y: 620, endPoint x: 948, endPoint y: 615, distance: 113.5
click at [948, 615] on div "[PERSON_NAME] Will do!! 5:14pm" at bounding box center [1086, 615] width 707 height 49
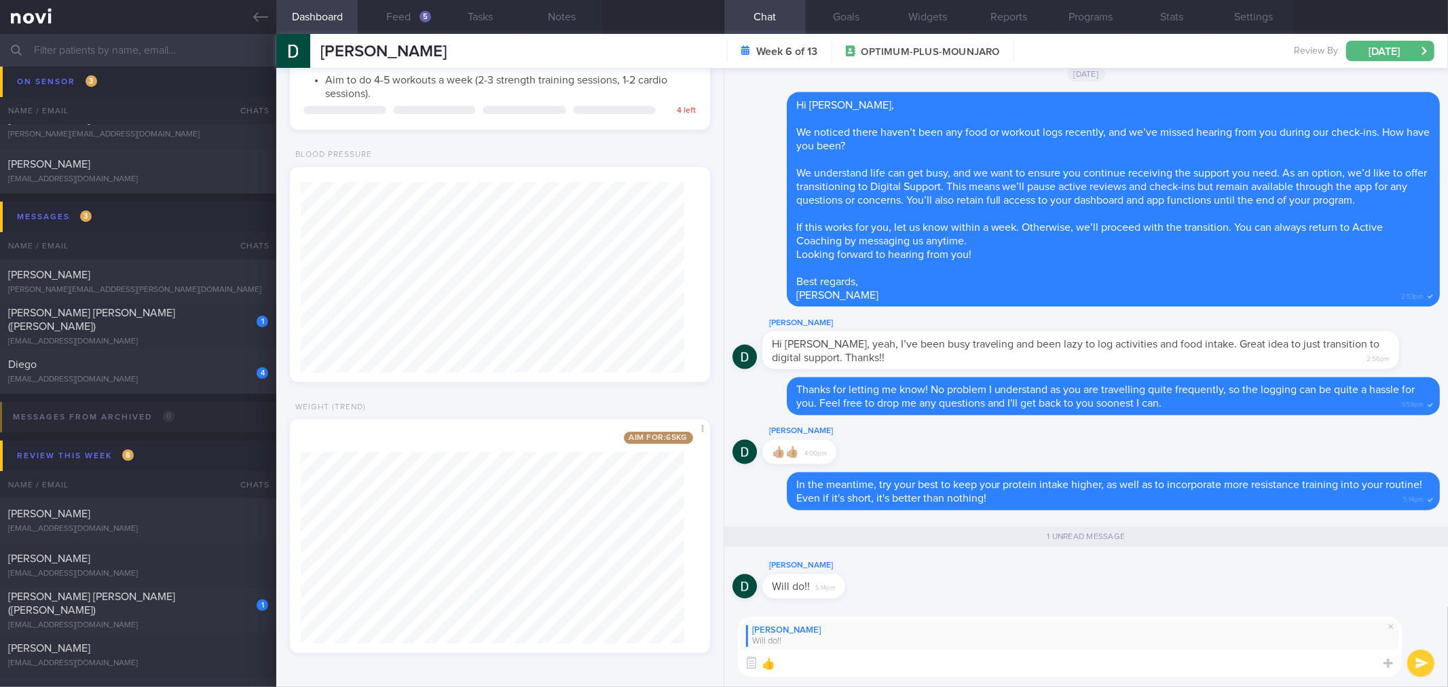
click at [873, 662] on textarea "👍" at bounding box center [1070, 663] width 664 height 27
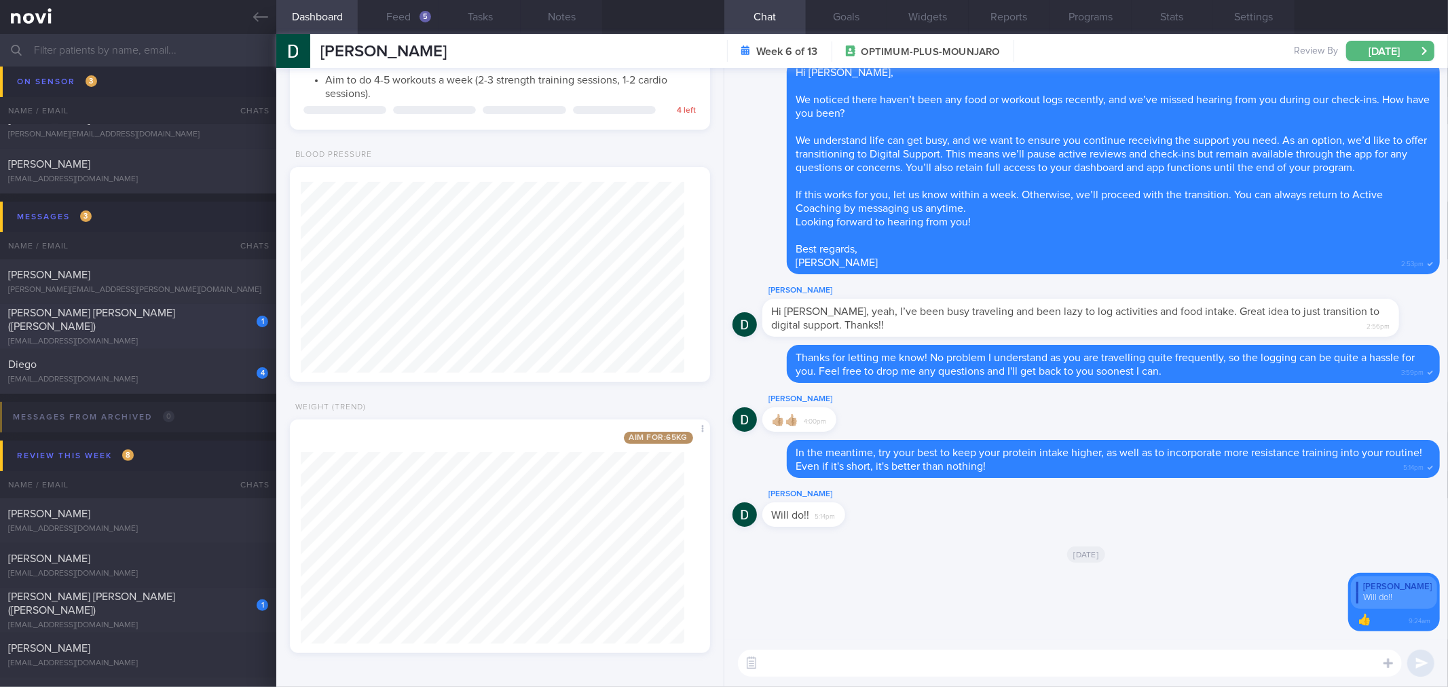
click at [182, 337] on div "[EMAIL_ADDRESS][DOMAIN_NAME]" at bounding box center [138, 342] width 260 height 10
type input "Sensitive to Soy"
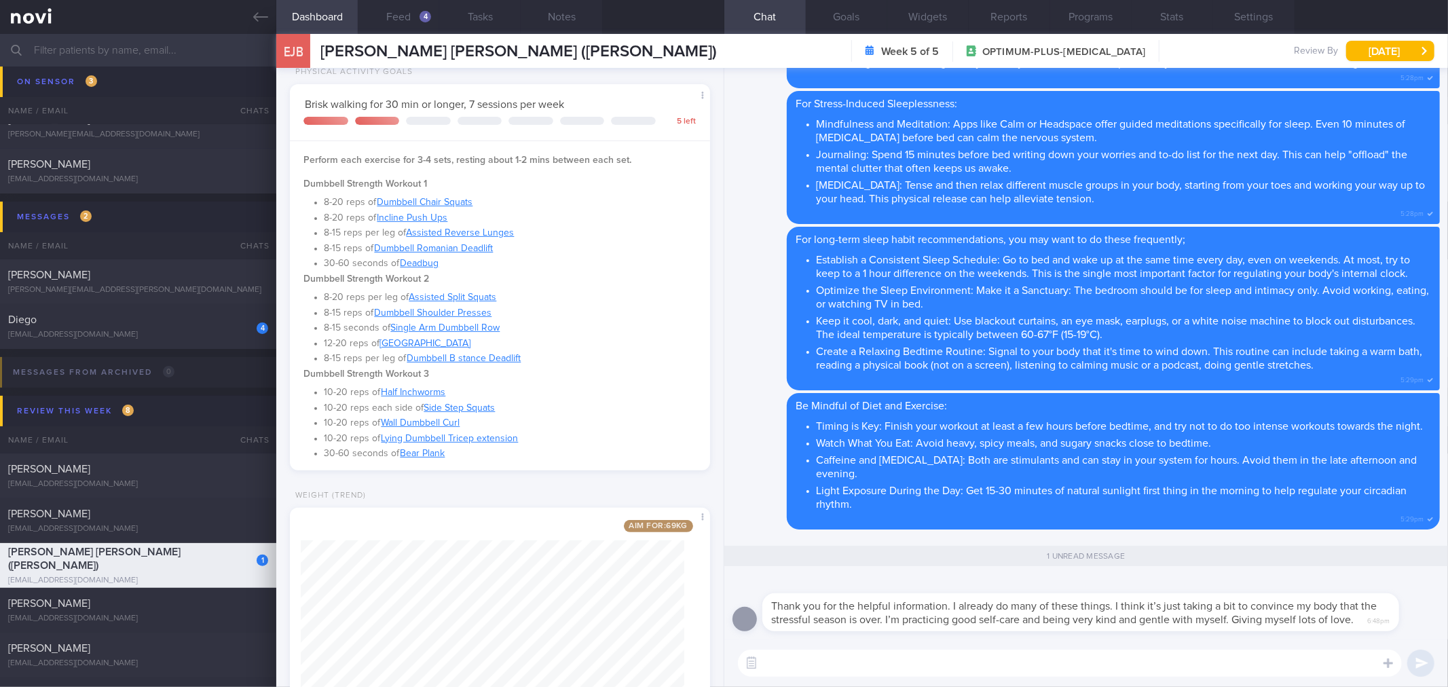
scroll to position [282, 0]
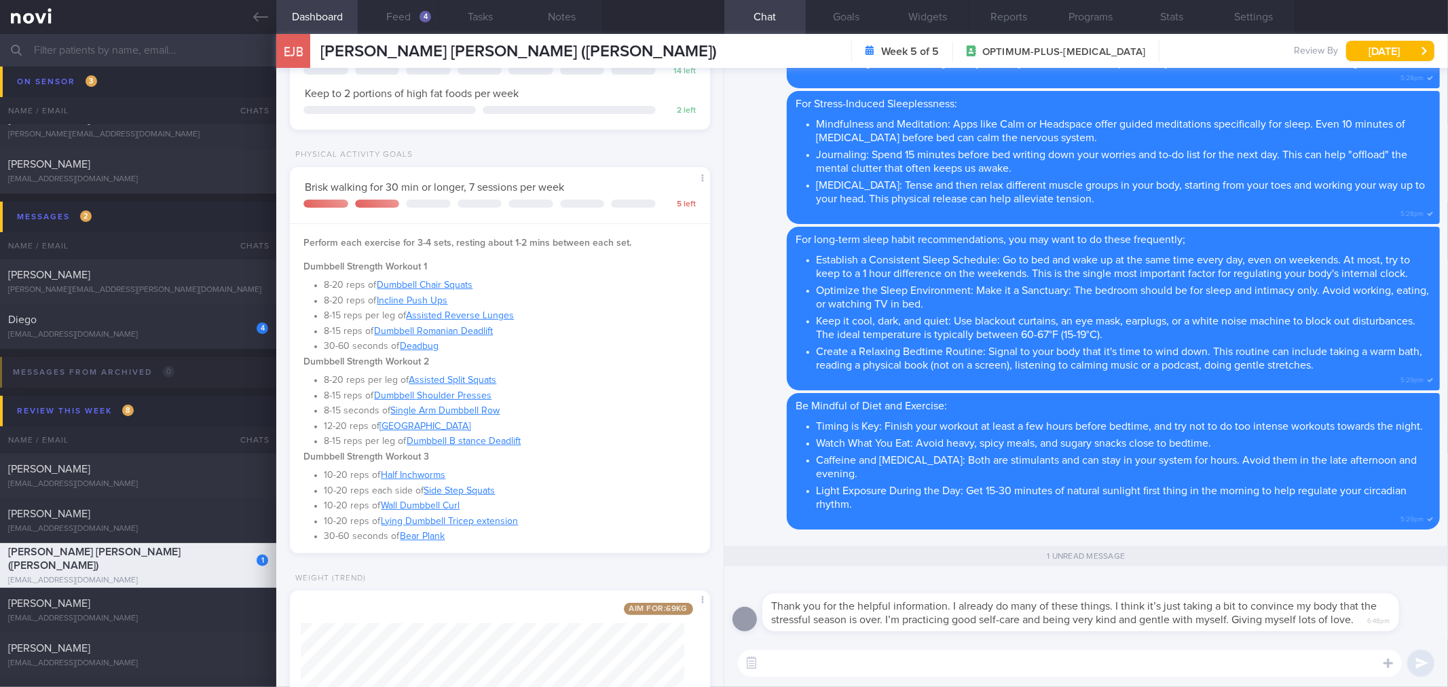
click at [915, 606] on span "Thank you for the helpful information. I already do many of these things. I thi…" at bounding box center [1075, 613] width 606 height 24
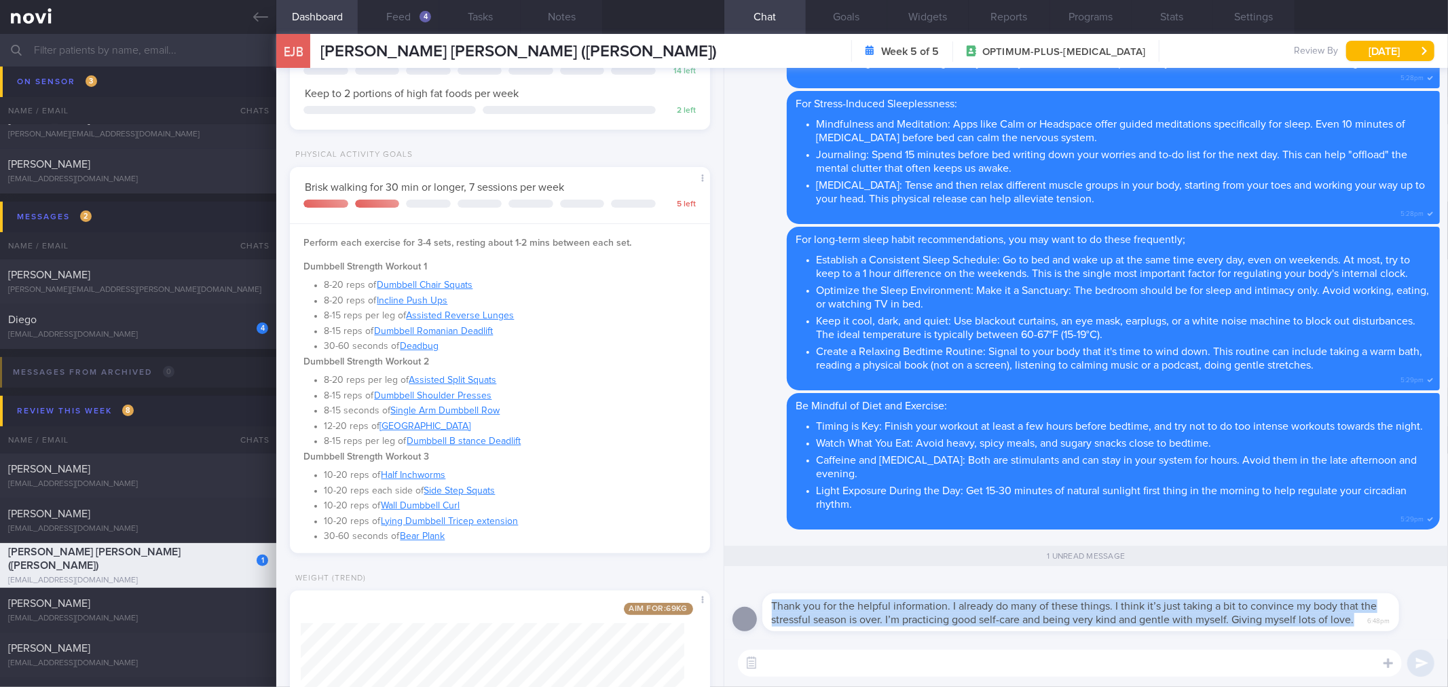
click at [915, 606] on span "Thank you for the helpful information. I already do many of these things. I thi…" at bounding box center [1075, 613] width 606 height 24
copy div "Thank you for the helpful information. I already do many of these things. I thi…"
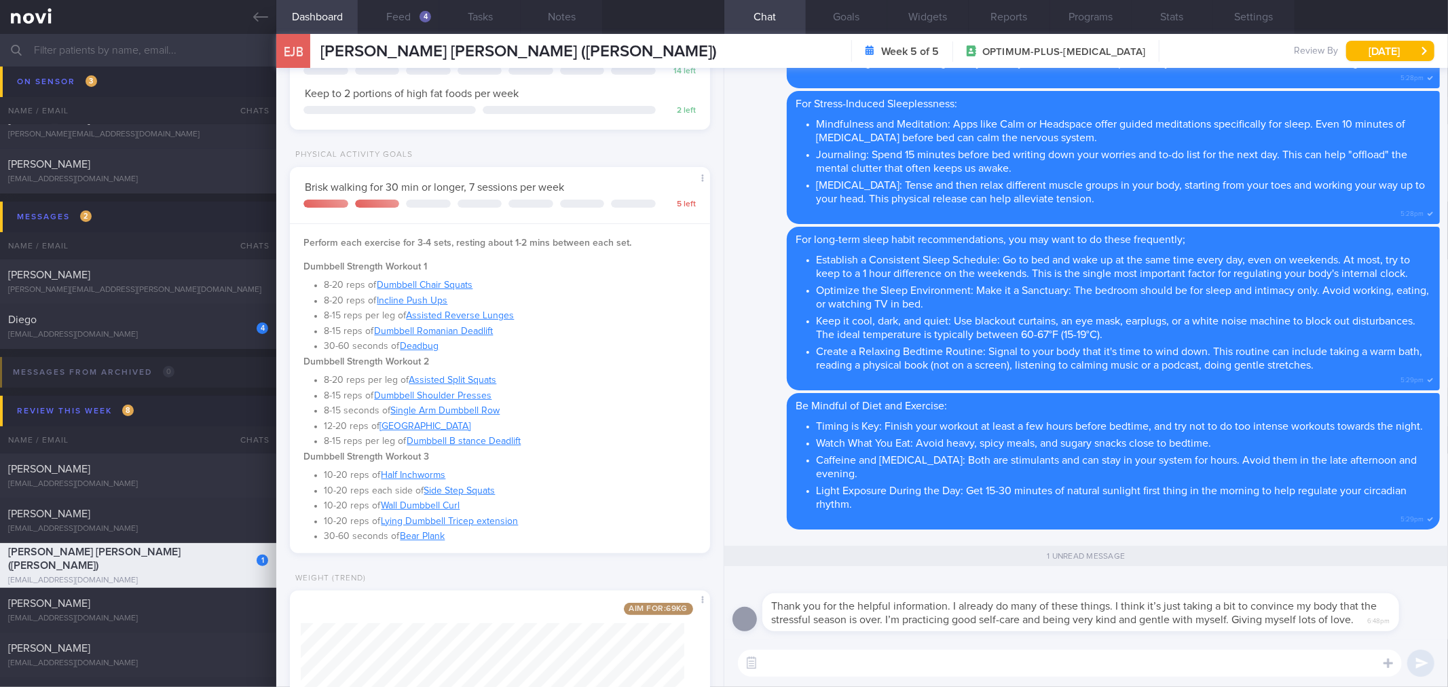
click at [836, 661] on textarea at bounding box center [1070, 663] width 664 height 27
paste textarea "That’s a great mindset to have — your body will definitely appreciate the kindn…"
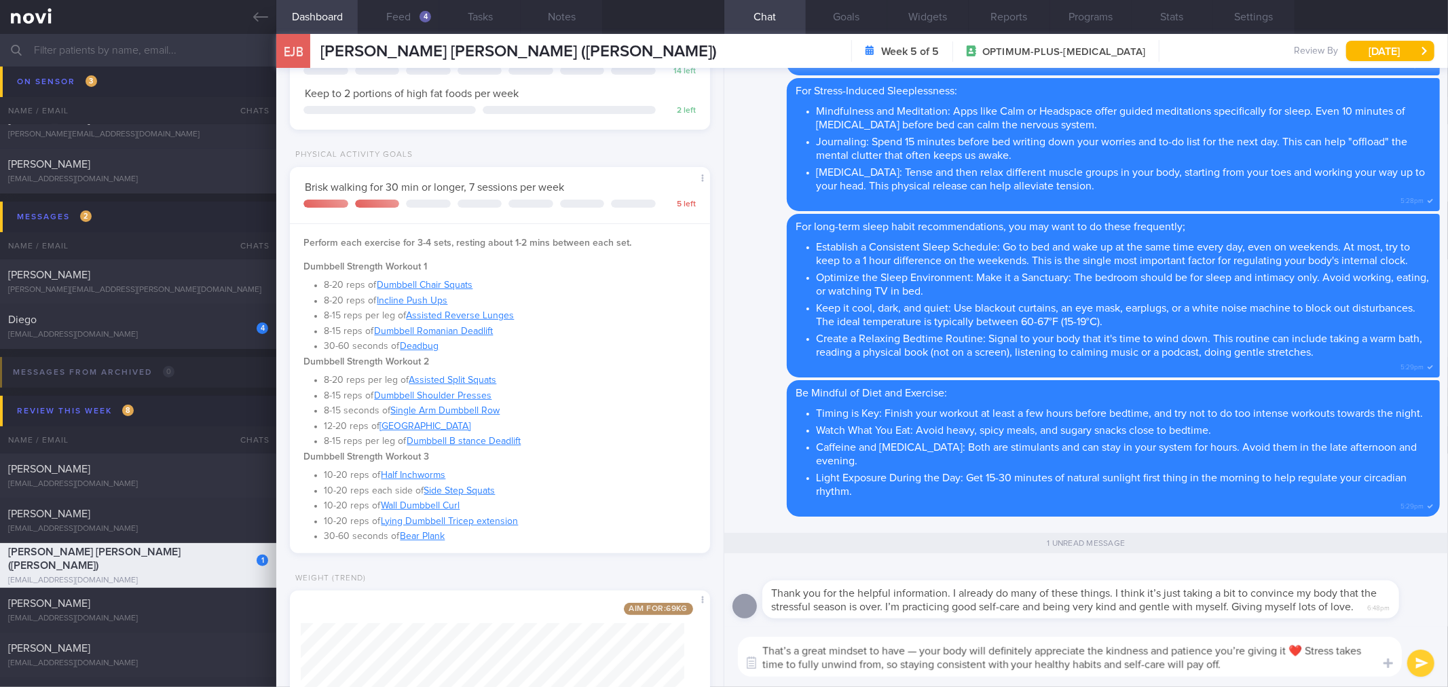
scroll to position [0, 0]
drag, startPoint x: 910, startPoint y: 649, endPoint x: 944, endPoint y: 652, distance: 34.1
click at [911, 649] on textarea "That’s a great mindset to have — your body will definitely appreciate the kindn…" at bounding box center [1070, 657] width 664 height 40
type textarea "That’s a great mindset to have - your body will definitely appreciate the kindn…"
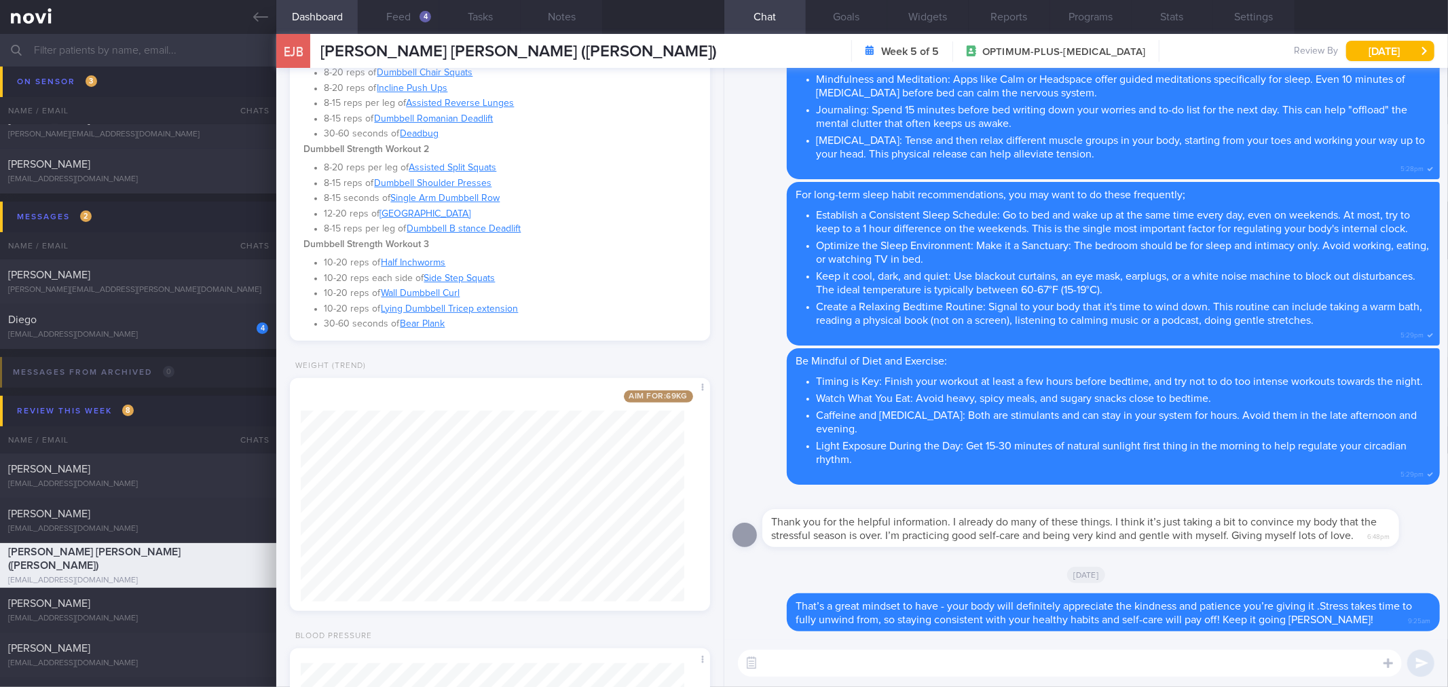
scroll to position [705, 0]
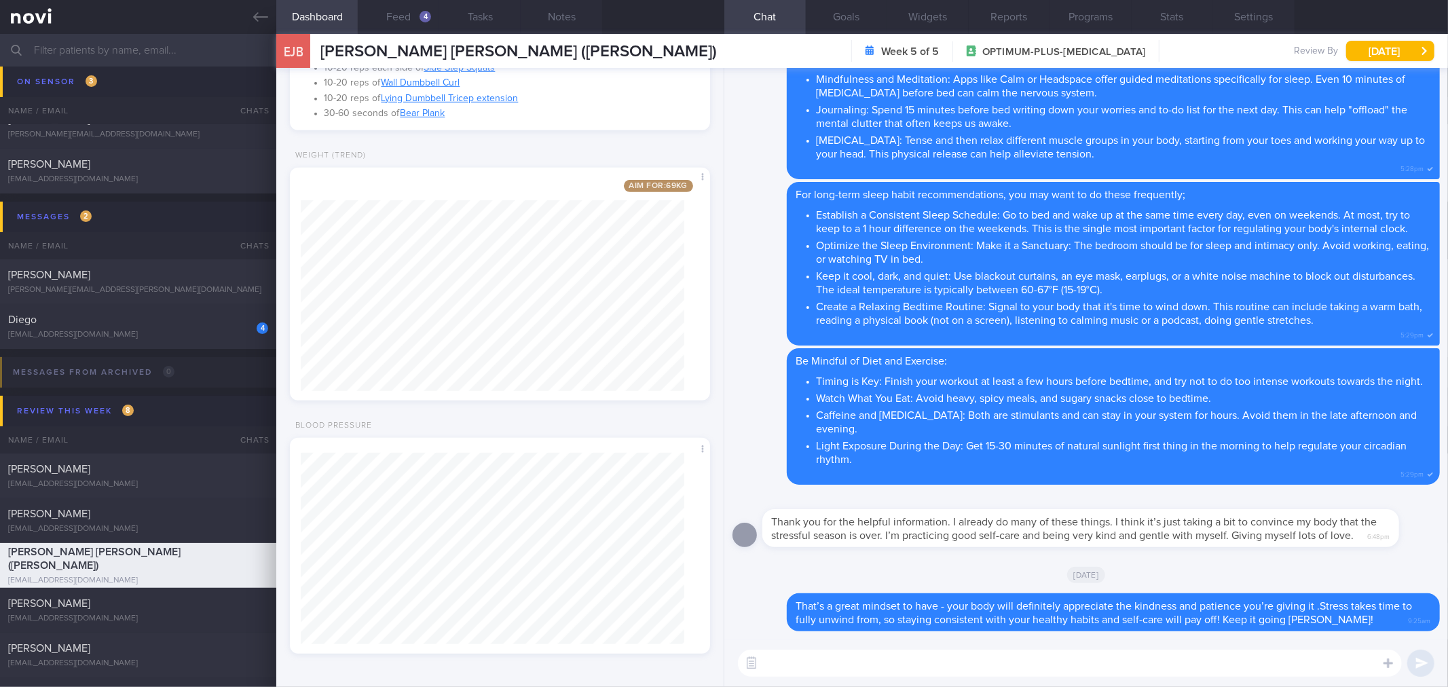
drag, startPoint x: 249, startPoint y: 12, endPoint x: 238, endPoint y: 48, distance: 37.8
click at [249, 12] on link at bounding box center [138, 17] width 276 height 34
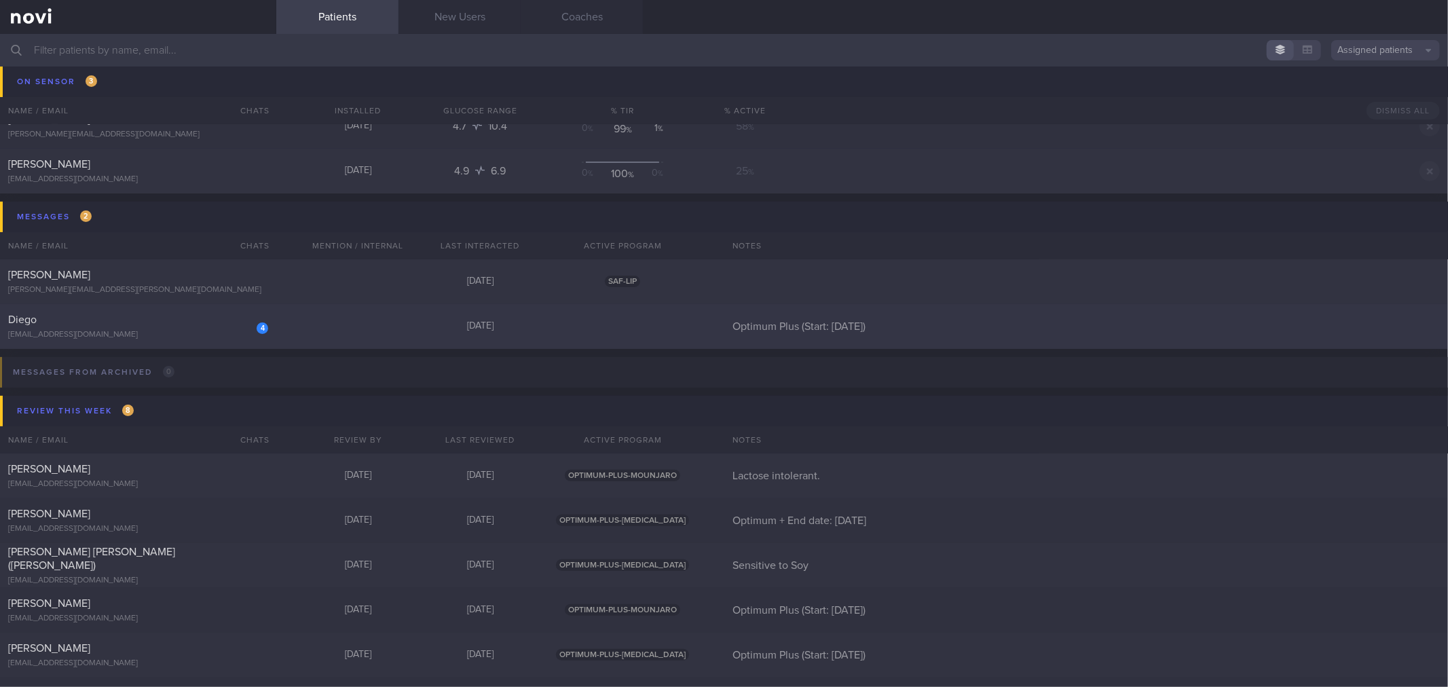
drag, startPoint x: 198, startPoint y: 336, endPoint x: 243, endPoint y: 337, distance: 45.5
click at [198, 335] on div "[EMAIL_ADDRESS][DOMAIN_NAME]" at bounding box center [138, 335] width 260 height 10
select select "7"
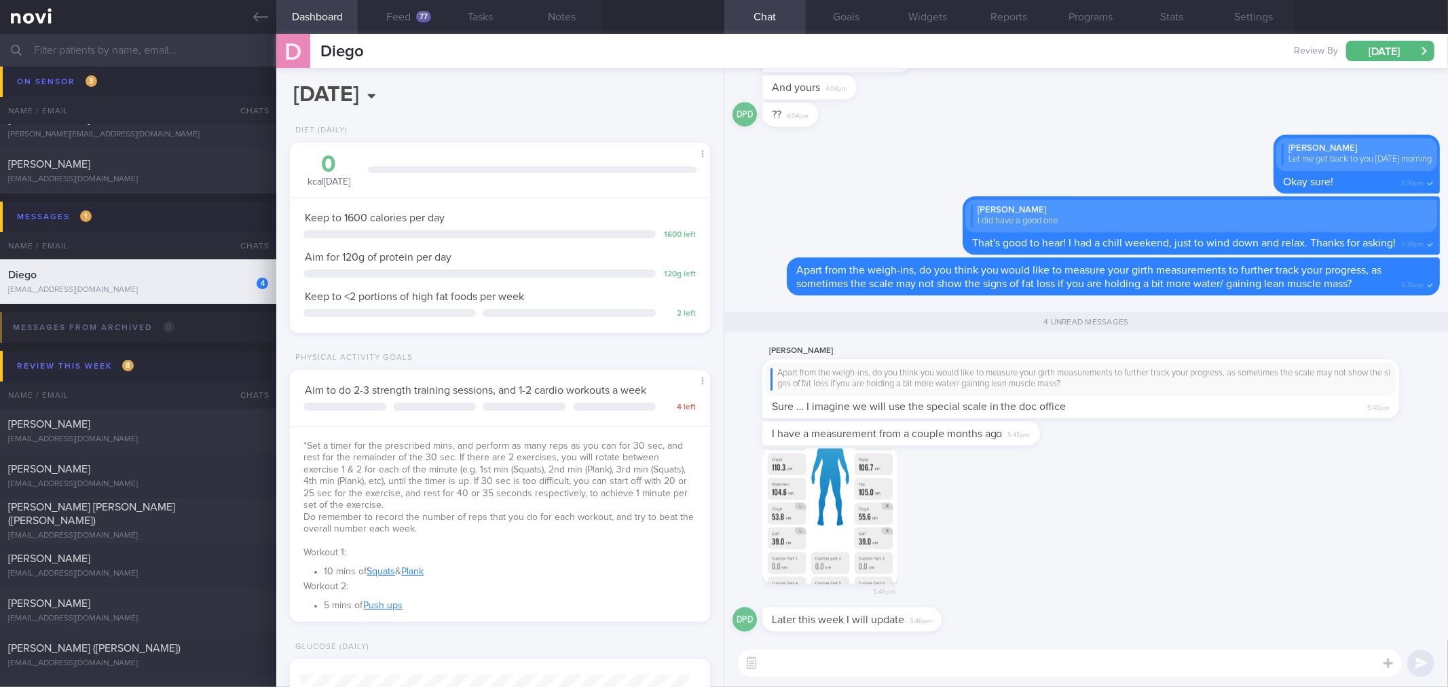
scroll to position [211, 384]
click at [826, 526] on button "button" at bounding box center [830, 516] width 136 height 136
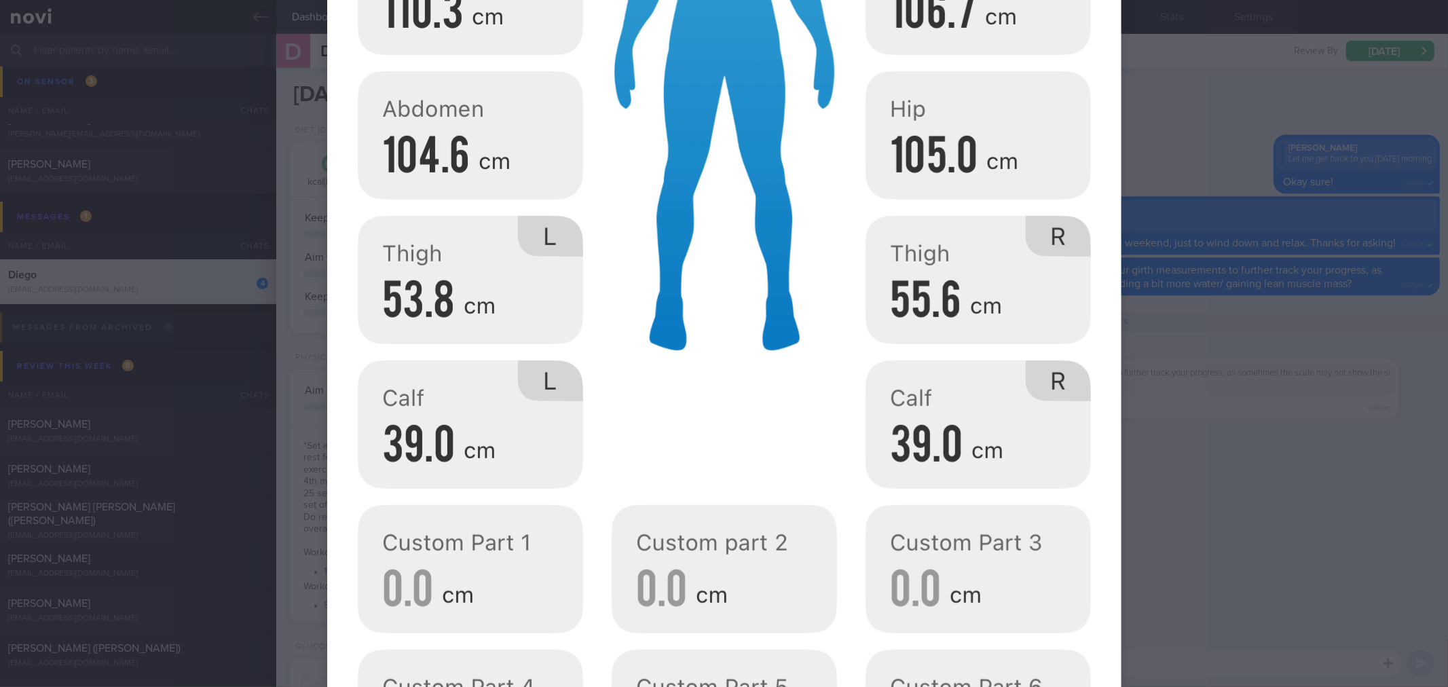
scroll to position [612, 0]
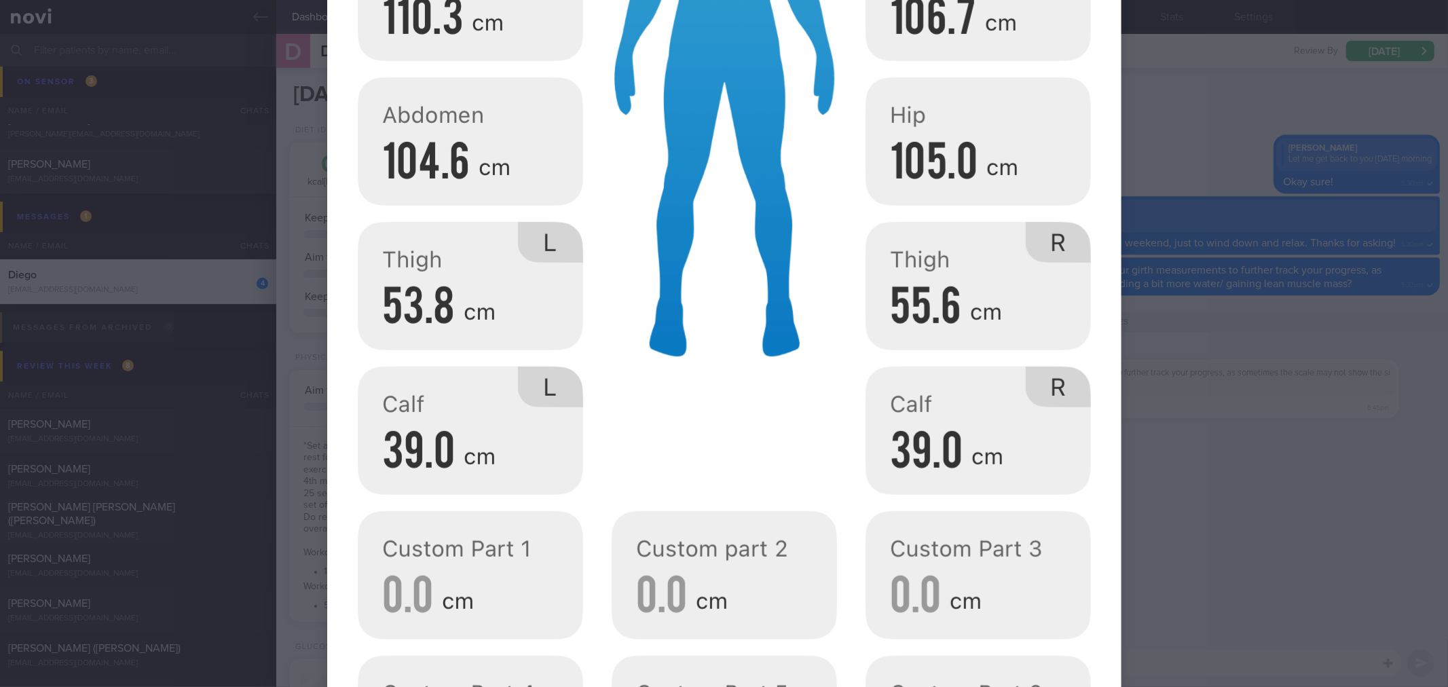
click at [1239, 574] on div at bounding box center [724, 343] width 1448 height 687
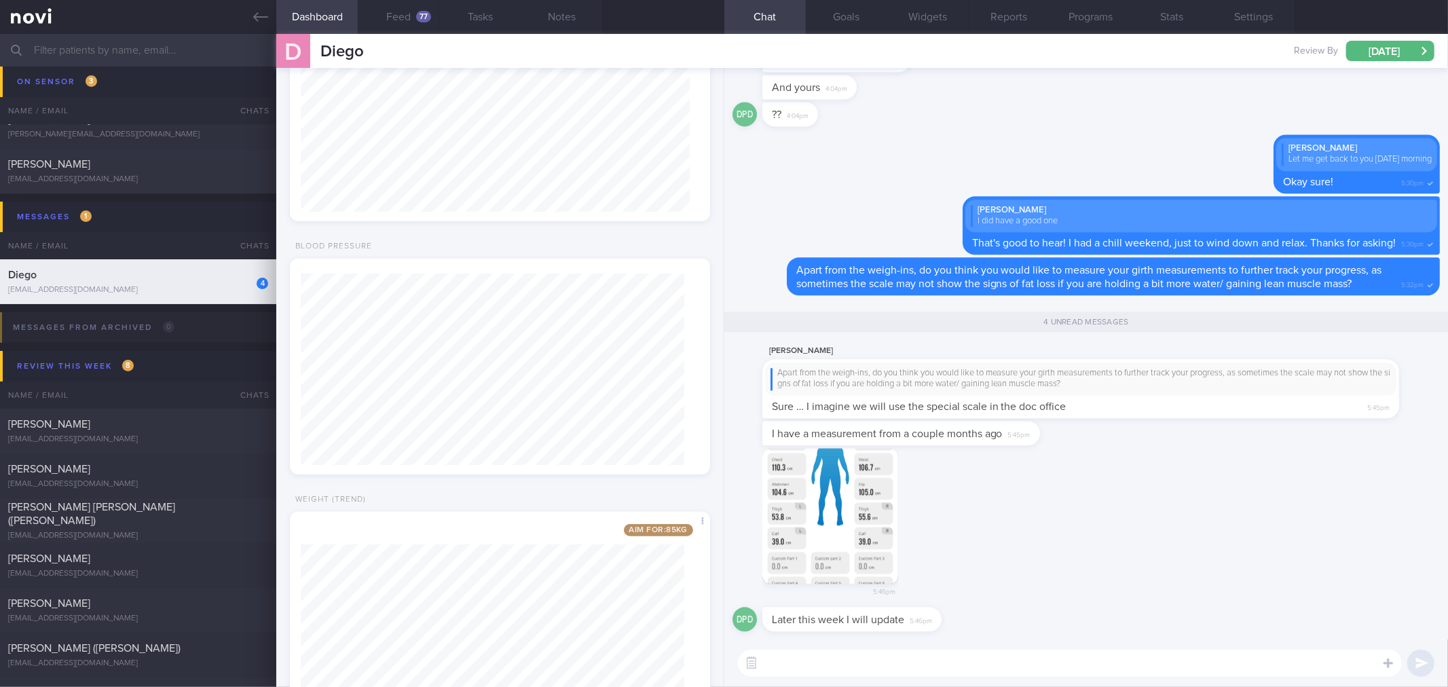
scroll to position [748, 0]
click at [817, 505] on button "button" at bounding box center [830, 516] width 136 height 136
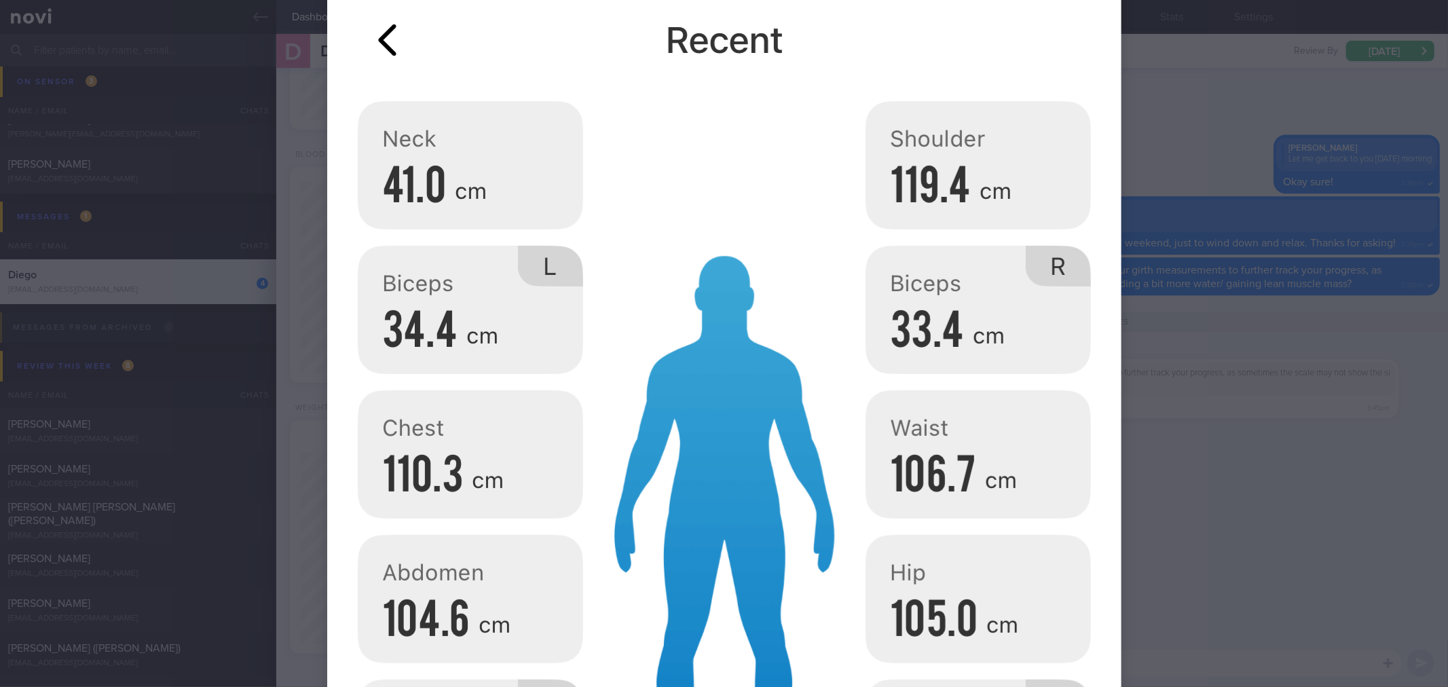
scroll to position [151, 0]
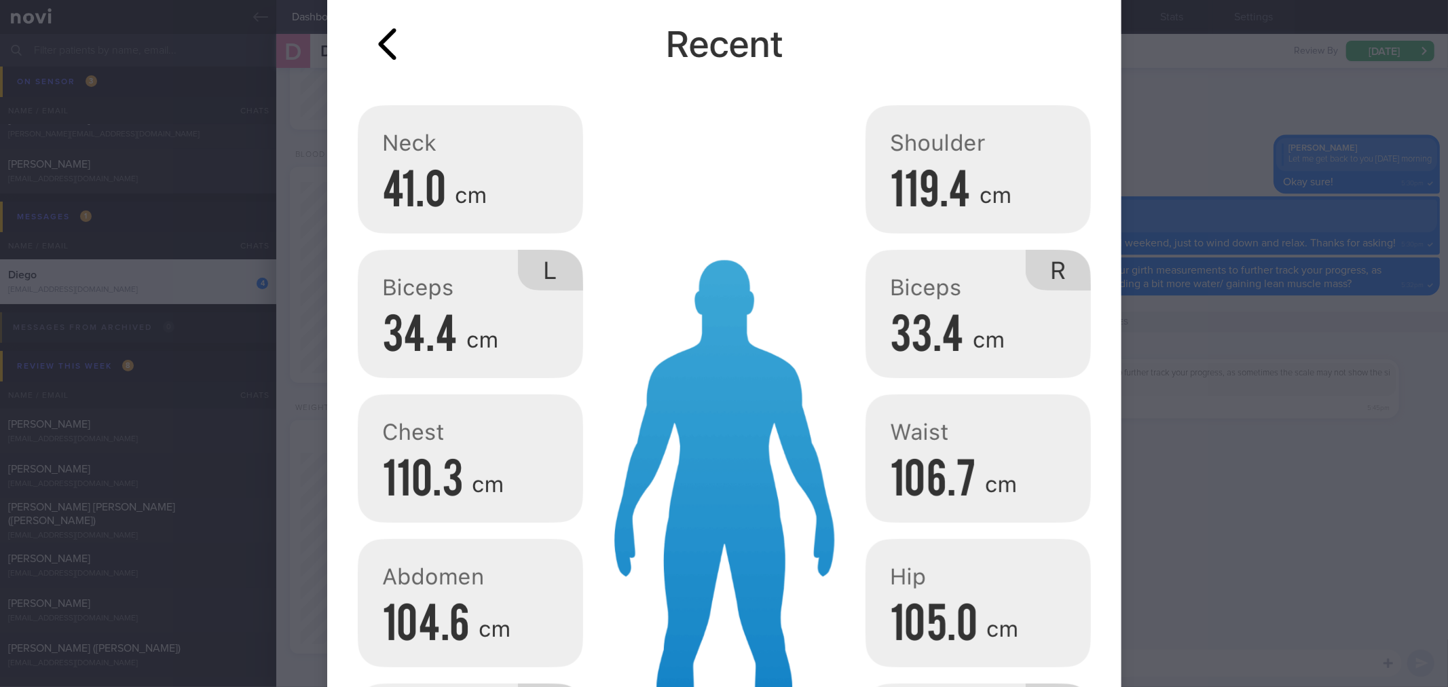
click at [1212, 445] on div at bounding box center [724, 343] width 1448 height 687
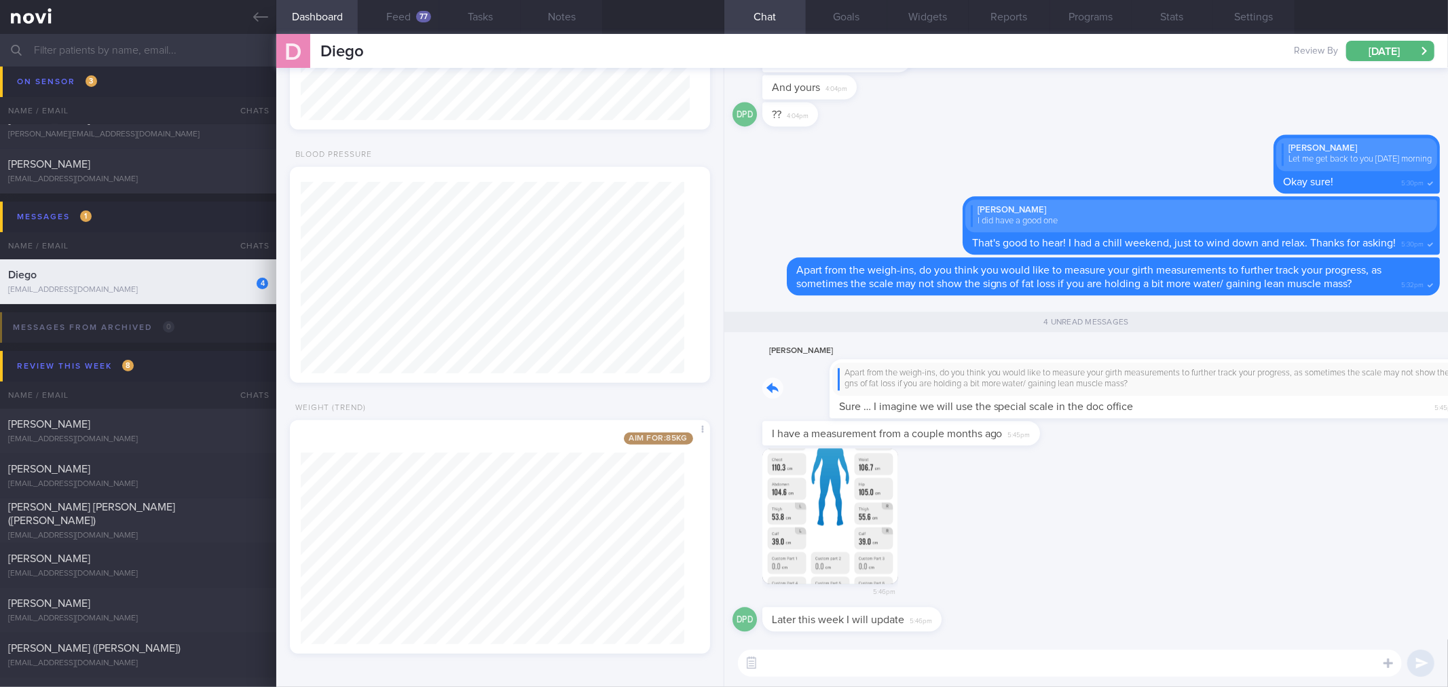
drag, startPoint x: 1253, startPoint y: 387, endPoint x: 1348, endPoint y: 385, distance: 95.1
click at [1353, 384] on div "[PERSON_NAME] Apart from the weigh-ins, do you think you would like to measure …" at bounding box center [1101, 380] width 678 height 75
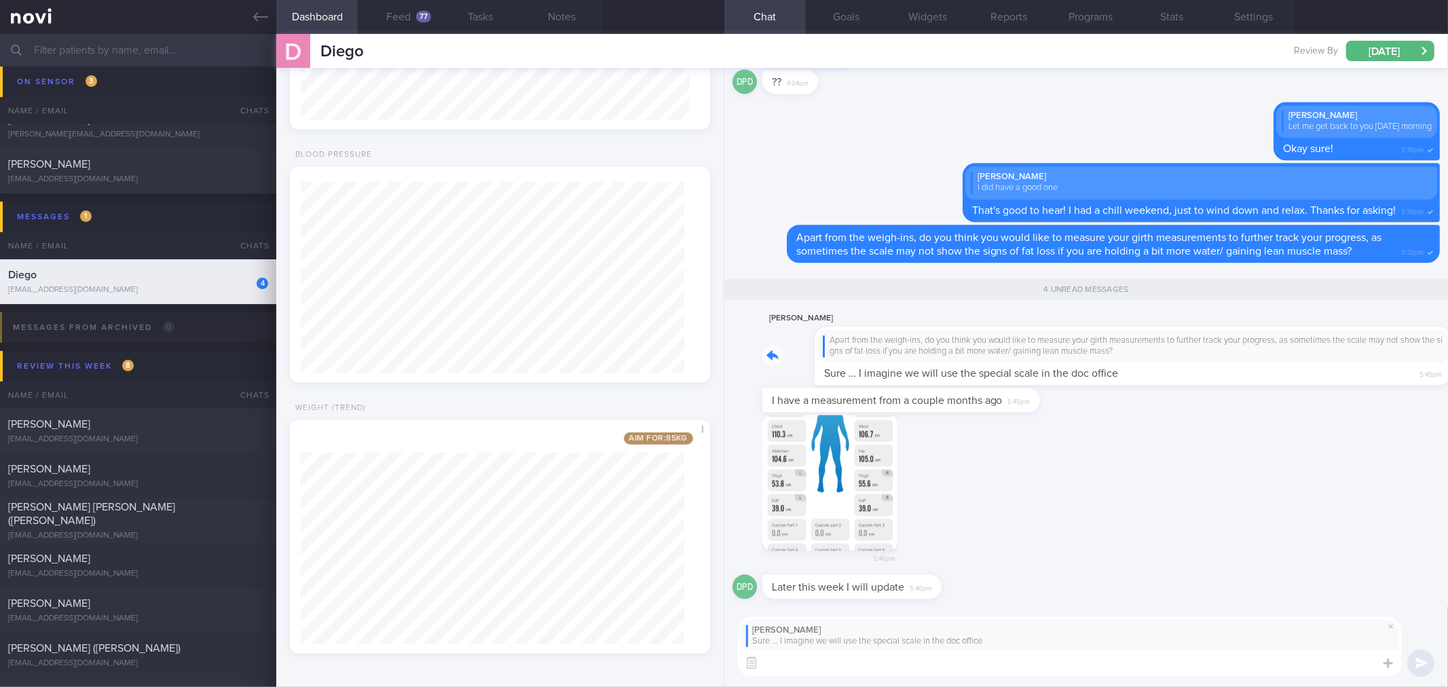
drag, startPoint x: 1105, startPoint y: 367, endPoint x: 1179, endPoint y: 367, distance: 74.0
click at [1179, 367] on div "[PERSON_NAME] Apart from the weigh-ins, do you think you would like to measure …" at bounding box center [1101, 347] width 678 height 75
click at [1067, 675] on textarea at bounding box center [1070, 663] width 664 height 27
click at [1030, 663] on textarea "Yes, the Tanita scale would be a good way" at bounding box center [1070, 663] width 664 height 27
click at [1032, 676] on textarea "Yes, the Tanita scale would be a good way" at bounding box center [1070, 663] width 664 height 27
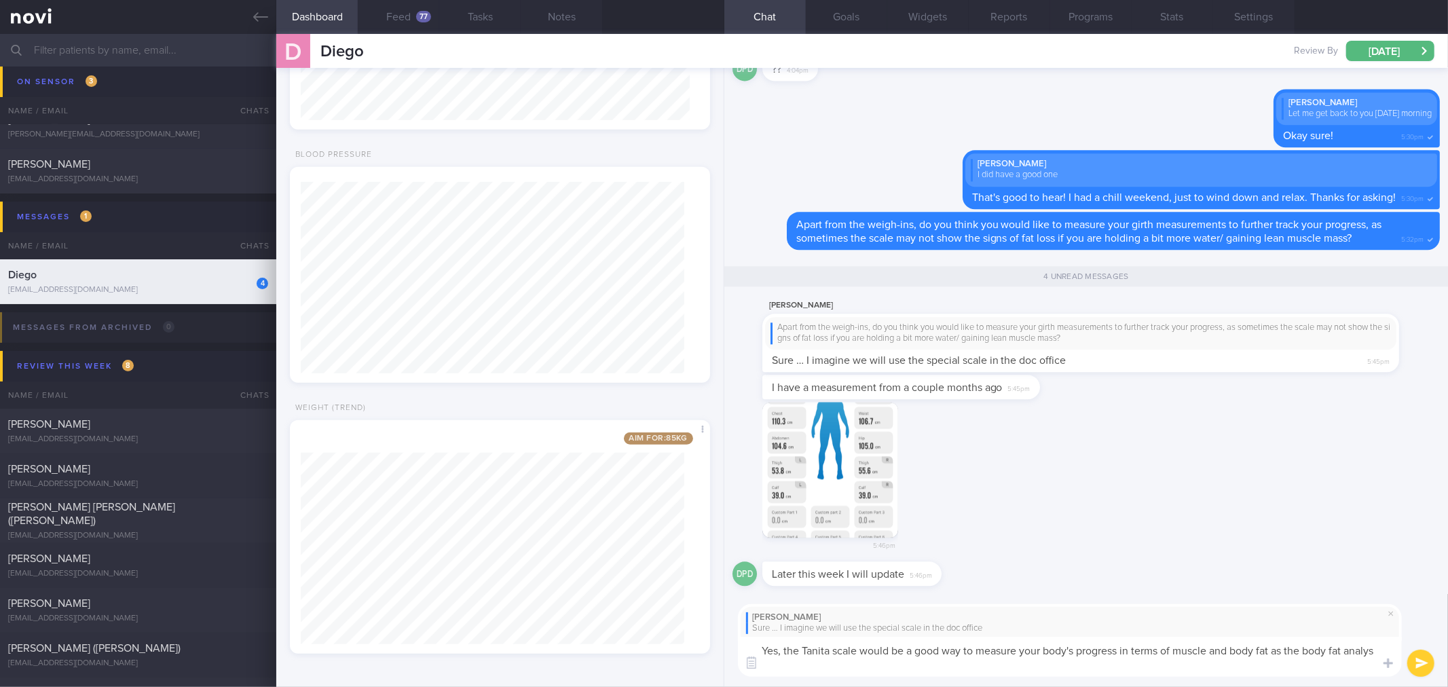
scroll to position [0, 0]
type textarea "Yes, the Tanita scale would be a good way to measure your body's progress in te…"
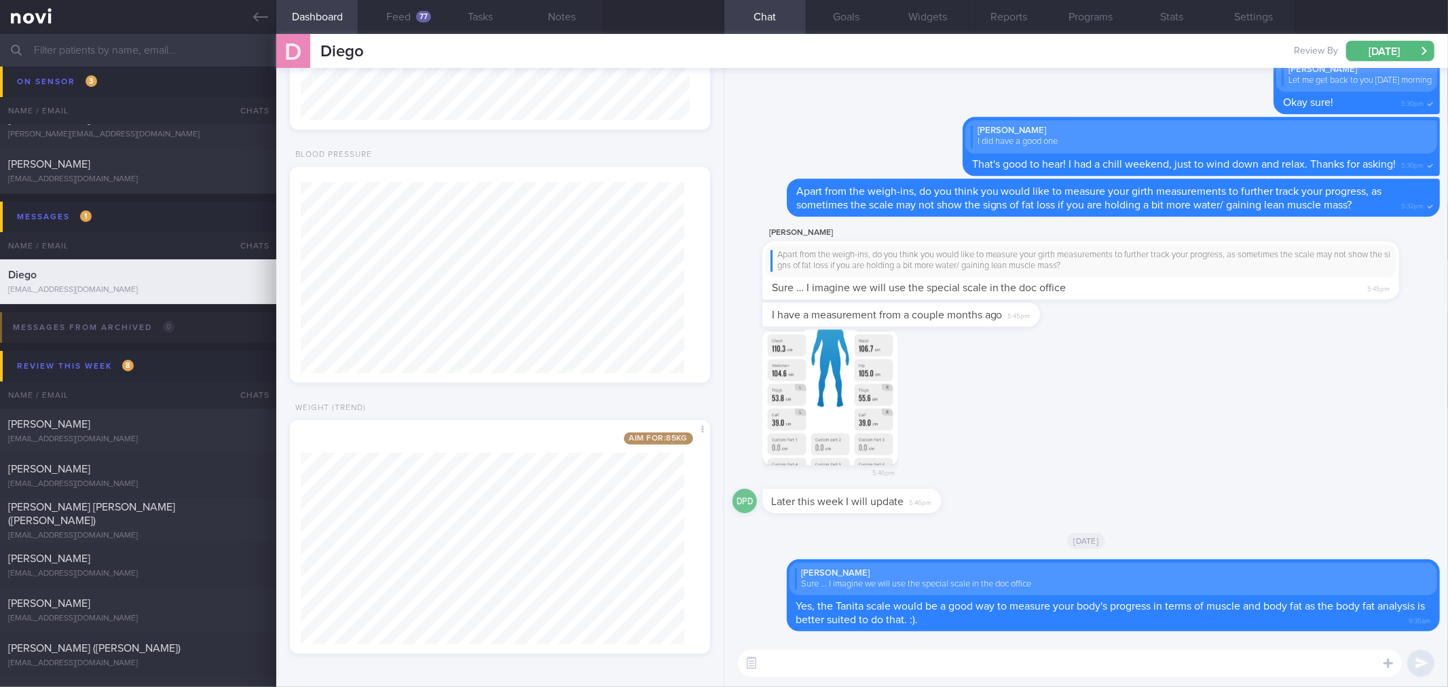
drag, startPoint x: 796, startPoint y: 361, endPoint x: 1366, endPoint y: 363, distance: 570.3
click at [1366, 363] on div "5:46pm" at bounding box center [1086, 409] width 707 height 160
drag, startPoint x: 824, startPoint y: 406, endPoint x: 1265, endPoint y: 407, distance: 441.3
click at [1375, 396] on div "5:46pm" at bounding box center [1086, 409] width 707 height 160
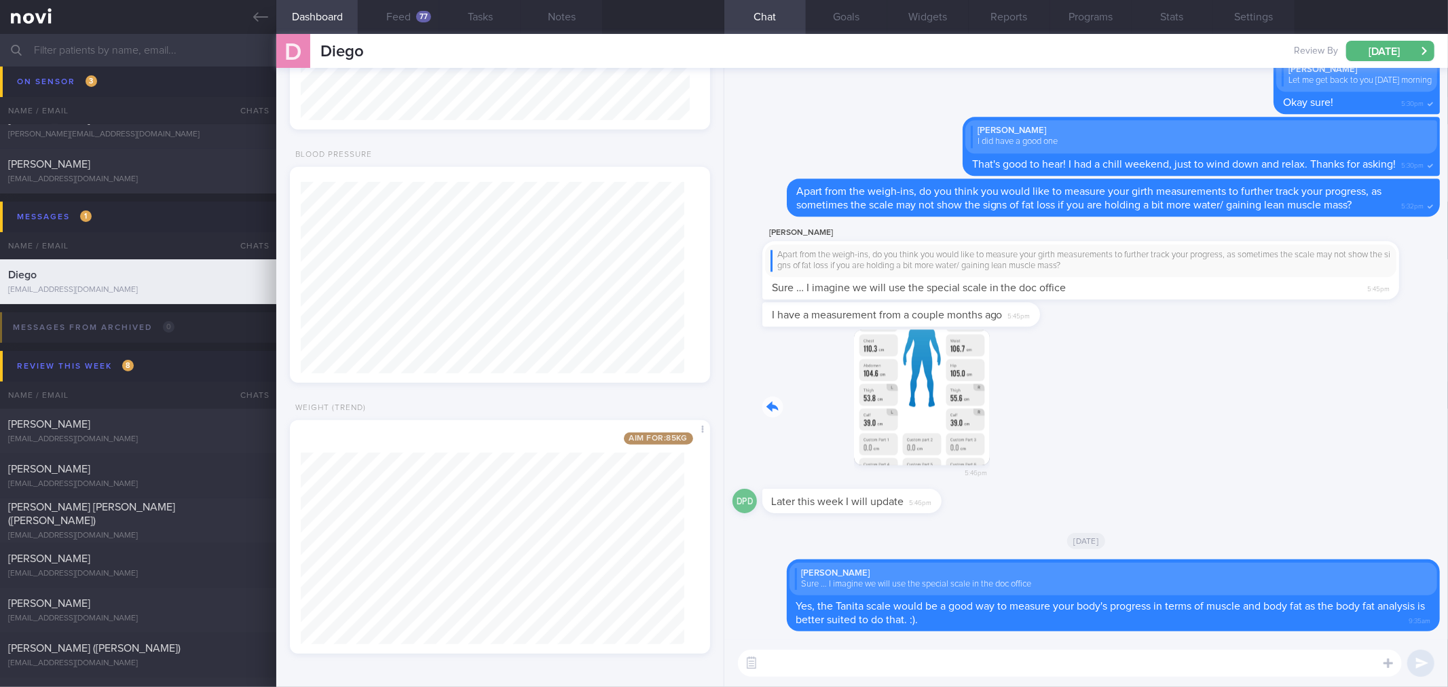
drag, startPoint x: 836, startPoint y: 378, endPoint x: 1177, endPoint y: 384, distance: 341.5
click at [1183, 378] on div "5:46pm" at bounding box center [1086, 409] width 707 height 160
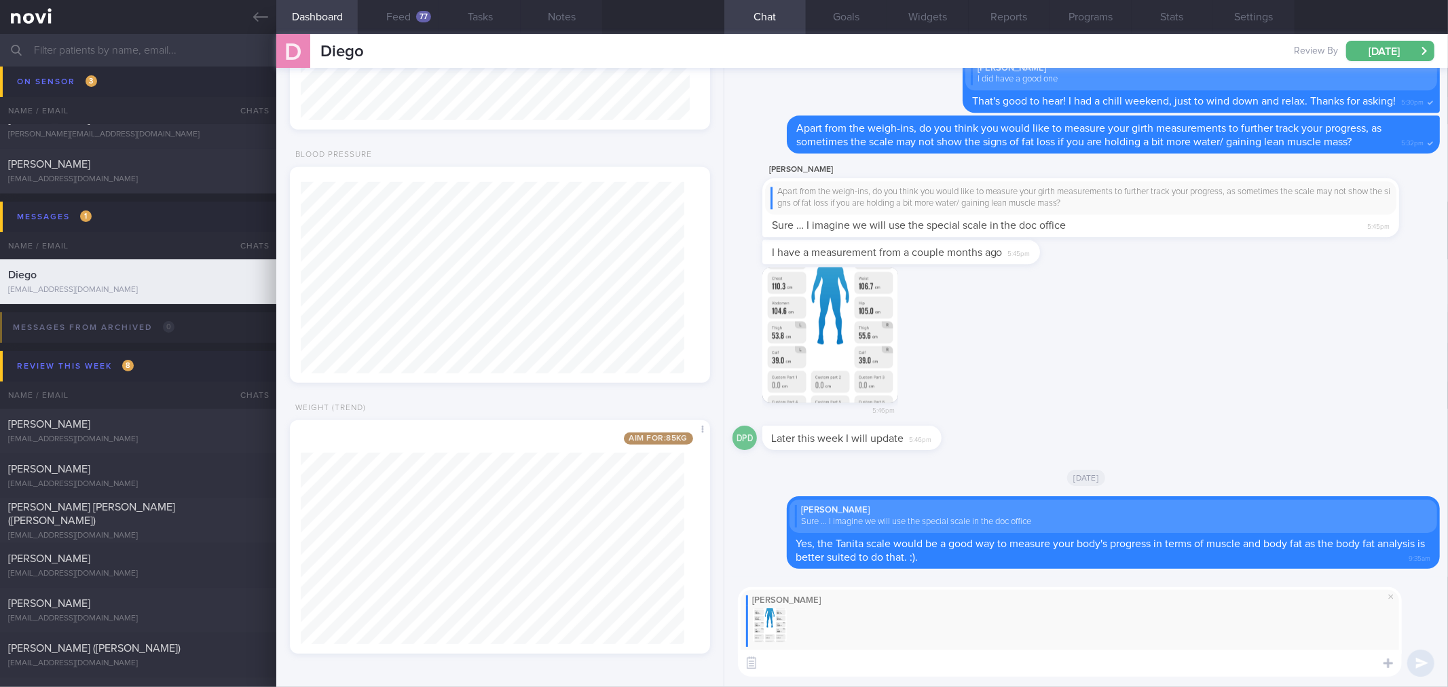
click at [900, 657] on textarea at bounding box center [1070, 663] width 664 height 27
type textarea "Okay great! Where did you do these measurements at?"
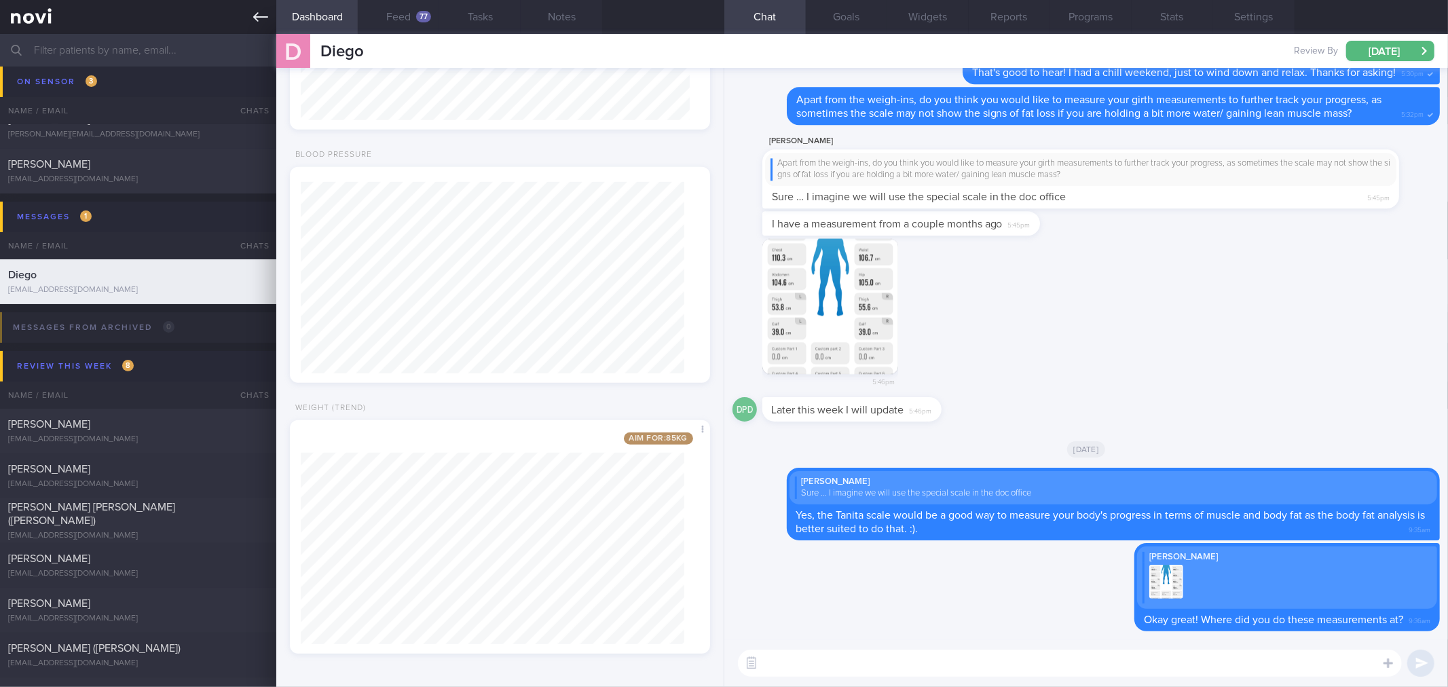
click at [265, 10] on icon at bounding box center [260, 17] width 15 height 15
